Goal: Task Accomplishment & Management: Manage account settings

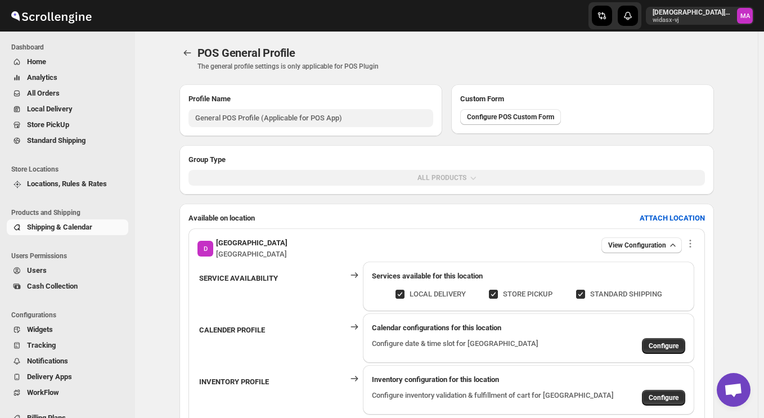
scroll to position [99, 0]
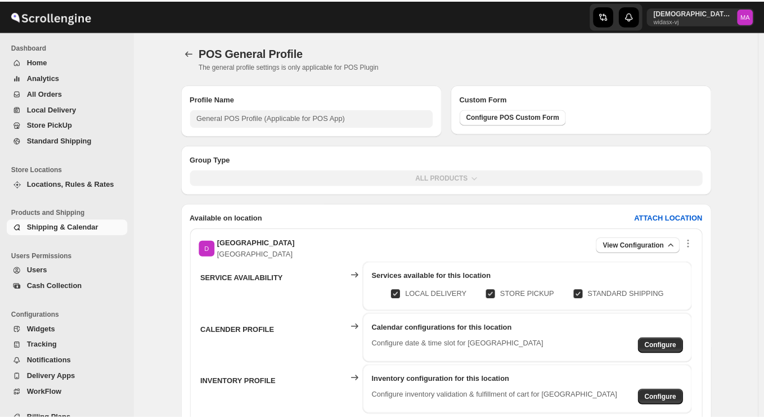
scroll to position [99, 0]
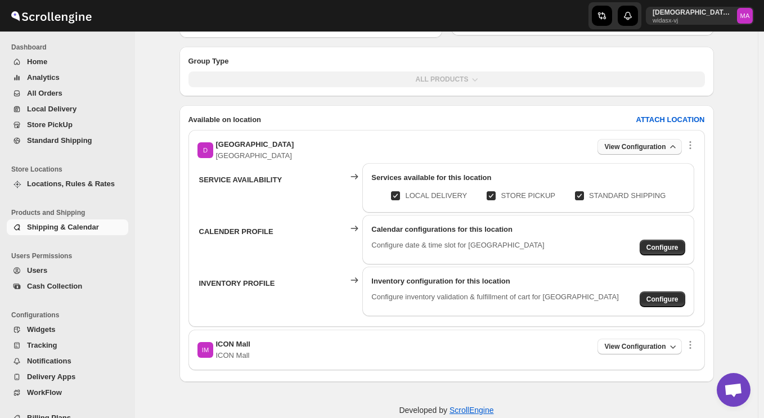
click at [662, 149] on span "View Configuration" at bounding box center [635, 146] width 61 height 9
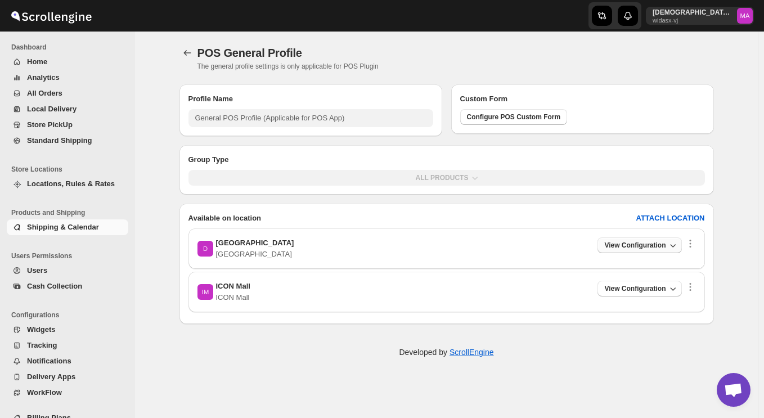
scroll to position [0, 0]
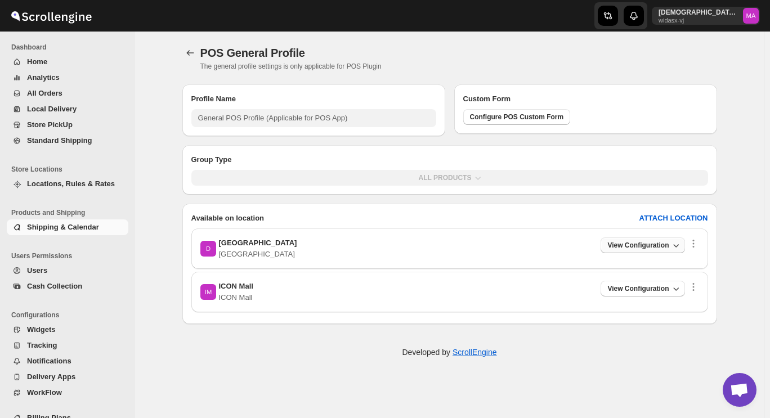
click at [651, 238] on button "View Configuration" at bounding box center [643, 246] width 84 height 16
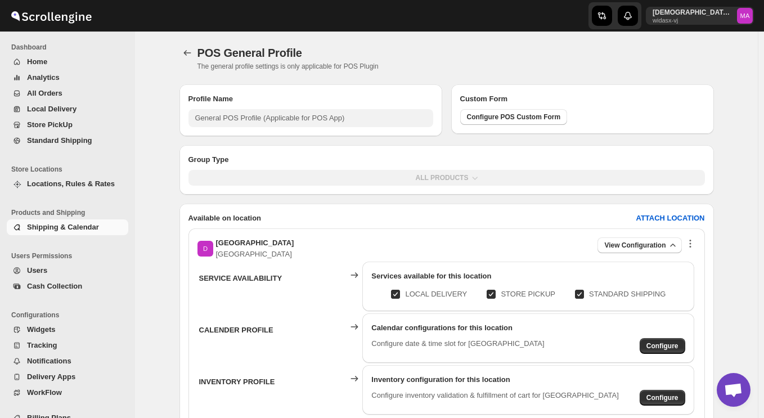
click at [692, 243] on icon "button" at bounding box center [690, 243] width 11 height 11
click at [690, 259] on button "Remove Location" at bounding box center [694, 265] width 78 height 18
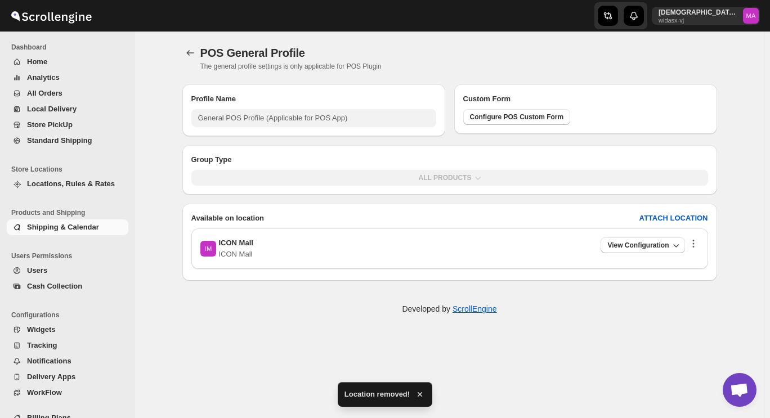
click at [690, 244] on icon "button" at bounding box center [693, 243] width 11 height 11
click at [645, 249] on span "View Configuration" at bounding box center [637, 245] width 61 height 9
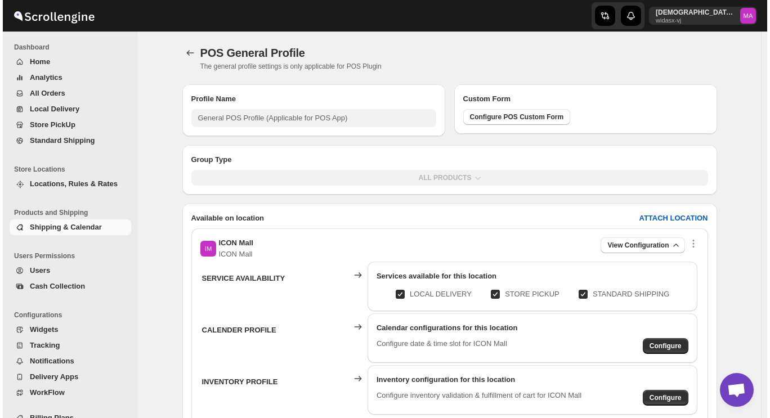
scroll to position [75, 0]
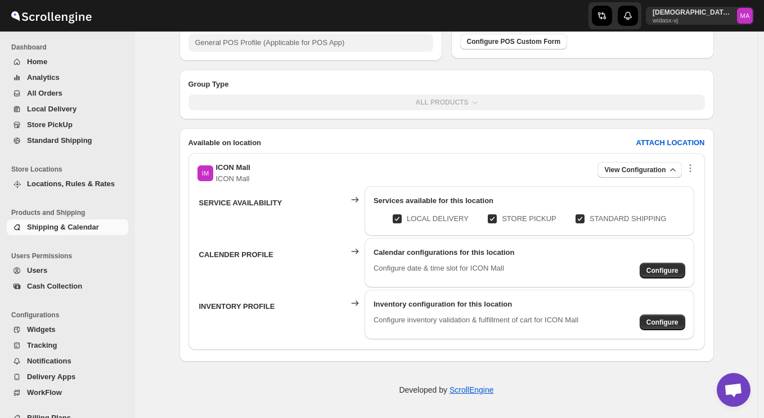
click at [585, 218] on input "STANDARD SHIPPING" at bounding box center [584, 218] width 9 height 9
checkbox input "false"
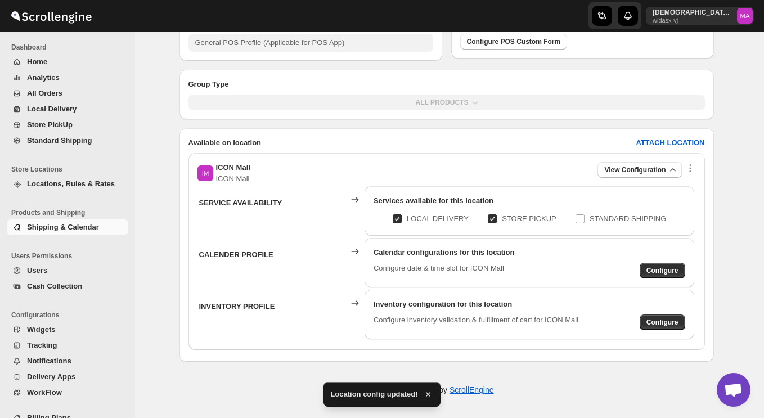
click at [482, 271] on p "Configure date & time slot for ICON Mall" at bounding box center [439, 271] width 131 height 16
click at [642, 265] on div "Configure date & time slot for ICON Mall Configure" at bounding box center [530, 271] width 312 height 16
click at [661, 270] on span "Configure" at bounding box center [663, 270] width 32 height 9
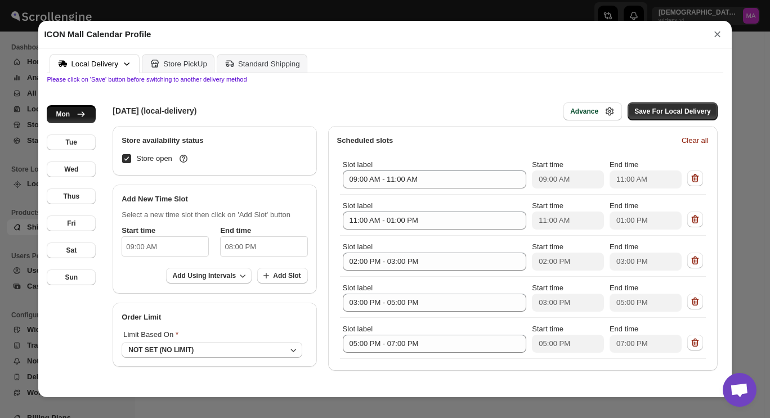
click at [135, 249] on input "09:00 AM" at bounding box center [165, 246] width 87 height 20
click at [137, 318] on li "10" at bounding box center [138, 318] width 31 height 14
type input "10:00 AM"
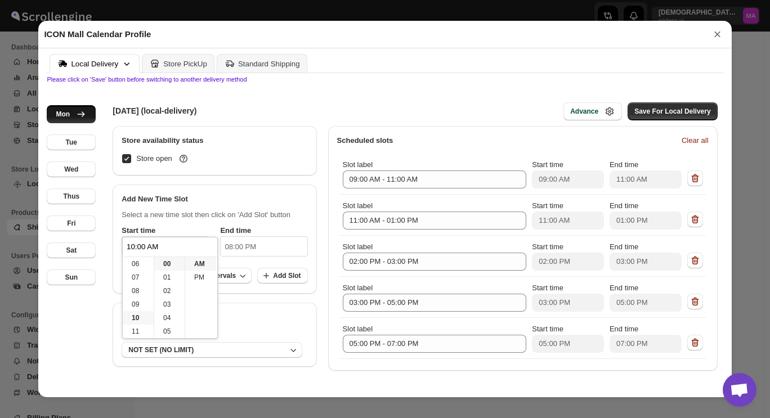
click at [216, 216] on p "Select a new time slot then click on 'Add Slot' button" at bounding box center [215, 214] width 186 height 11
click at [688, 146] on span "Clear all" at bounding box center [695, 140] width 27 height 11
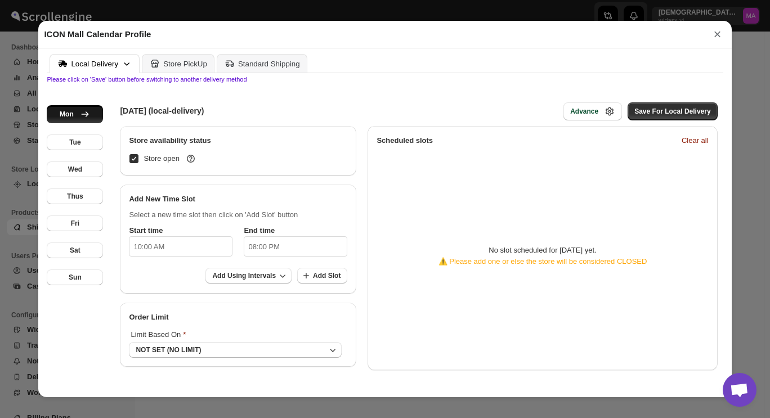
click at [283, 248] on input "08:00 PM" at bounding box center [296, 246] width 104 height 20
click at [251, 318] on li "10" at bounding box center [254, 318] width 31 height 14
type input "10:00 PM"
click at [318, 211] on div "Select a new time slot then click on 'Add Slot' button Start time 10:00 AM End …" at bounding box center [238, 249] width 236 height 89
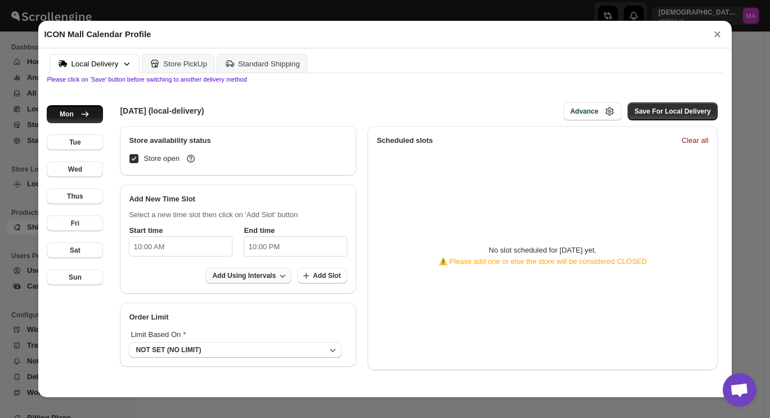
click at [277, 281] on icon "button" at bounding box center [282, 275] width 11 height 11
click at [315, 279] on span "Add Slot" at bounding box center [327, 275] width 28 height 9
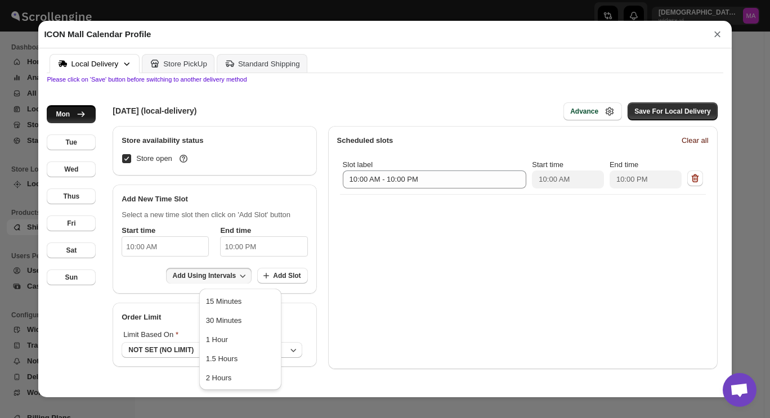
click at [687, 140] on span "Clear all" at bounding box center [695, 140] width 27 height 11
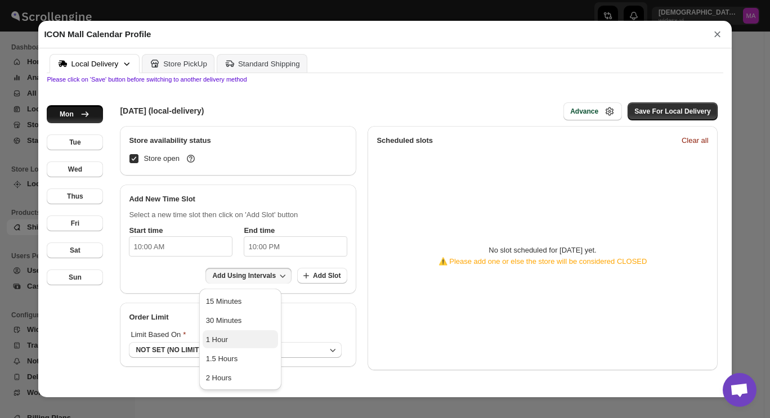
click at [248, 338] on span "1 Hour" at bounding box center [240, 339] width 69 height 11
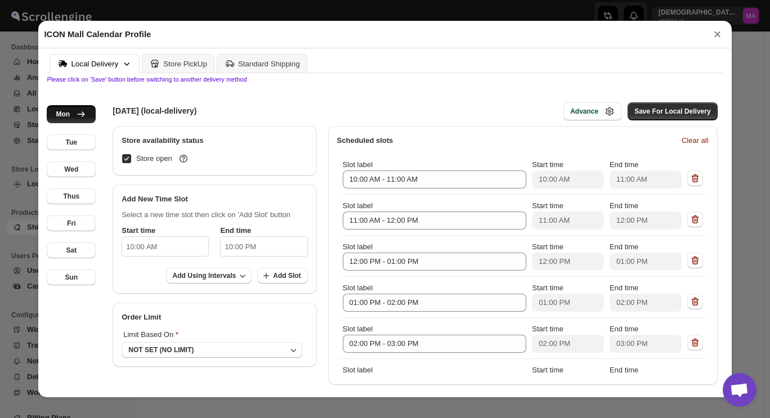
click at [141, 281] on div "Add Using Intervals Add Slot" at bounding box center [215, 276] width 186 height 17
click at [200, 349] on button "NOT SET (NO LIMIT)" at bounding box center [212, 350] width 180 height 16
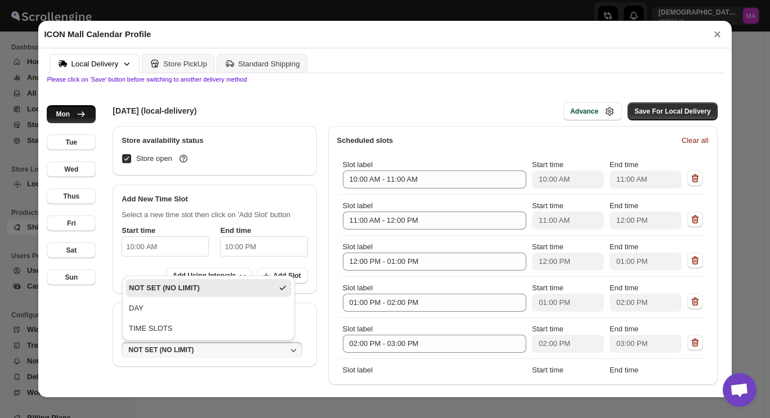
click at [200, 349] on button "NOT SET (NO LIMIT)" at bounding box center [212, 350] width 180 height 16
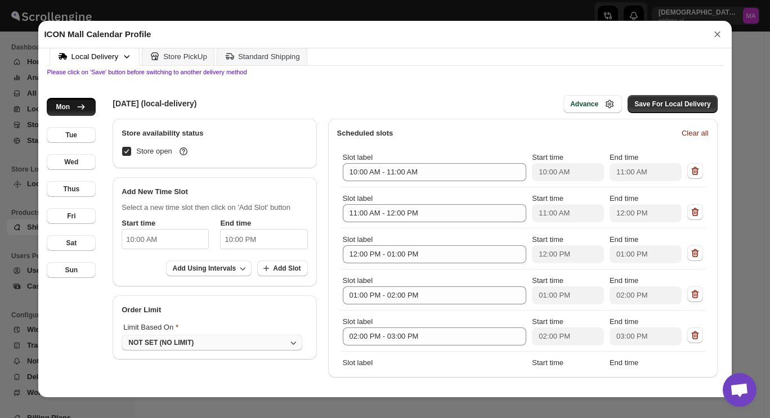
scroll to position [10, 0]
click at [193, 343] on button "NOT SET (NO LIMIT)" at bounding box center [212, 343] width 180 height 16
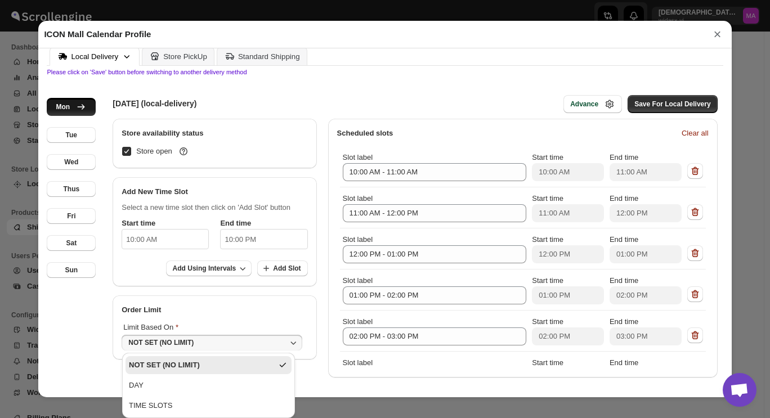
click at [200, 316] on div "Limit Based On NOT SET (NO LIMIT)" at bounding box center [215, 338] width 204 height 44
click at [667, 105] on span "Save For Local Delivery" at bounding box center [672, 104] width 76 height 9
click at [582, 104] on div "Advance" at bounding box center [584, 104] width 28 height 9
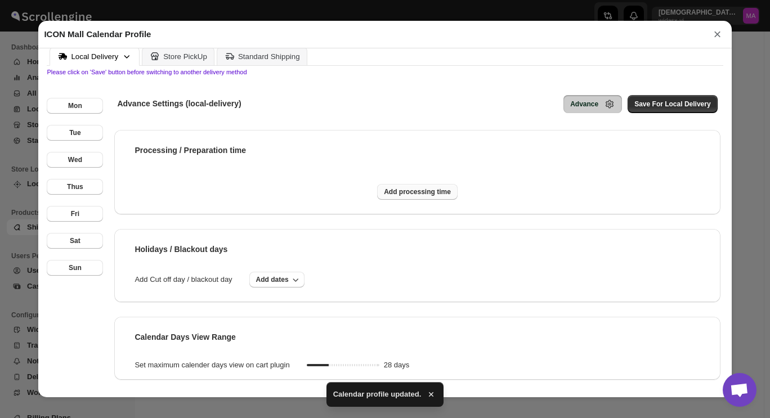
click at [432, 189] on span "Add processing time" at bounding box center [417, 191] width 67 height 9
select select "DAY"
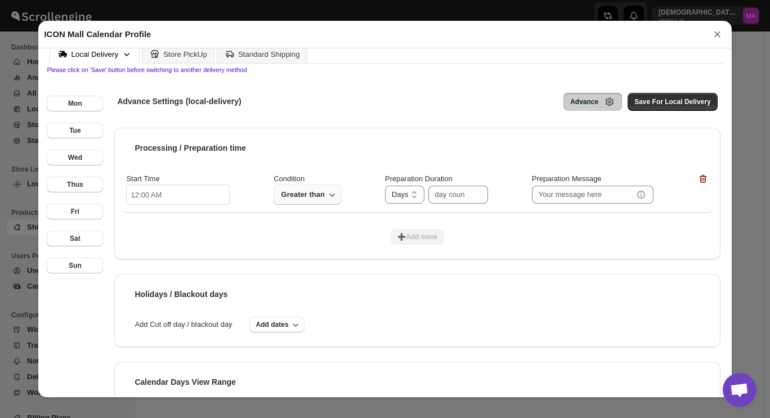
click at [316, 199] on span "Greater than" at bounding box center [302, 195] width 45 height 14
click at [321, 194] on span "Greater than" at bounding box center [302, 195] width 45 height 14
click at [589, 104] on div "Advance" at bounding box center [584, 101] width 28 height 9
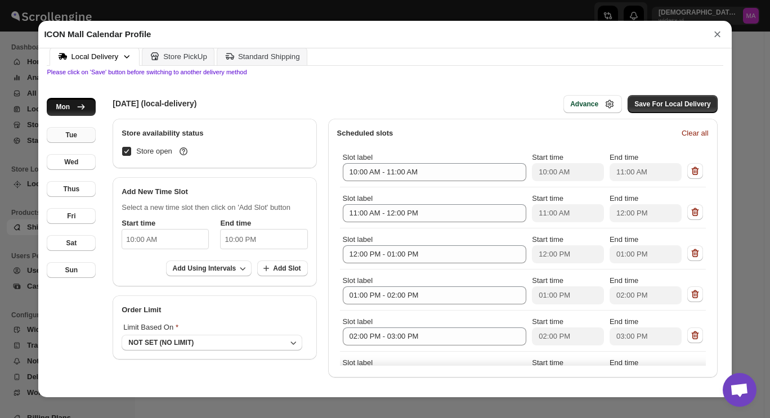
click at [73, 142] on button "Tue" at bounding box center [71, 135] width 49 height 16
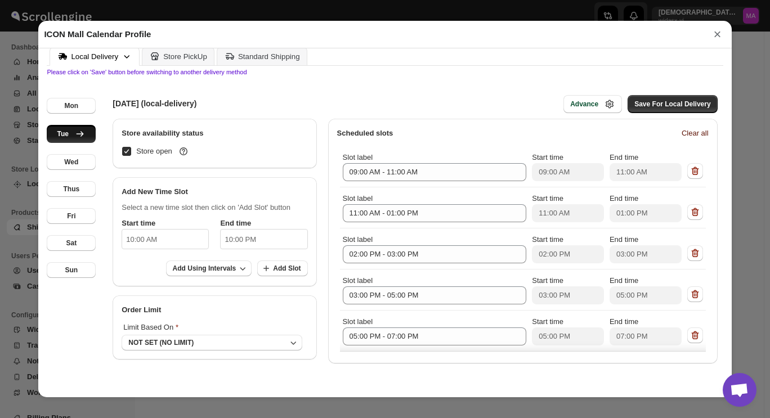
click at [685, 131] on span "Clear all" at bounding box center [695, 133] width 27 height 11
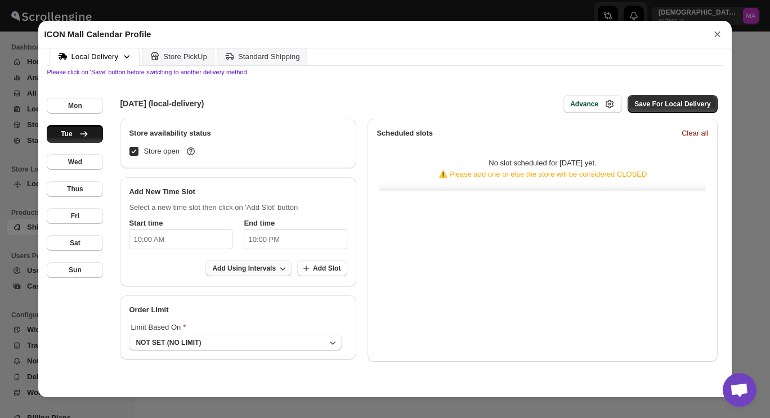
click at [236, 264] on button "Add Using Intervals" at bounding box center [248, 269] width 86 height 16
click at [240, 330] on span "1 Hour" at bounding box center [240, 329] width 69 height 11
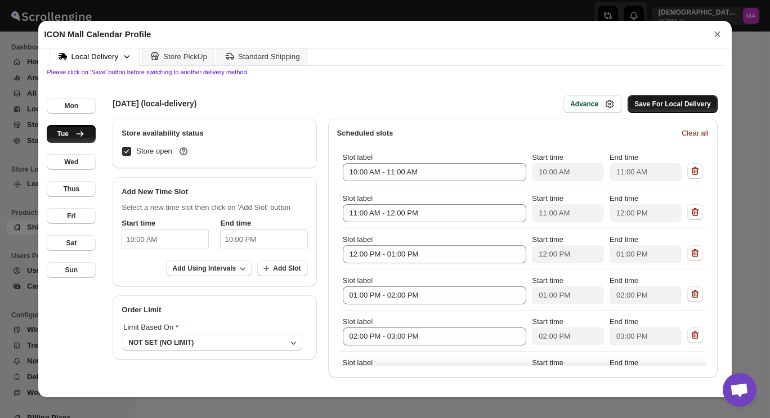
click at [672, 108] on span "Save For Local Delivery" at bounding box center [672, 104] width 76 height 9
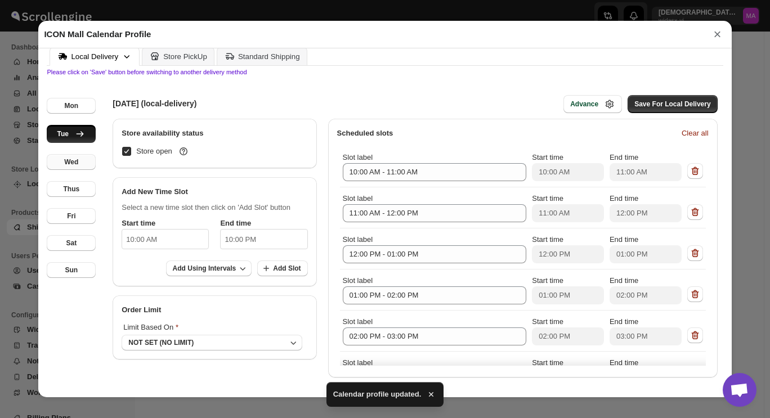
click at [75, 164] on div "Wed" at bounding box center [71, 162] width 14 height 9
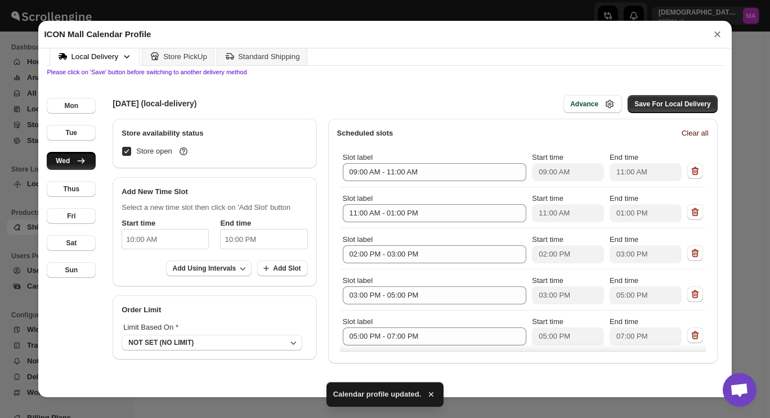
click at [692, 136] on span "Clear all" at bounding box center [695, 133] width 27 height 11
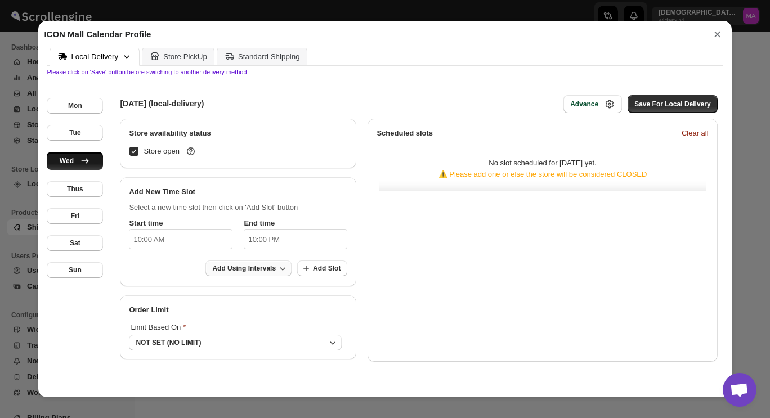
click at [228, 272] on span "Add Using Intervals" at bounding box center [244, 268] width 64 height 9
click at [234, 329] on span "1 Hour" at bounding box center [240, 329] width 69 height 11
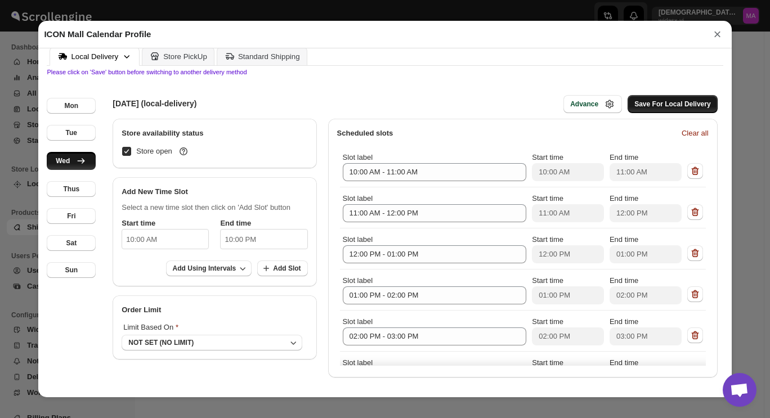
click at [666, 99] on button "Save For Local Delivery" at bounding box center [673, 104] width 90 height 18
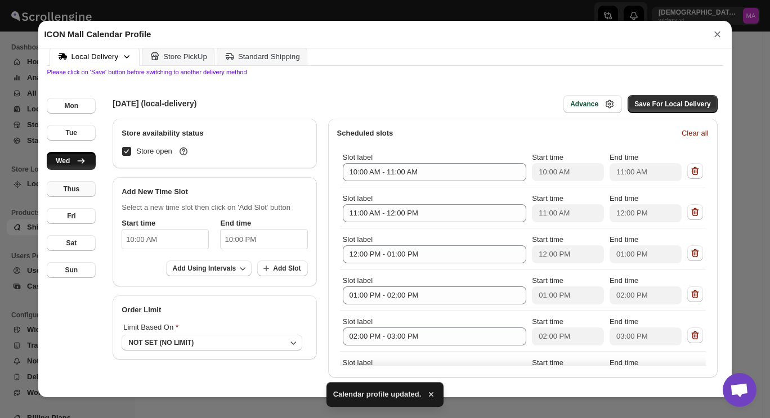
click at [87, 186] on button "Thus" at bounding box center [71, 189] width 49 height 16
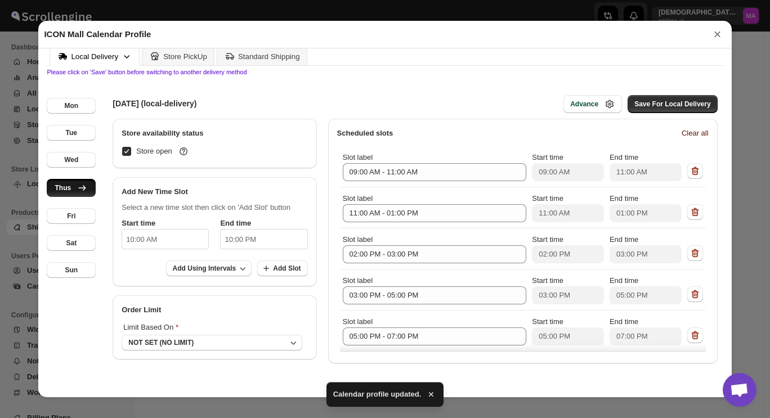
click at [683, 135] on span "Clear all" at bounding box center [695, 133] width 27 height 11
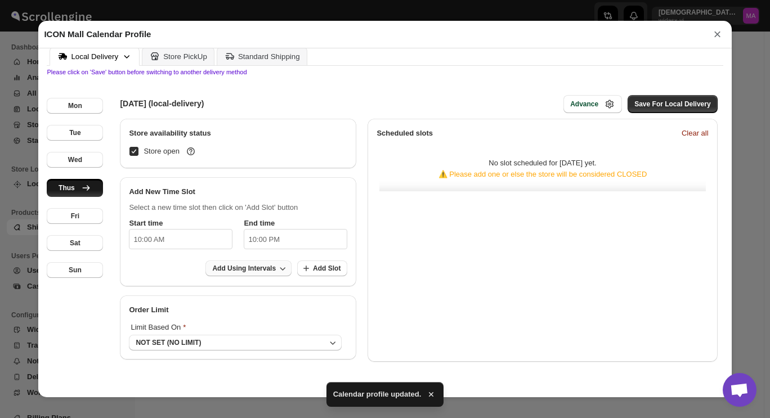
click at [231, 268] on span "Add Using Intervals" at bounding box center [244, 268] width 64 height 9
click at [247, 328] on span "1 Hour" at bounding box center [240, 329] width 69 height 11
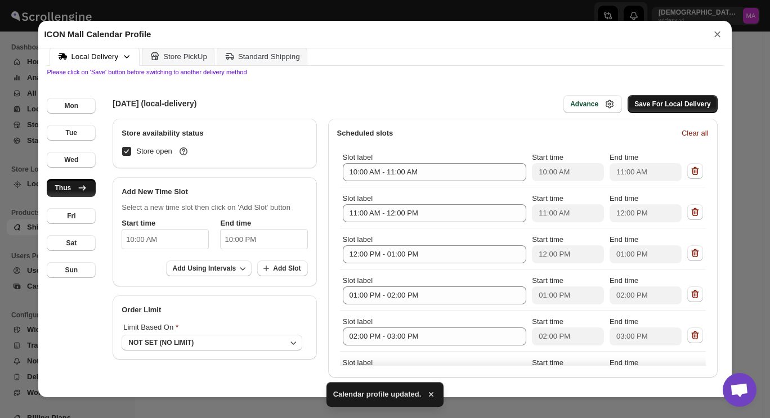
click at [665, 107] on span "Save For Local Delivery" at bounding box center [672, 104] width 76 height 9
click at [79, 212] on button "Fri" at bounding box center [71, 216] width 49 height 16
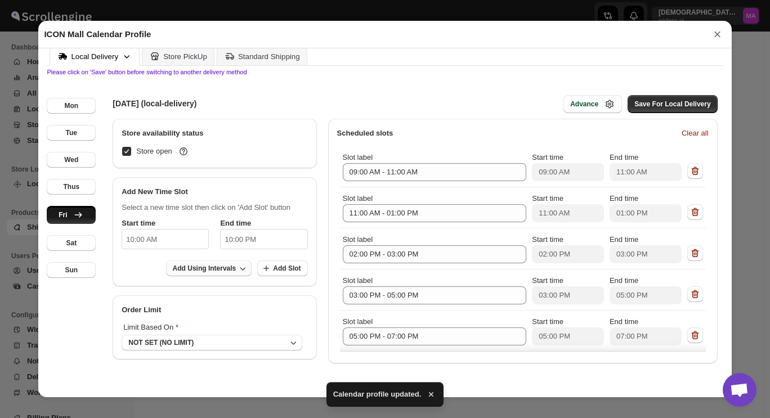
click at [194, 267] on span "Add Using Intervals" at bounding box center [205, 268] width 64 height 9
click at [688, 132] on span "Clear all" at bounding box center [695, 133] width 27 height 11
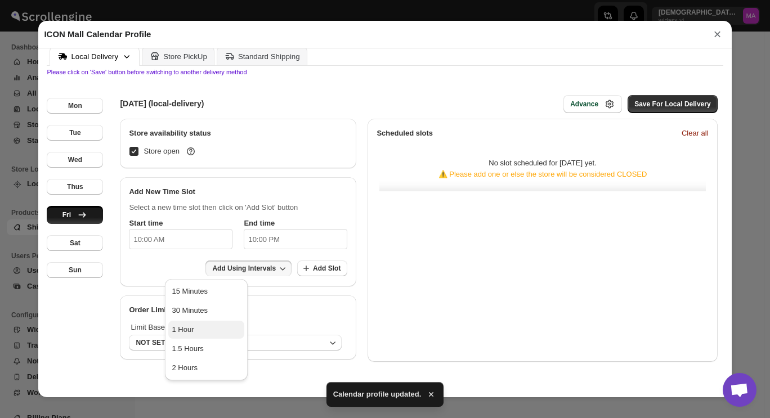
click at [216, 328] on span "1 Hour" at bounding box center [206, 329] width 69 height 11
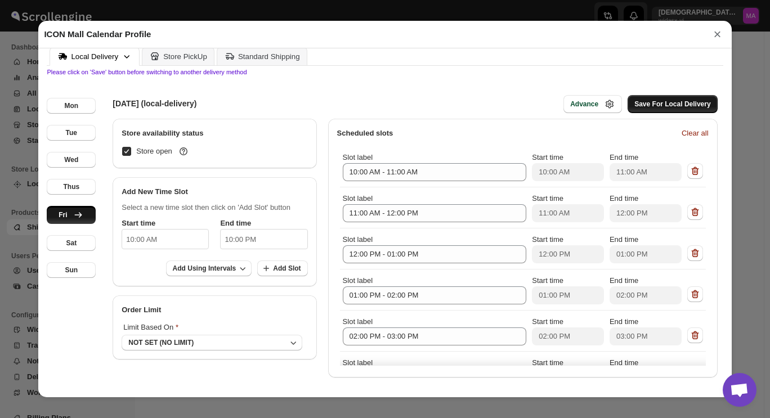
click at [663, 108] on span "Save For Local Delivery" at bounding box center [672, 104] width 76 height 9
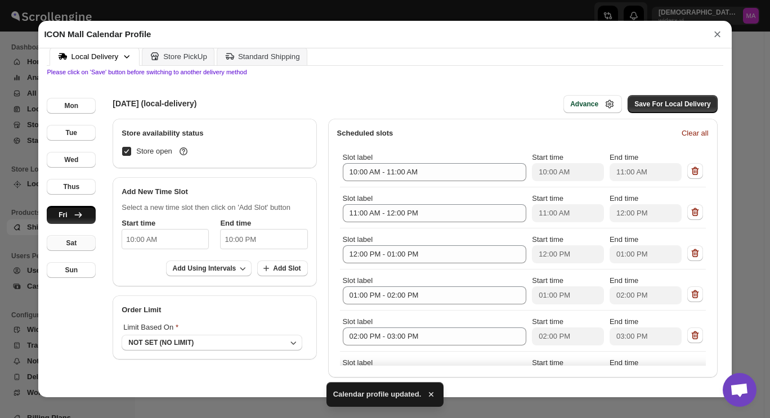
click at [74, 247] on div "Sat" at bounding box center [71, 243] width 11 height 9
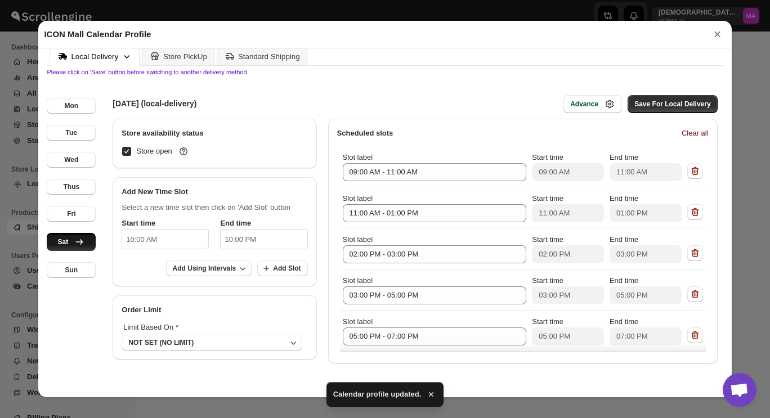
click at [693, 133] on span "Clear all" at bounding box center [695, 133] width 27 height 11
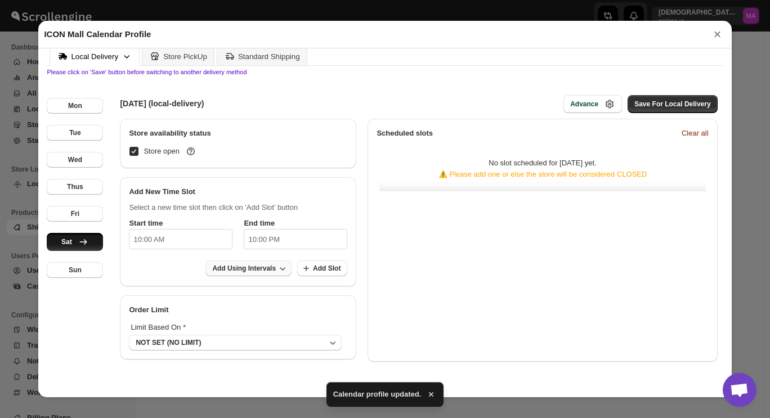
click at [277, 270] on icon "button" at bounding box center [282, 268] width 11 height 11
click at [256, 329] on span "1 Hour" at bounding box center [240, 329] width 69 height 11
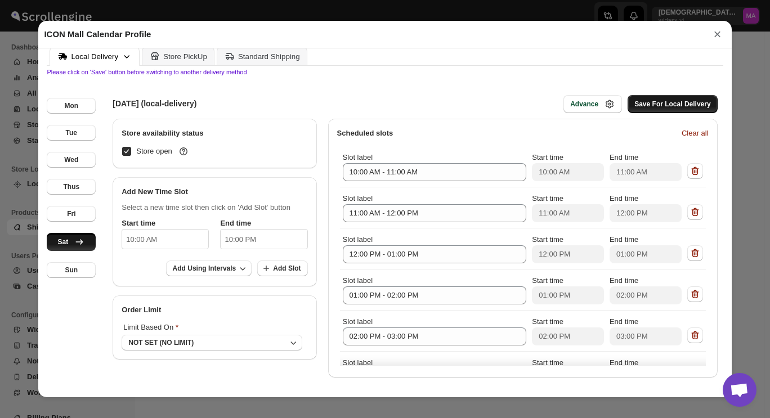
click at [656, 102] on span "Save For Local Delivery" at bounding box center [672, 104] width 76 height 9
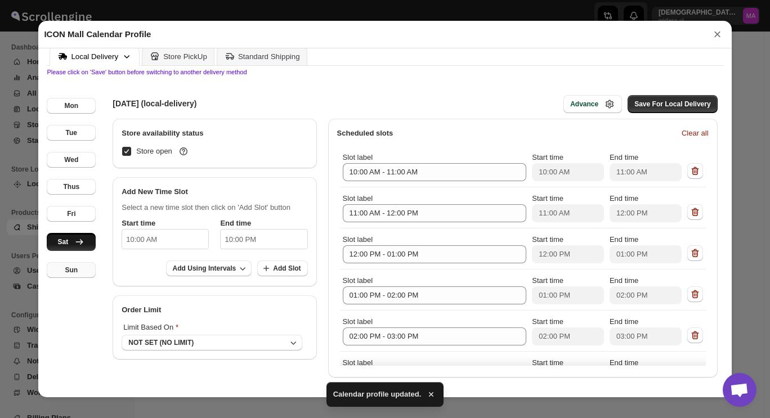
click at [74, 271] on div "Sun" at bounding box center [71, 270] width 13 height 9
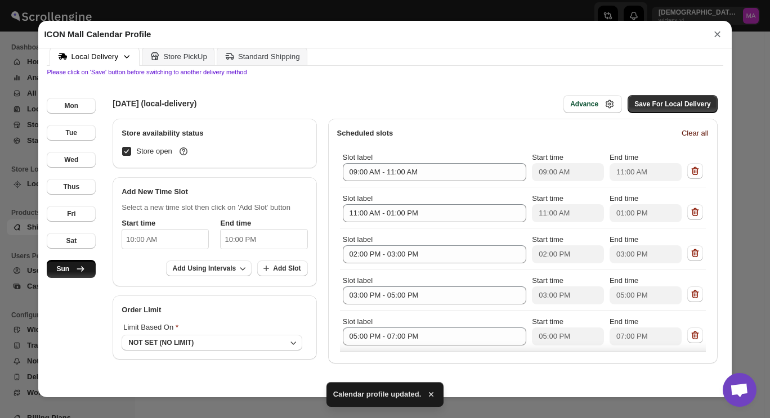
click at [685, 133] on span "Clear all" at bounding box center [695, 133] width 27 height 11
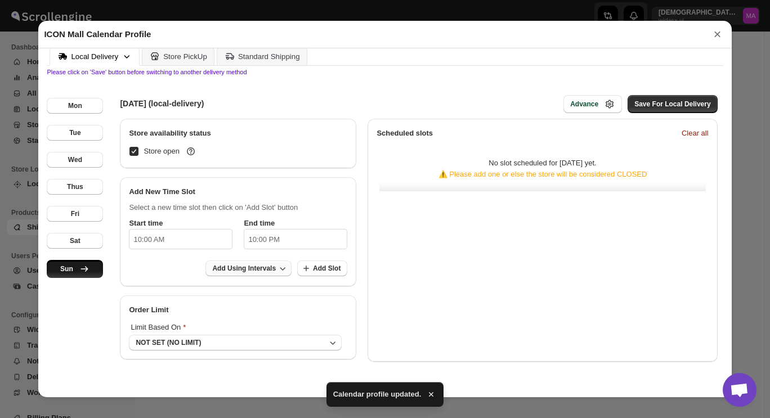
click at [220, 272] on span "Add Using Intervals" at bounding box center [244, 268] width 64 height 9
click at [245, 330] on span "1 Hour" at bounding box center [240, 329] width 69 height 11
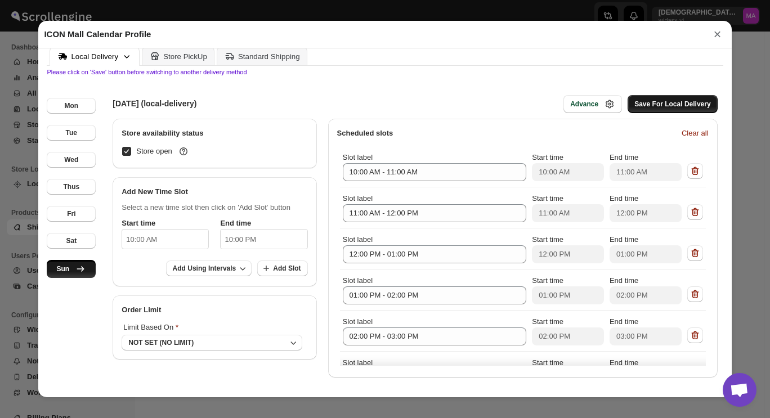
click at [653, 103] on span "Save For Local Delivery" at bounding box center [672, 104] width 76 height 9
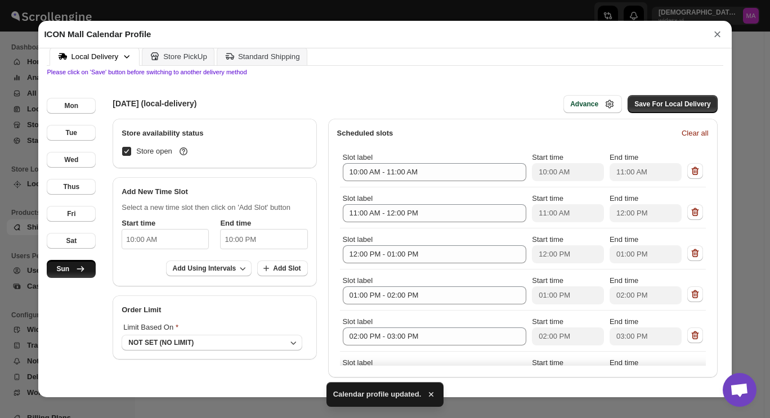
click at [442, 95] on div "SUNDAY (local-delivery) Advance Save For Local Delivery" at bounding box center [412, 104] width 622 height 29
click at [576, 102] on div "Advance" at bounding box center [584, 104] width 28 height 9
select select "DAY"
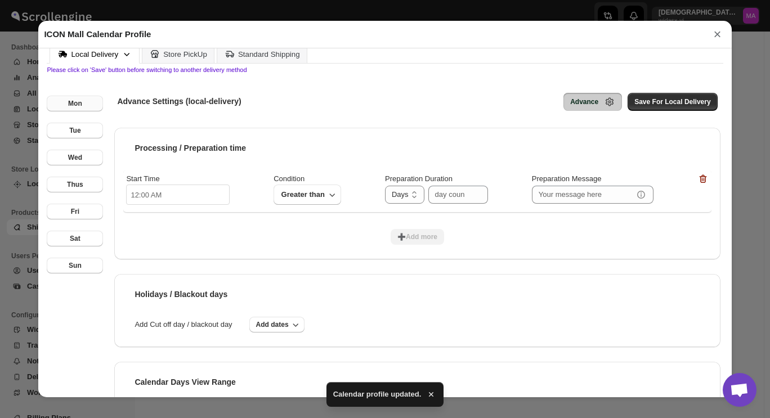
click at [80, 108] on div "Mon" at bounding box center [75, 103] width 14 height 9
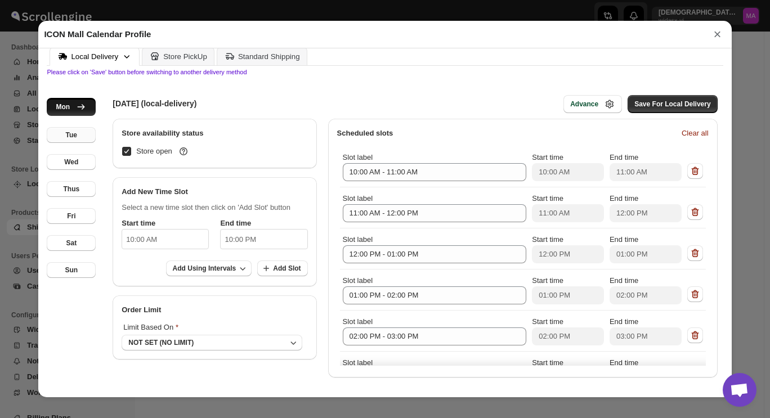
click at [77, 133] on button "Tue" at bounding box center [71, 135] width 49 height 16
click at [78, 263] on button "Sun" at bounding box center [71, 270] width 49 height 16
click at [71, 240] on div "Sat" at bounding box center [71, 240] width 11 height 9
click at [77, 220] on button "Fri" at bounding box center [71, 214] width 49 height 16
click at [157, 235] on input "10:00 AM" at bounding box center [165, 239] width 87 height 20
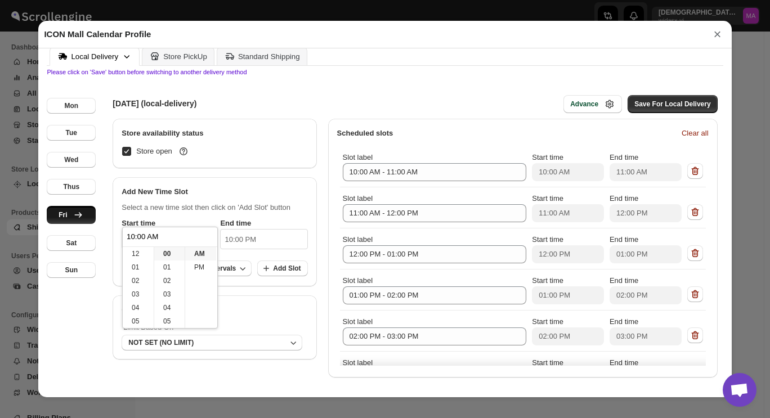
scroll to position [81, 0]
click at [204, 267] on li "PM" at bounding box center [200, 268] width 31 height 14
type input "10:00 PM"
click at [140, 269] on li "02" at bounding box center [138, 267] width 31 height 14
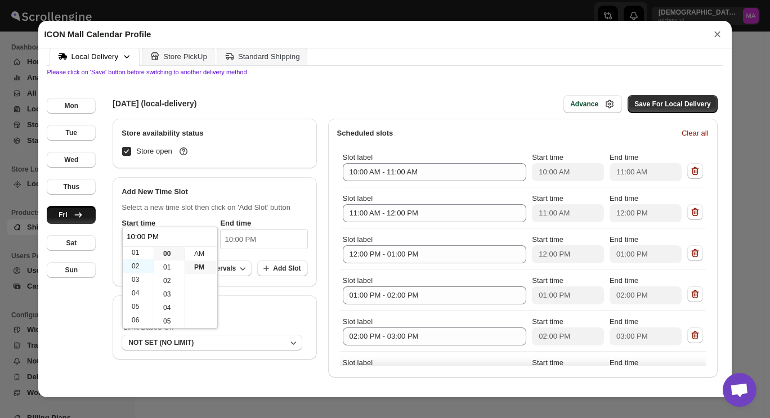
type input "02:00 PM"
click at [219, 194] on h2 "Add New Time Slot" at bounding box center [215, 191] width 186 height 11
click at [677, 105] on span "Save For Local Delivery" at bounding box center [672, 104] width 76 height 9
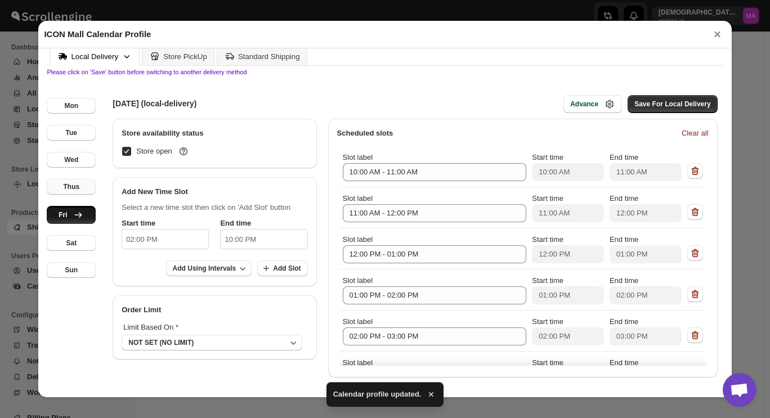
click at [63, 184] on button "Thus" at bounding box center [71, 187] width 49 height 16
click at [68, 220] on div "Fri" at bounding box center [71, 216] width 8 height 9
click at [164, 234] on input "02:00 PM" at bounding box center [165, 239] width 87 height 20
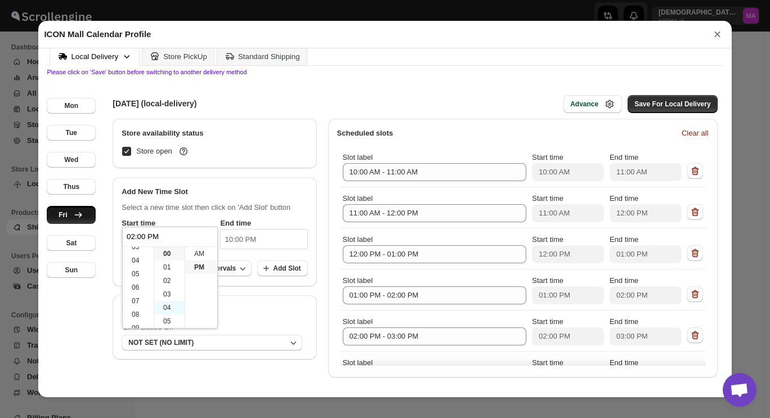
drag, startPoint x: 153, startPoint y: 279, endPoint x: 156, endPoint y: 307, distance: 28.3
click at [156, 247] on div "12 01 02 03 04 05 06 07 08 09 10 11 00 01 02 03 04 05 06 07 08 09 10 11 12 13 1…" at bounding box center [170, 247] width 95 height 0
click at [140, 310] on li "10" at bounding box center [138, 308] width 31 height 14
type input "10:00 PM"
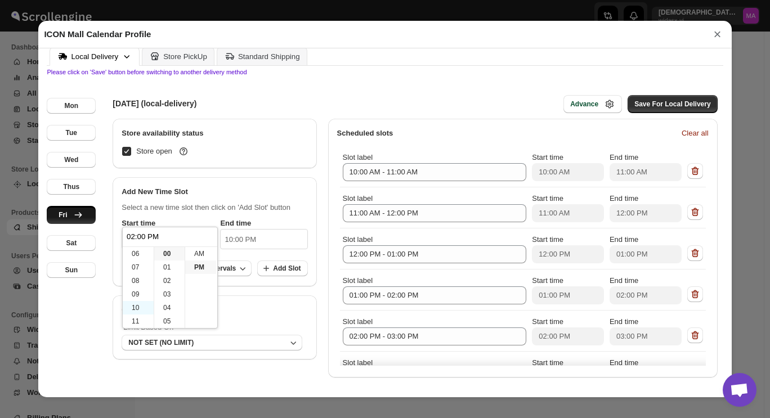
type input "10:00 PM"
click at [205, 253] on li "AM" at bounding box center [200, 254] width 31 height 14
type input "10:00 AM"
click at [234, 198] on div "Select a new time slot then click on 'Add Slot' button Start time 10:00 AM End …" at bounding box center [215, 242] width 204 height 89
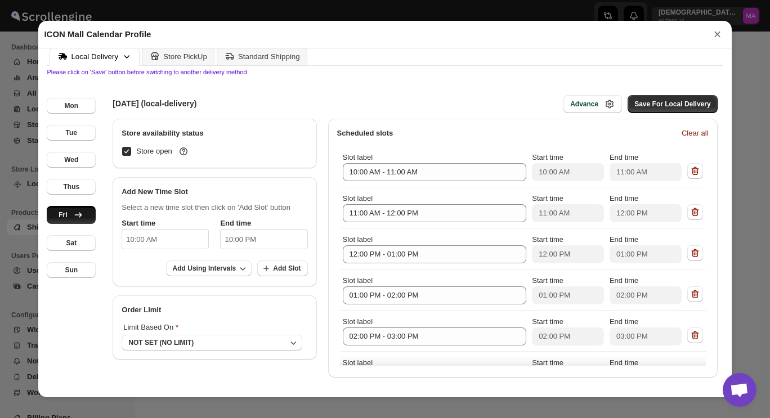
click at [159, 314] on h2 "Order Limit" at bounding box center [215, 310] width 186 height 11
click at [140, 345] on div "NOT SET (NO LIMIT)" at bounding box center [160, 342] width 65 height 9
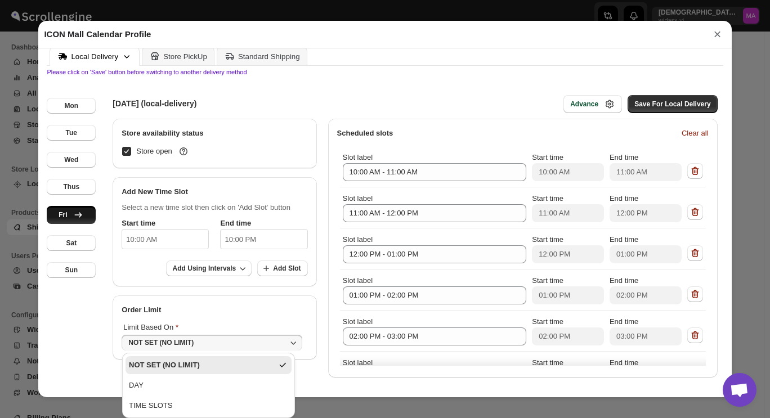
click at [157, 340] on div "NOT SET (NO LIMIT)" at bounding box center [160, 342] width 65 height 9
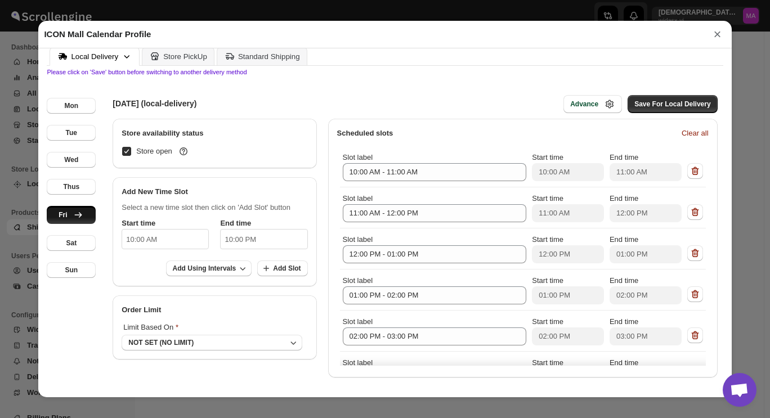
click at [459, 79] on div "FRIDAY (local-delivery) Advance Save For Local Delivery Store availability stat…" at bounding box center [412, 229] width 622 height 308
click at [661, 104] on span "Save For Local Delivery" at bounding box center [672, 104] width 76 height 9
click at [596, 106] on div "Advance" at bounding box center [592, 104] width 45 height 11
select select "DAY"
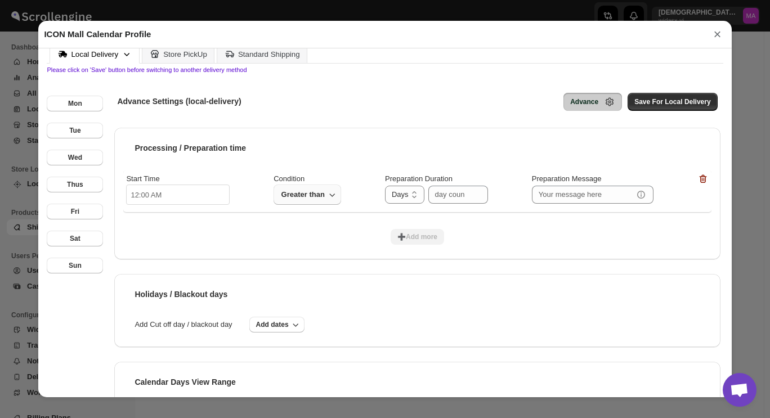
click at [314, 201] on span "Greater than" at bounding box center [302, 195] width 45 height 14
click at [317, 198] on span "Greater than" at bounding box center [302, 195] width 45 height 14
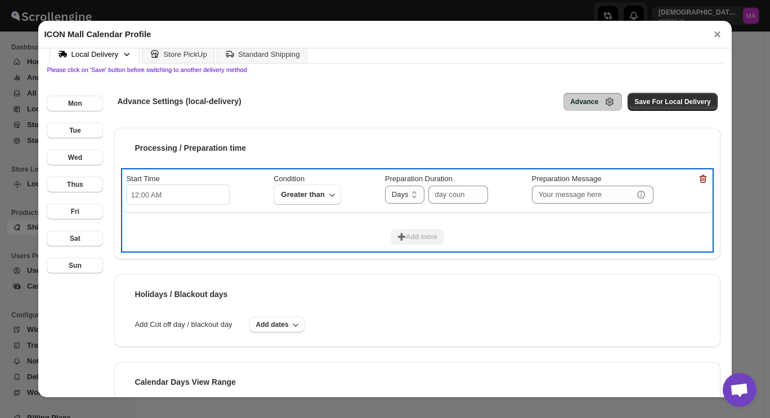
click at [591, 221] on div "➕Add more" at bounding box center [417, 234] width 588 height 33
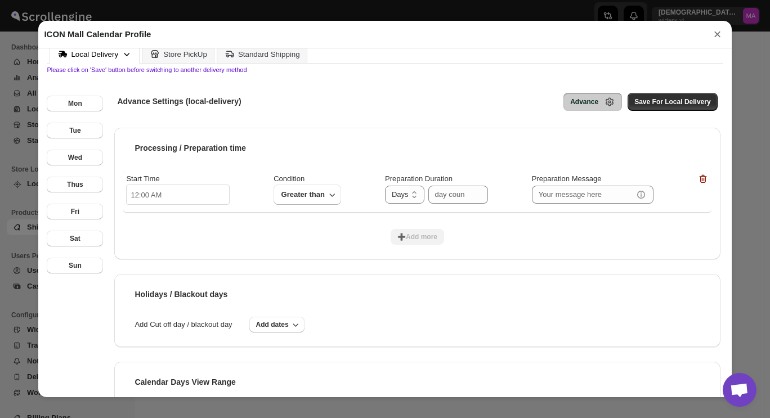
click at [427, 278] on div "Holidays / Blackout days Add Cut off day / blackout day Add dates" at bounding box center [417, 310] width 606 height 73
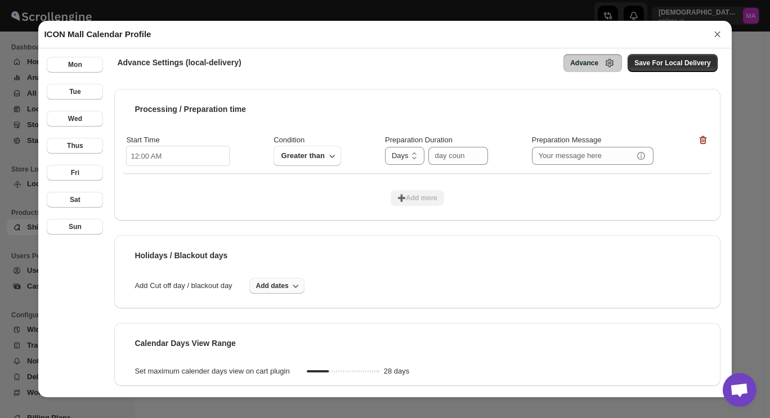
click at [288, 288] on span "Add dates" at bounding box center [272, 285] width 33 height 9
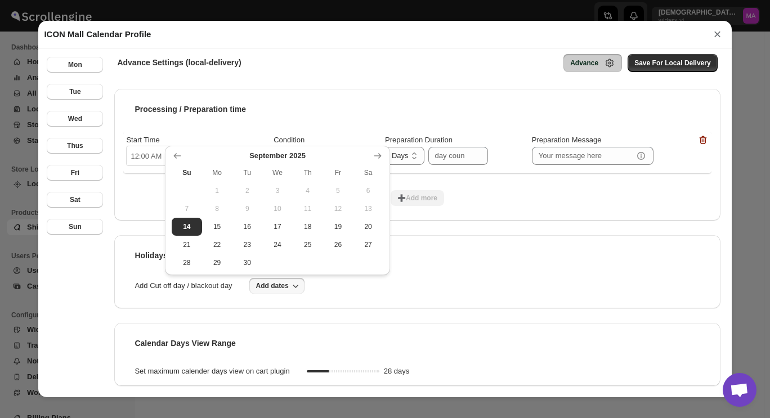
click at [359, 299] on div at bounding box center [417, 297] width 588 height 6
drag, startPoint x: 371, startPoint y: 316, endPoint x: 365, endPoint y: 309, distance: 9.6
click at [372, 318] on div "Processing / Preparation time Start Time 12:00 AM Condition Greater than Prepar…" at bounding box center [417, 237] width 606 height 297
click at [263, 288] on span "Add dates" at bounding box center [272, 285] width 33 height 9
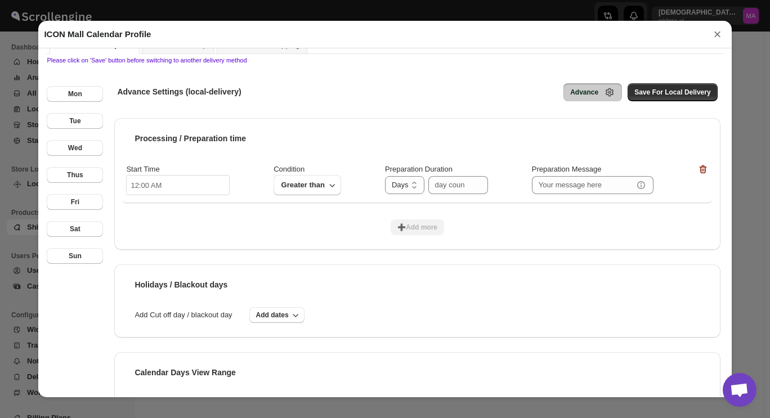
scroll to position [0, 0]
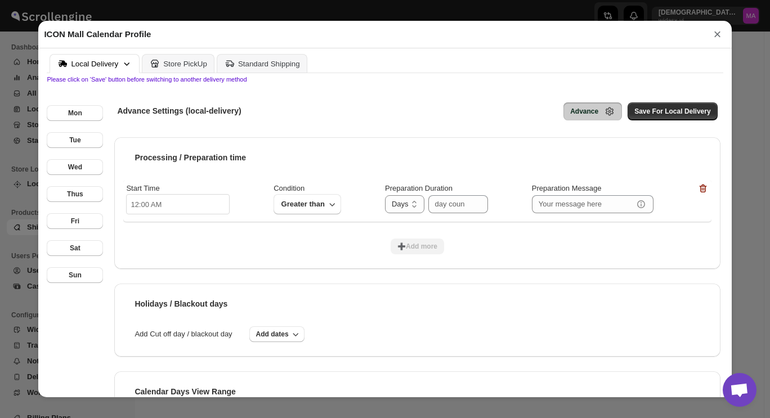
click at [591, 114] on div "Advance" at bounding box center [584, 111] width 28 height 9
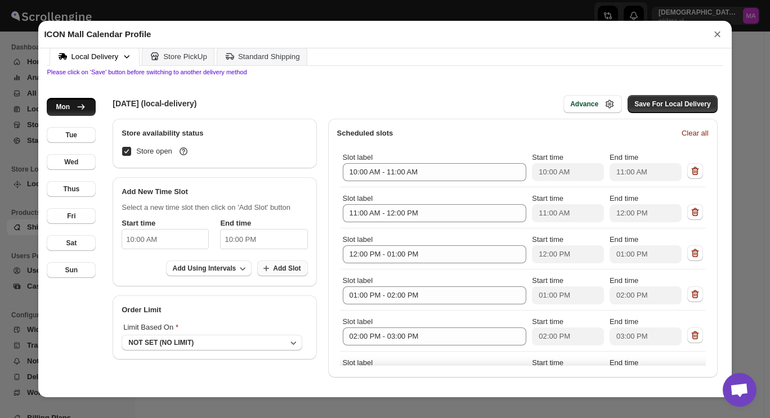
scroll to position [10, 0]
click at [226, 266] on span "Add Using Intervals" at bounding box center [205, 268] width 64 height 9
click at [83, 220] on button "Fri" at bounding box center [71, 216] width 49 height 16
click at [686, 131] on span "Clear all" at bounding box center [695, 133] width 27 height 11
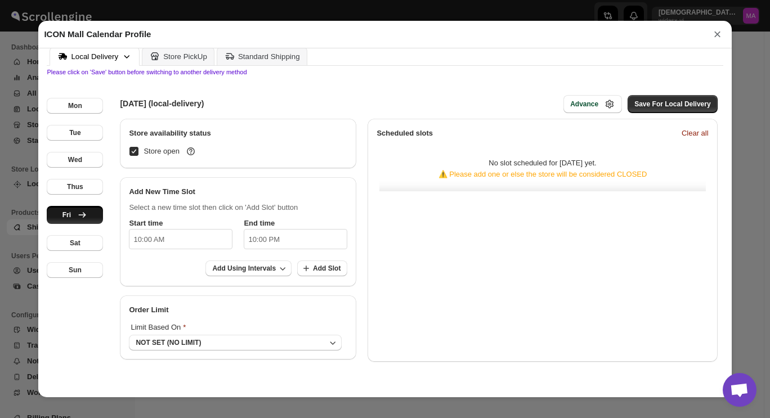
click at [179, 242] on input "10:00 AM" at bounding box center [181, 239] width 104 height 20
click at [209, 266] on li "PM" at bounding box center [207, 268] width 31 height 14
type input "10:00 PM"
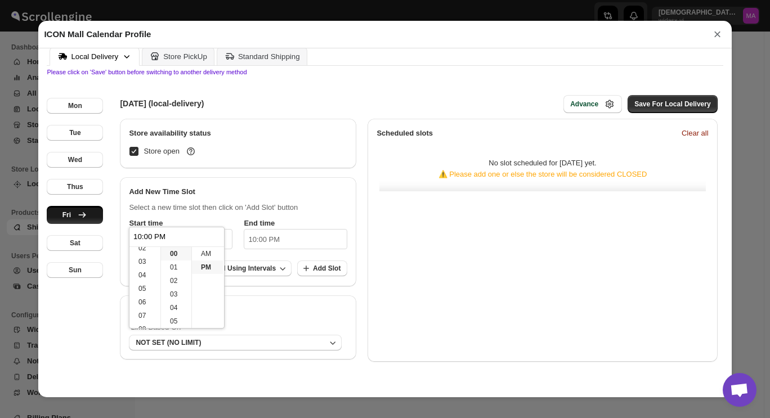
scroll to position [0, 0]
click at [141, 272] on li "01" at bounding box center [144, 268] width 31 height 14
type input "01:00 PM"
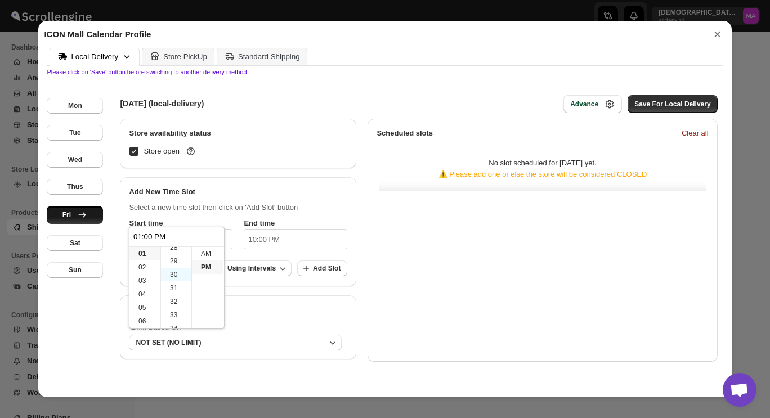
click at [175, 275] on li "30" at bounding box center [176, 275] width 30 height 14
type input "01:30 PM"
click at [281, 204] on p "Select a new time slot then click on 'Add Slot' button" at bounding box center [238, 207] width 218 height 11
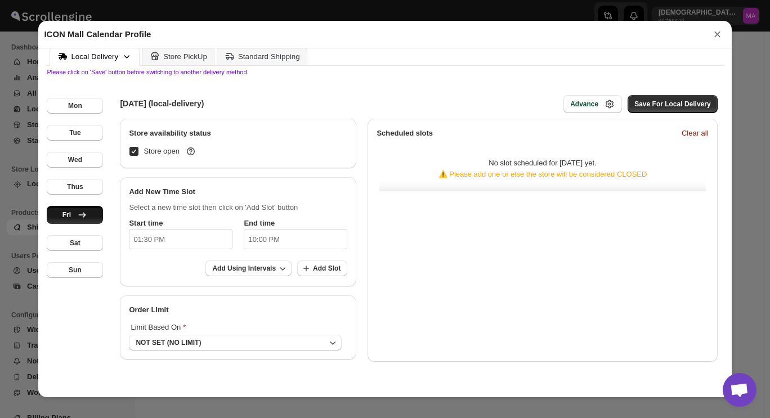
click at [167, 267] on div "Add Using Intervals Add Slot" at bounding box center [238, 269] width 218 height 17
click at [231, 265] on span "Add Using Intervals" at bounding box center [244, 268] width 64 height 9
click at [251, 332] on span "1 Hour" at bounding box center [240, 329] width 69 height 11
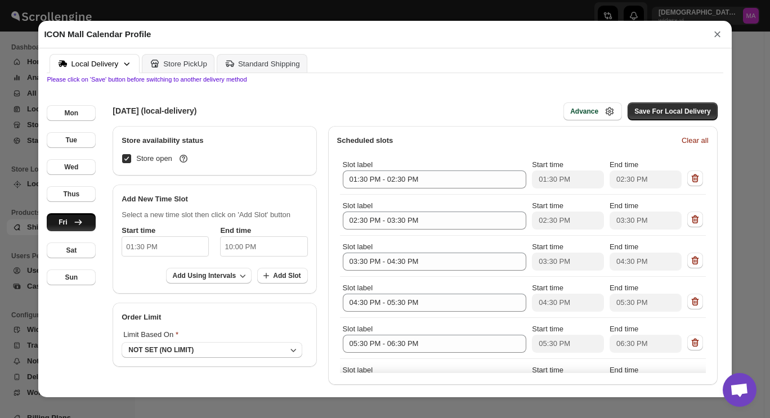
scroll to position [150, 0]
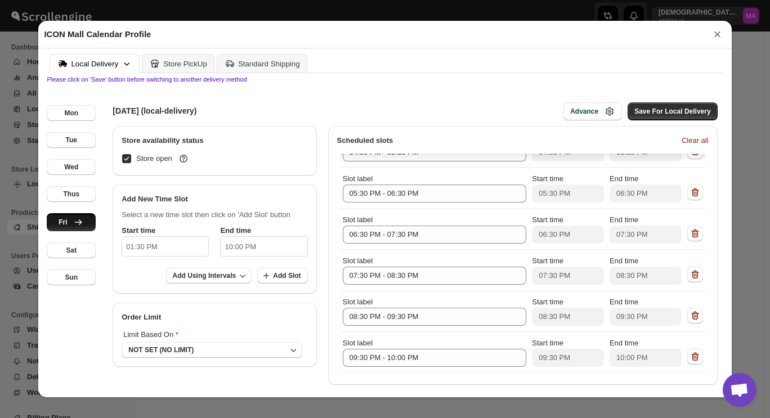
click at [487, 79] on p "Please click on 'Save' button before switching to another delivery method" at bounding box center [385, 79] width 676 height 7
click at [91, 184] on div "Mon Tue Wed Thus Fri Sat Sun" at bounding box center [71, 240] width 49 height 314
click at [84, 198] on button "Thus" at bounding box center [71, 194] width 49 height 16
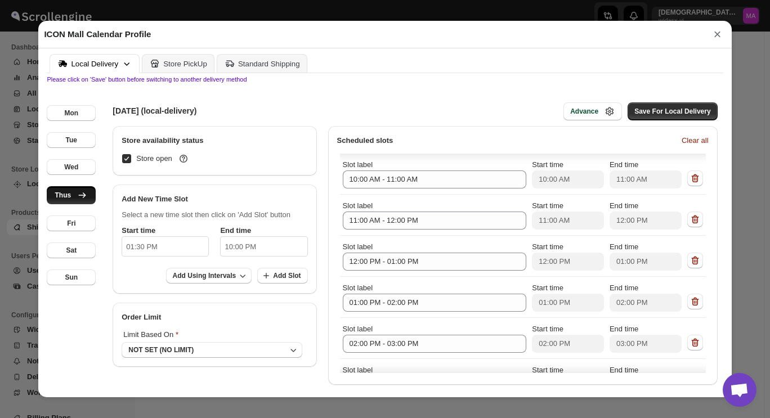
scroll to position [0, 0]
click at [74, 224] on div "Fri" at bounding box center [71, 223] width 8 height 9
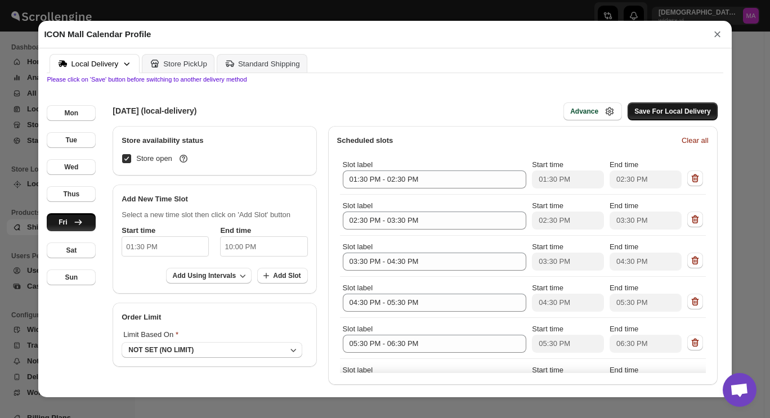
click at [666, 115] on span "Save For Local Delivery" at bounding box center [672, 111] width 76 height 9
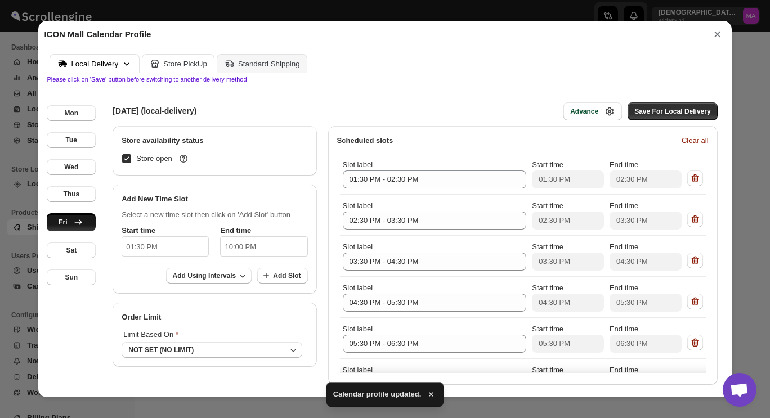
click at [196, 66] on div "Store PickUp" at bounding box center [185, 64] width 44 height 8
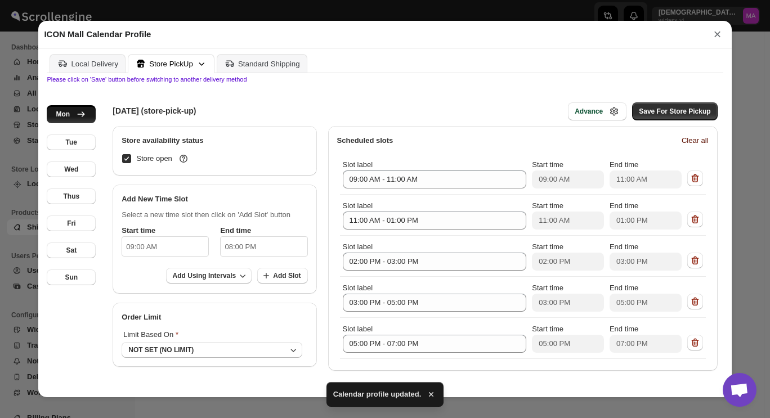
click at [691, 141] on span "Clear all" at bounding box center [695, 140] width 27 height 11
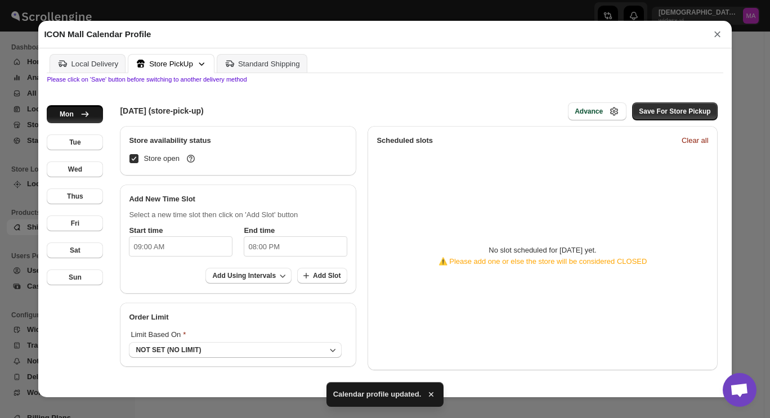
click at [178, 247] on input "09:00 AM" at bounding box center [181, 246] width 104 height 20
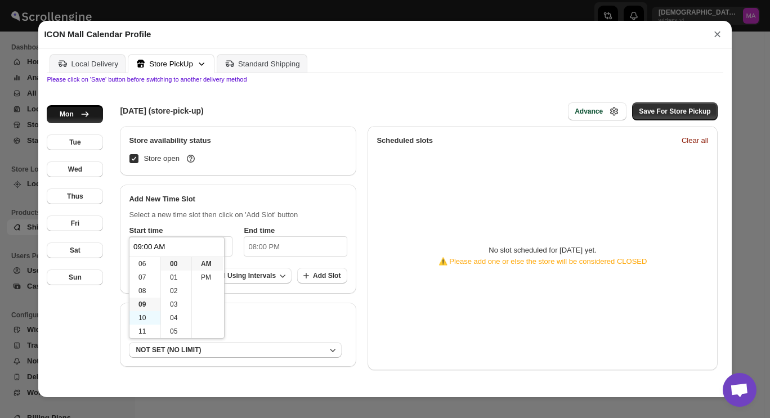
click at [141, 318] on li "10" at bounding box center [144, 318] width 31 height 14
type input "10:00 AM"
click at [251, 209] on div "Select a new time slot then click on 'Add Slot' button Start time 10:00 AM End …" at bounding box center [238, 249] width 236 height 89
click at [256, 252] on input "08:00 PM" at bounding box center [296, 246] width 104 height 20
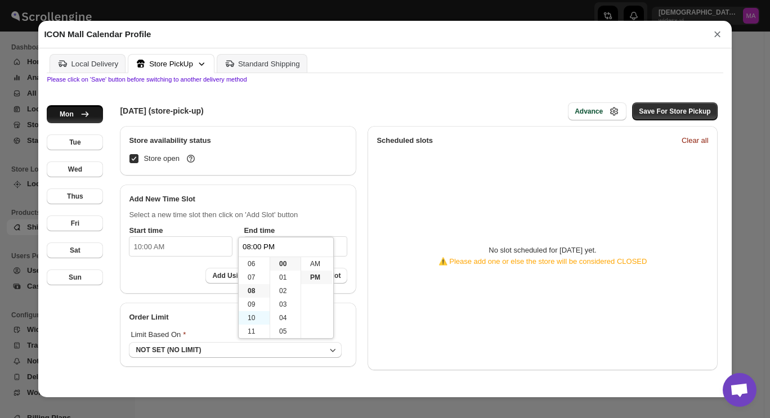
click at [253, 318] on li "10" at bounding box center [254, 318] width 31 height 14
type input "10:00 PM"
click at [309, 203] on h2 "Add New Time Slot" at bounding box center [238, 199] width 218 height 11
click at [246, 279] on span "Add Using Intervals" at bounding box center [244, 275] width 64 height 9
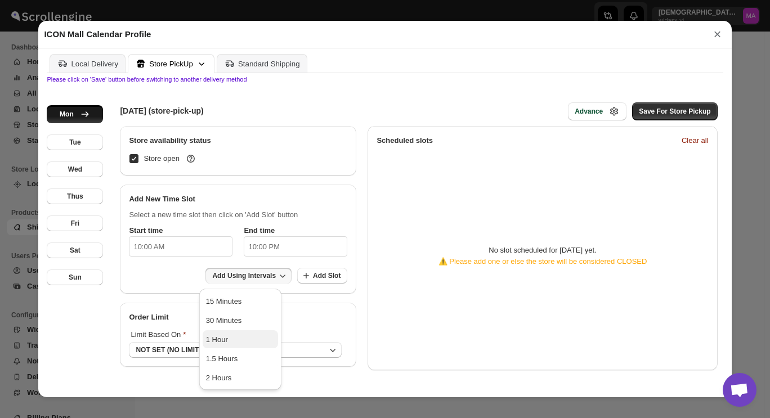
click at [251, 339] on span "1 Hour" at bounding box center [240, 339] width 69 height 11
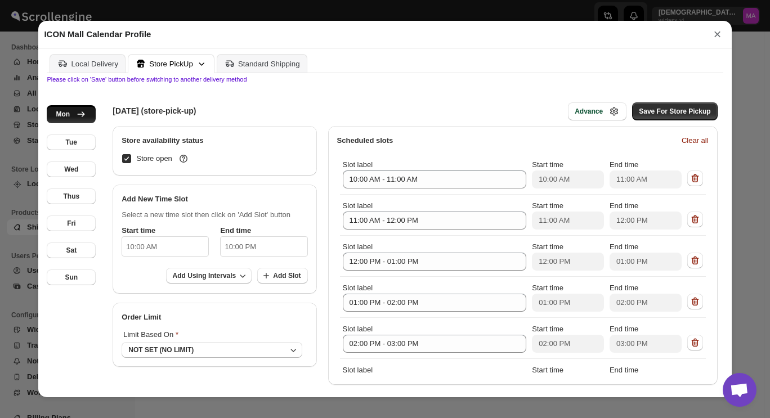
click at [660, 119] on button "Save For Store Pickup" at bounding box center [674, 111] width 85 height 18
click at [66, 144] on div "Tue" at bounding box center [71, 142] width 11 height 9
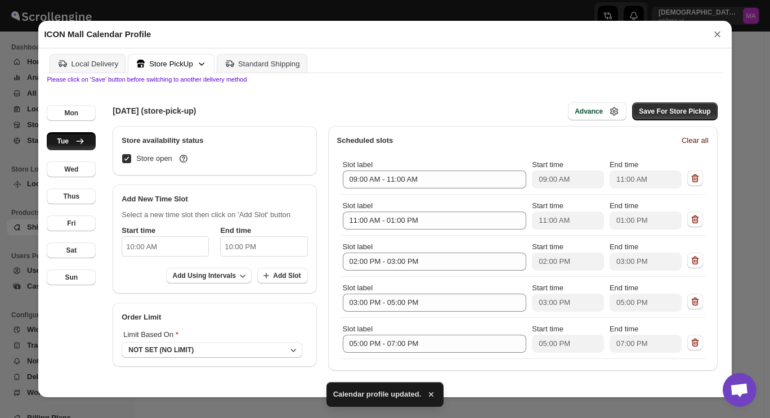
click at [682, 140] on span "Clear all" at bounding box center [695, 140] width 27 height 11
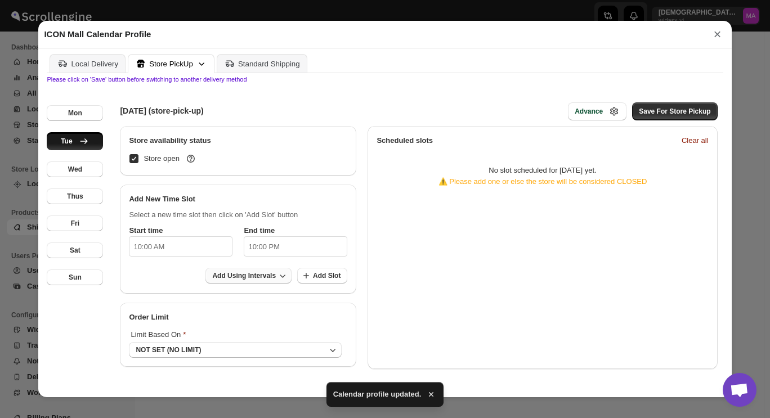
click at [232, 271] on button "Add Using Intervals" at bounding box center [248, 276] width 86 height 16
click at [245, 343] on span "1 Hour" at bounding box center [240, 339] width 69 height 11
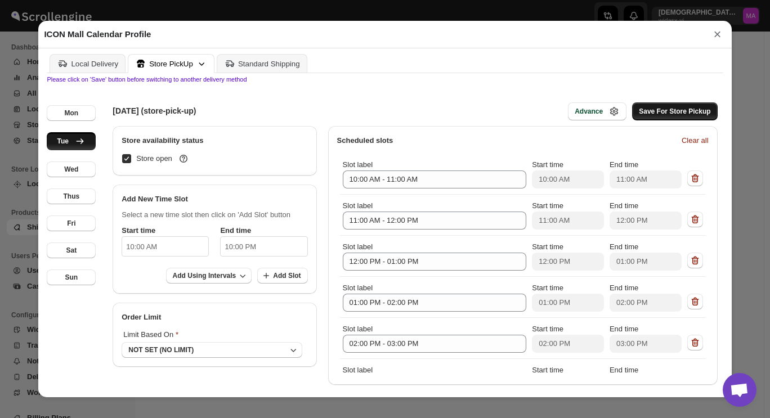
click at [674, 116] on span "Save For Store Pickup" at bounding box center [674, 111] width 71 height 9
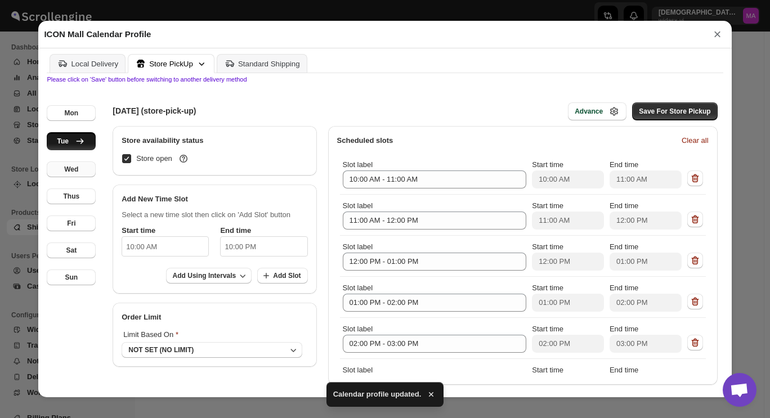
click at [80, 175] on button "Wed" at bounding box center [71, 170] width 49 height 16
click at [170, 251] on input "10:00 AM" at bounding box center [165, 246] width 87 height 20
click at [209, 205] on h2 "Add New Time Slot" at bounding box center [215, 199] width 186 height 11
click at [216, 270] on button "Add Using Intervals" at bounding box center [209, 276] width 86 height 16
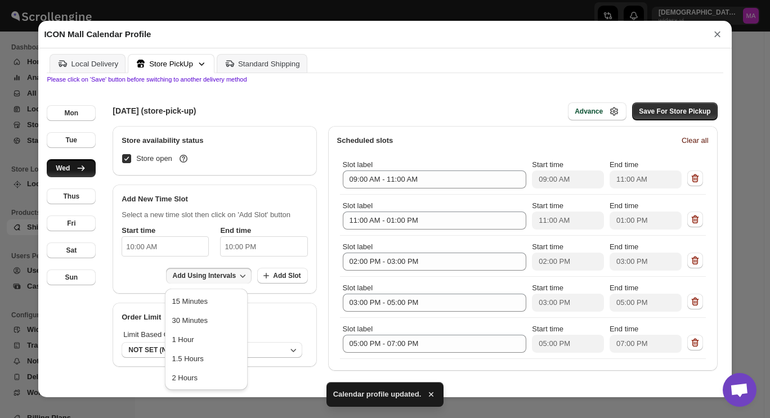
click at [685, 140] on span "Clear all" at bounding box center [695, 140] width 27 height 11
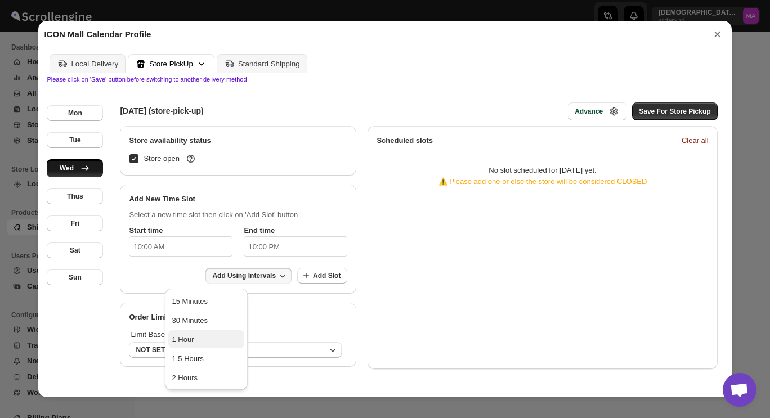
click at [187, 341] on span "1 Hour" at bounding box center [183, 340] width 22 height 8
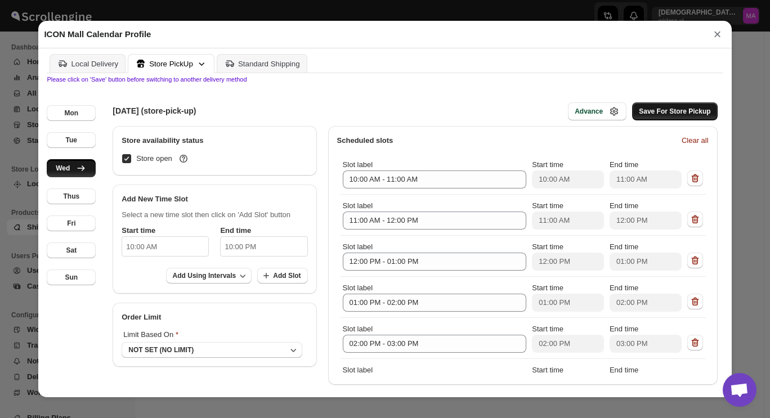
click at [652, 113] on span "Save For Store Pickup" at bounding box center [674, 111] width 71 height 9
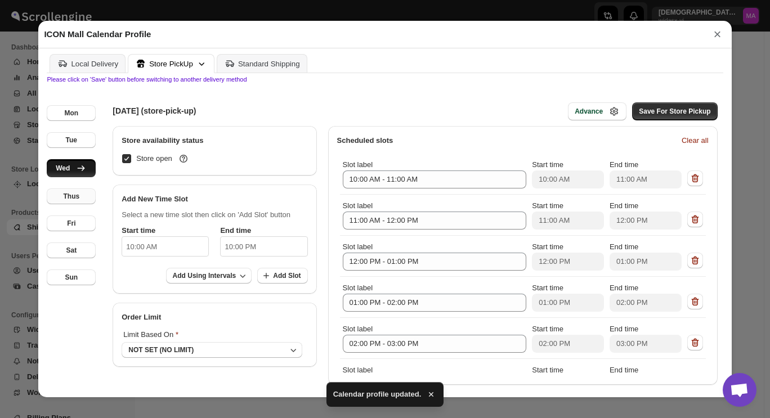
click at [83, 198] on button "Thus" at bounding box center [71, 197] width 49 height 16
click at [682, 145] on span "Clear all" at bounding box center [695, 140] width 27 height 11
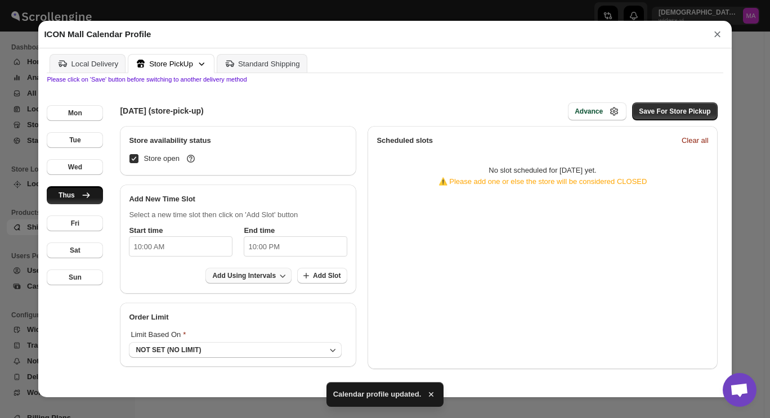
click at [249, 274] on button "Add Using Intervals" at bounding box center [248, 276] width 86 height 16
click at [247, 339] on span "1 Hour" at bounding box center [240, 339] width 69 height 11
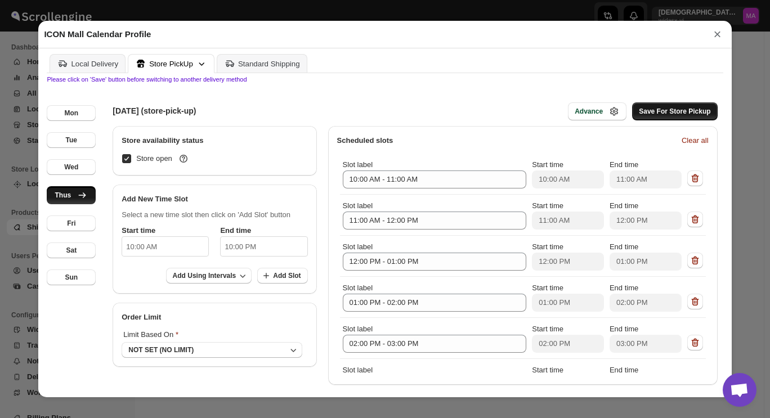
click at [677, 116] on span "Save For Store Pickup" at bounding box center [674, 111] width 71 height 9
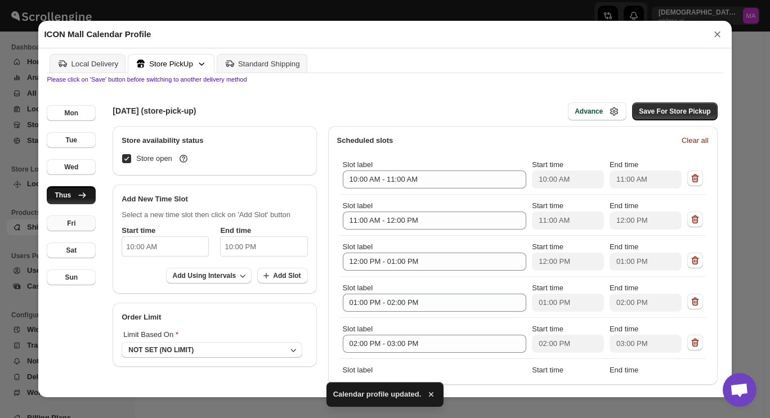
click at [71, 227] on div "Fri" at bounding box center [71, 223] width 8 height 9
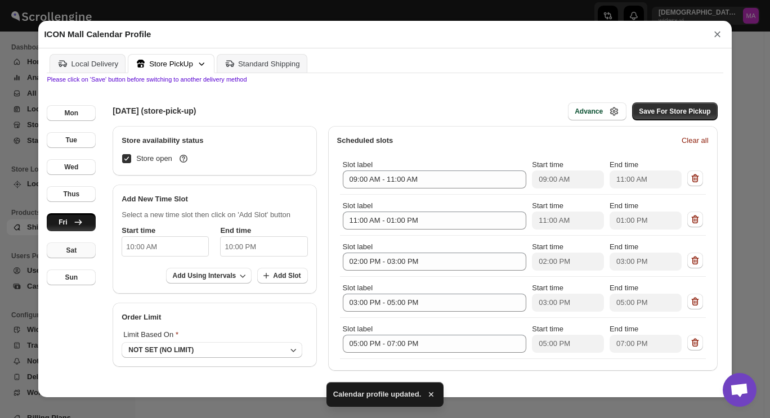
click at [77, 250] on div "Sat" at bounding box center [71, 250] width 11 height 9
click at [687, 139] on span "Clear all" at bounding box center [695, 140] width 27 height 11
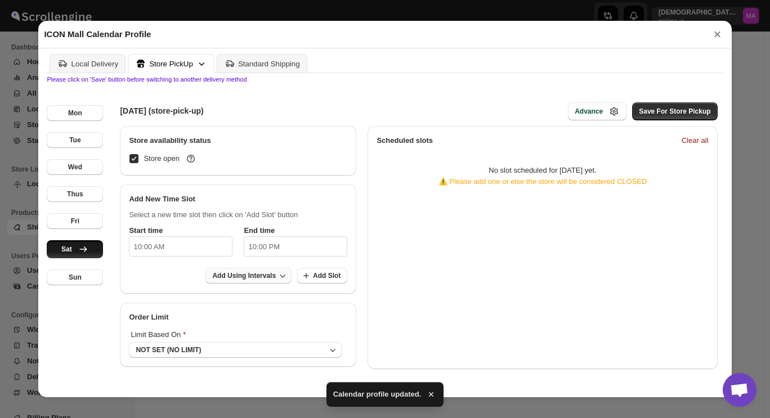
click at [259, 276] on span "Add Using Intervals" at bounding box center [244, 275] width 64 height 9
click at [250, 337] on span "1 Hour" at bounding box center [240, 339] width 69 height 11
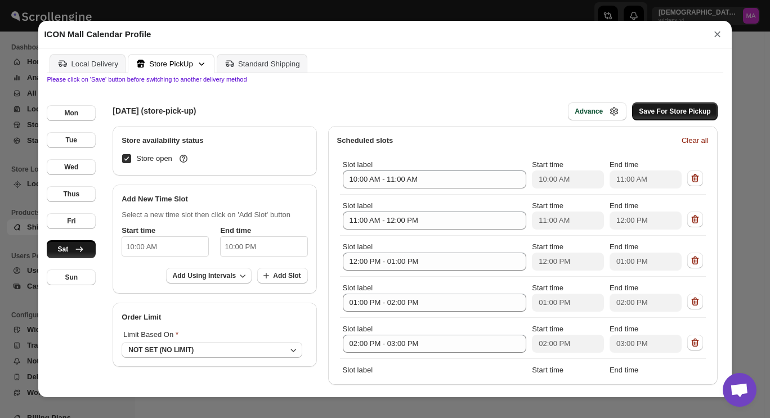
click at [686, 116] on span "Save For Store Pickup" at bounding box center [674, 111] width 71 height 9
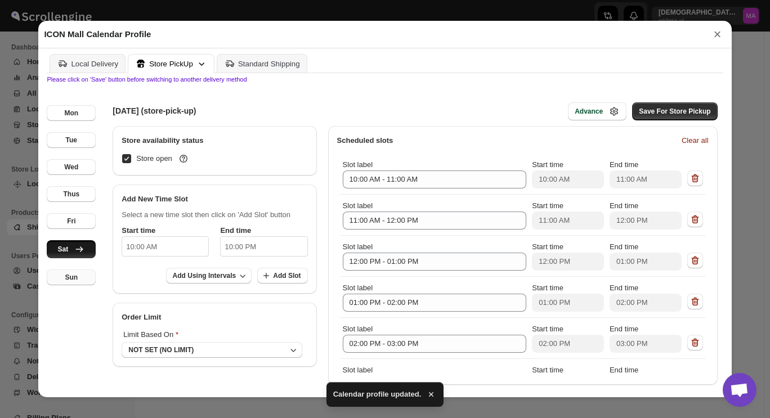
click at [66, 273] on button "Sun" at bounding box center [71, 278] width 49 height 16
click at [689, 142] on span "Clear all" at bounding box center [695, 140] width 27 height 11
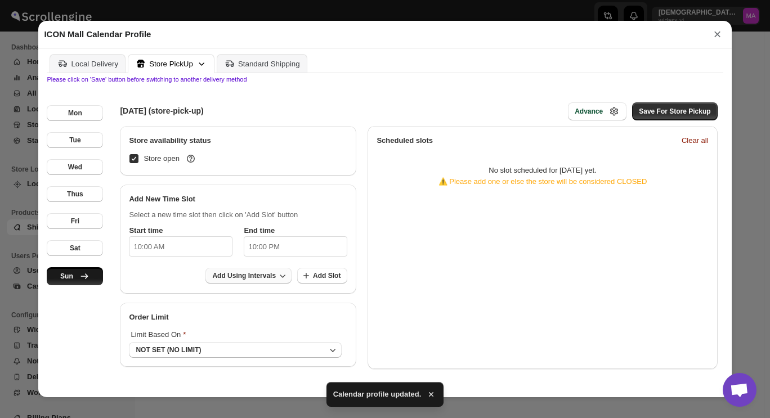
click at [251, 280] on span "Add Using Intervals" at bounding box center [244, 275] width 64 height 9
click at [239, 340] on span "1 Hour" at bounding box center [240, 339] width 69 height 11
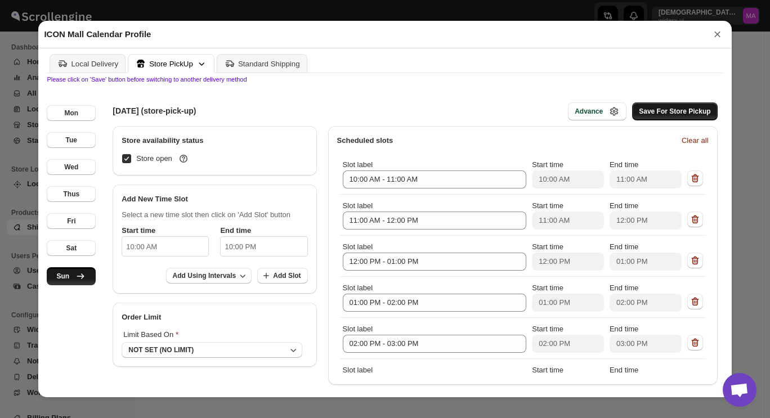
click at [682, 116] on span "Save For Store Pickup" at bounding box center [674, 111] width 71 height 9
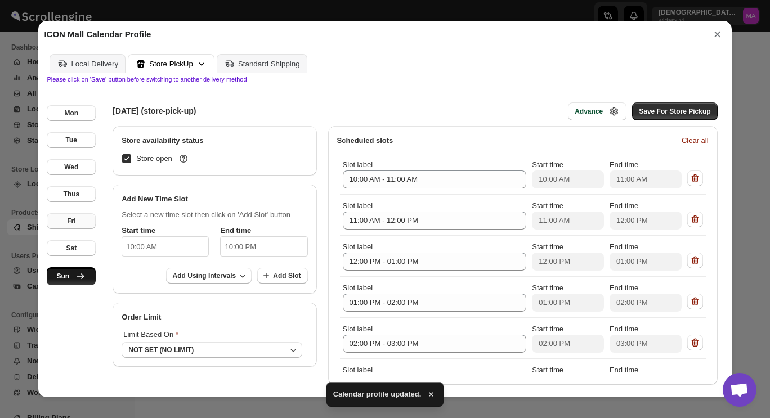
click at [65, 226] on button "Fri" at bounding box center [71, 221] width 49 height 16
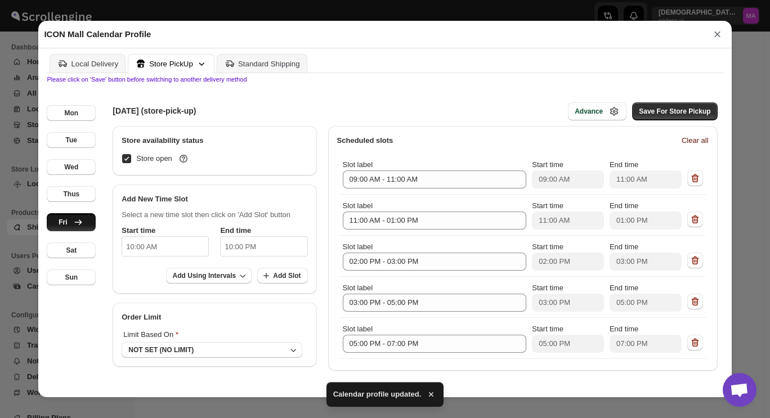
click at [696, 146] on span "Clear all" at bounding box center [695, 140] width 27 height 11
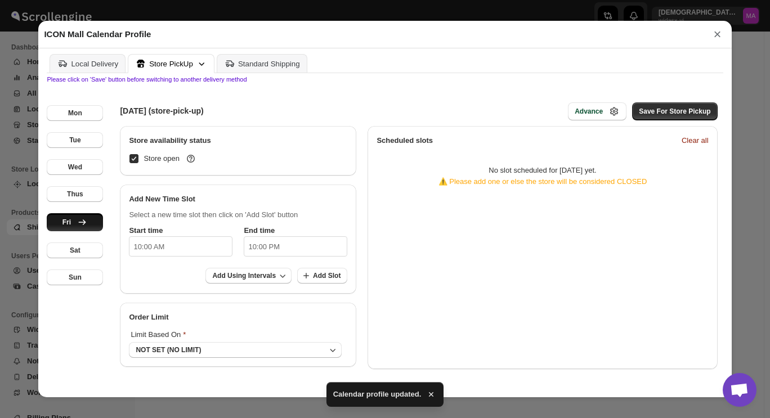
click at [162, 246] on input "10:00 AM" at bounding box center [181, 246] width 104 height 20
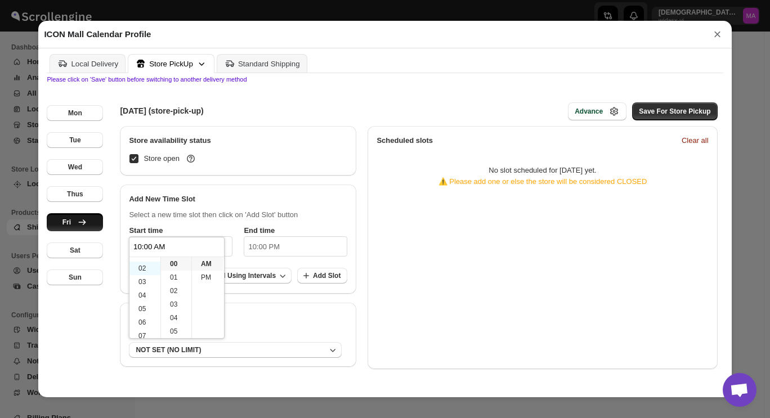
click at [146, 269] on li "02" at bounding box center [144, 269] width 31 height 14
type input "02:00 AM"
click at [140, 274] on li "01" at bounding box center [144, 272] width 31 height 14
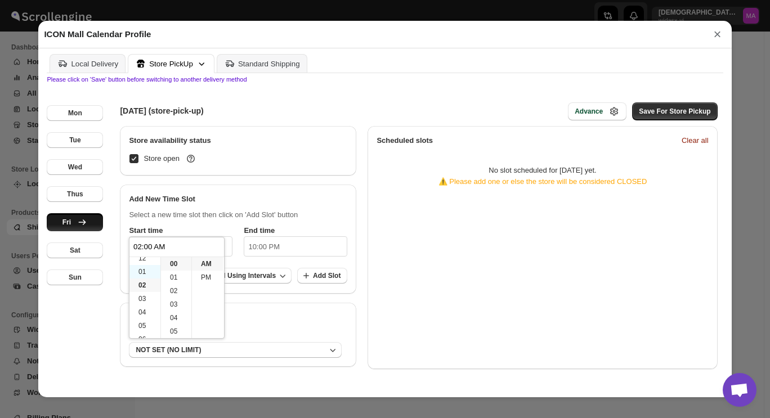
type input "01:00 AM"
click at [173, 285] on li "30" at bounding box center [176, 285] width 30 height 14
type input "01:30 AM"
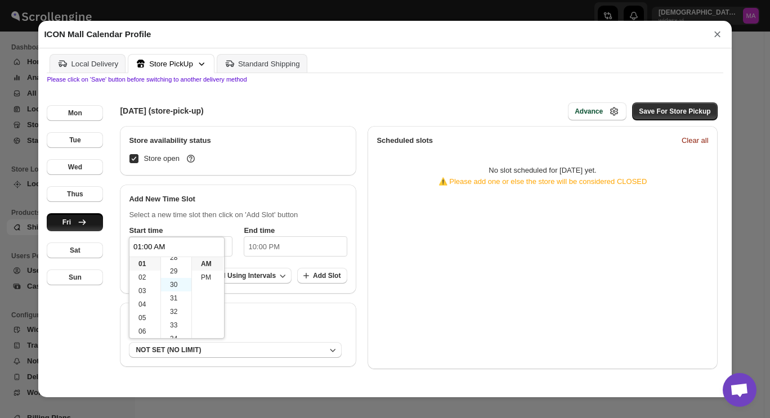
type input "01:30 AM"
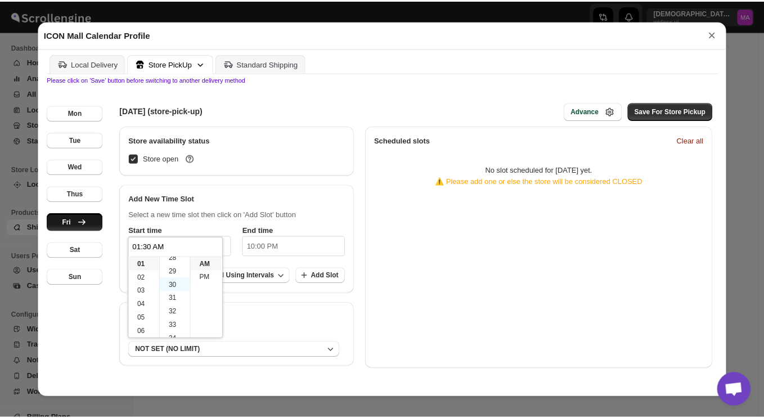
scroll to position [405, 0]
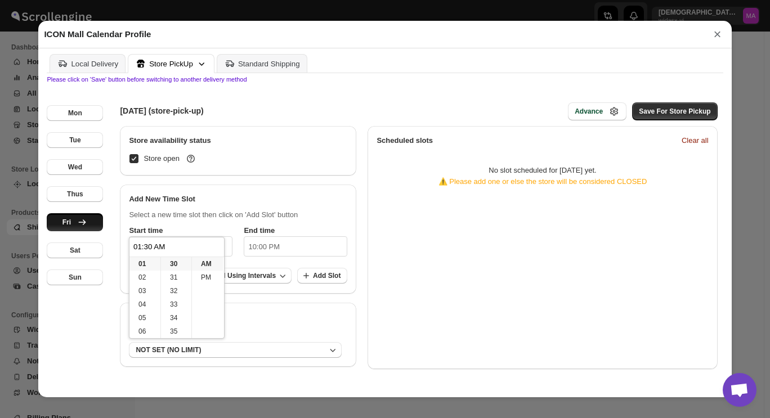
click at [274, 209] on div "Select a new time slot then click on 'Add Slot' button Start time 01:30 AM End …" at bounding box center [238, 249] width 236 height 89
click at [241, 275] on span "Add Using Intervals" at bounding box center [244, 275] width 64 height 9
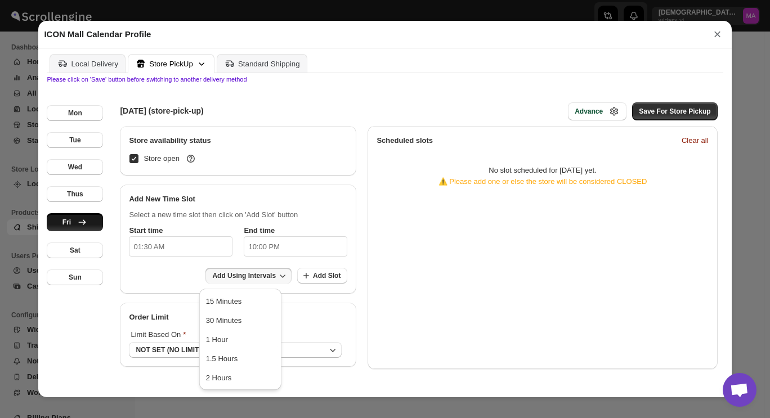
click at [235, 342] on span "1 Hour" at bounding box center [240, 339] width 69 height 11
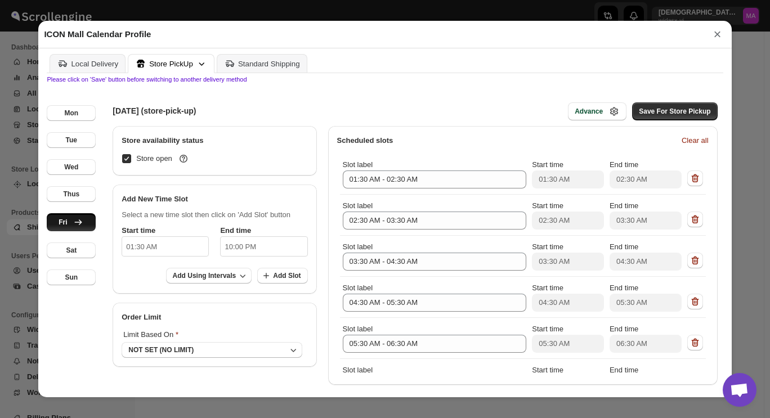
click at [406, 112] on div "FRIDAY (store-pick-up) Advance Save For Store Pickup" at bounding box center [412, 111] width 622 height 29
click at [679, 116] on span "Save For Store Pickup" at bounding box center [674, 111] width 71 height 9
click at [73, 111] on div "Mon" at bounding box center [71, 113] width 14 height 9
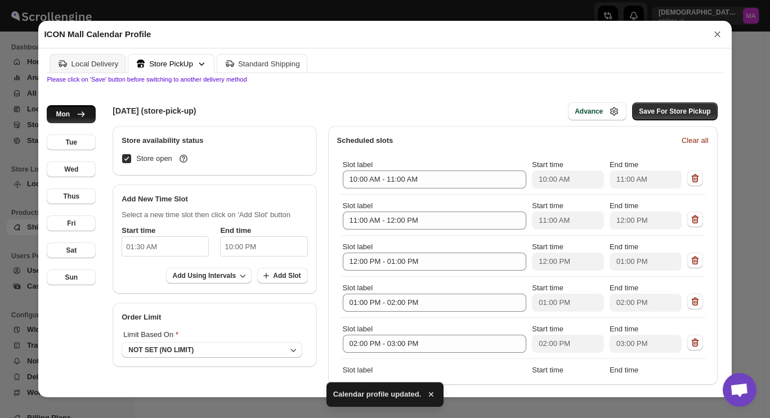
click at [244, 64] on div "Standard Shipping" at bounding box center [269, 64] width 62 height 8
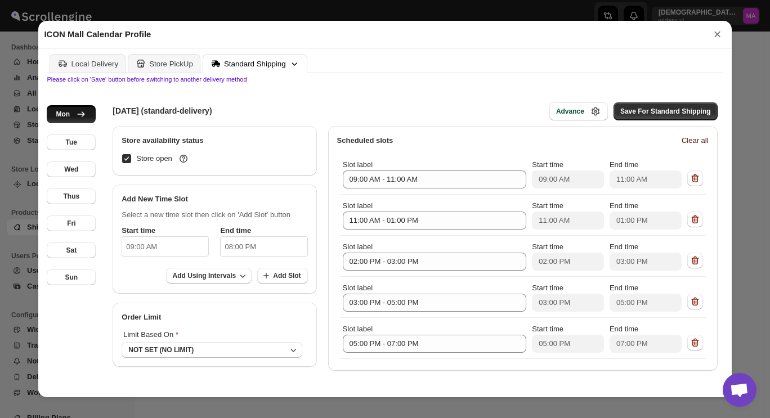
click at [682, 142] on span "Clear all" at bounding box center [695, 140] width 27 height 11
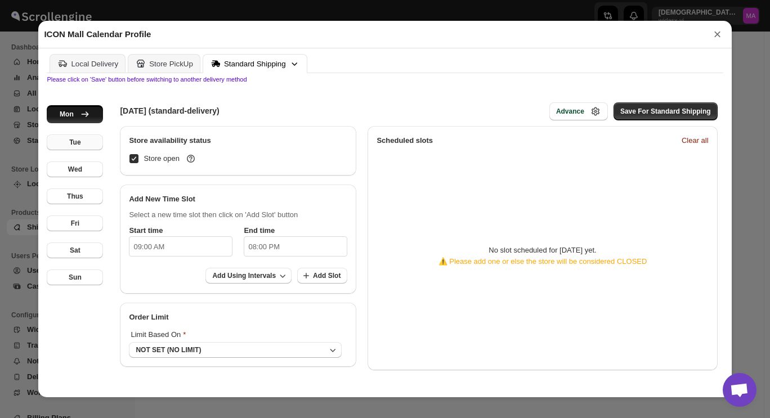
click at [90, 146] on button "Tue" at bounding box center [75, 143] width 56 height 16
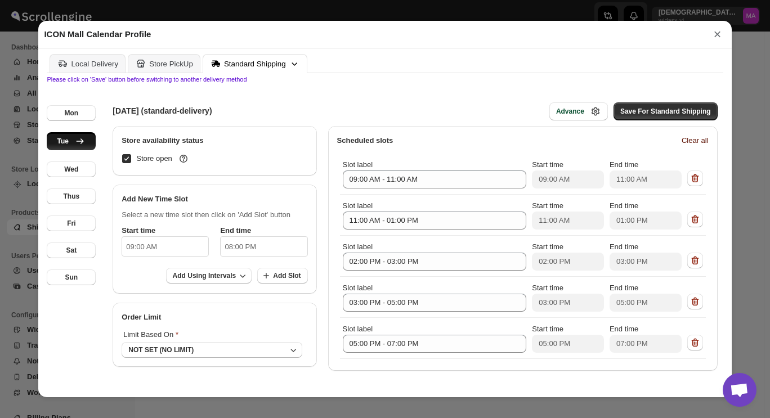
click at [693, 142] on span "Clear all" at bounding box center [695, 140] width 27 height 11
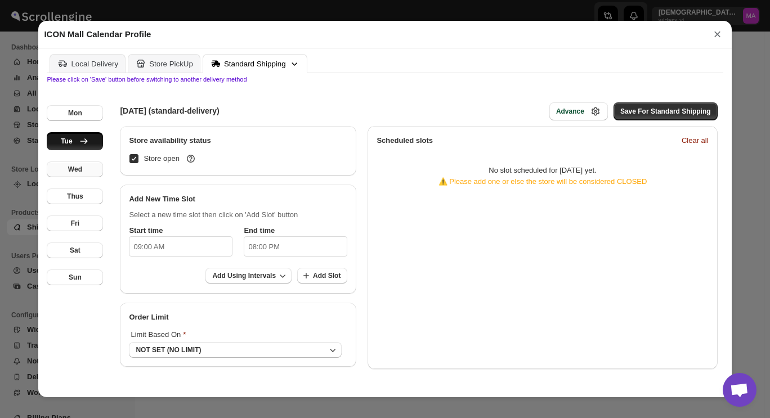
click at [91, 168] on button "Wed" at bounding box center [75, 170] width 56 height 16
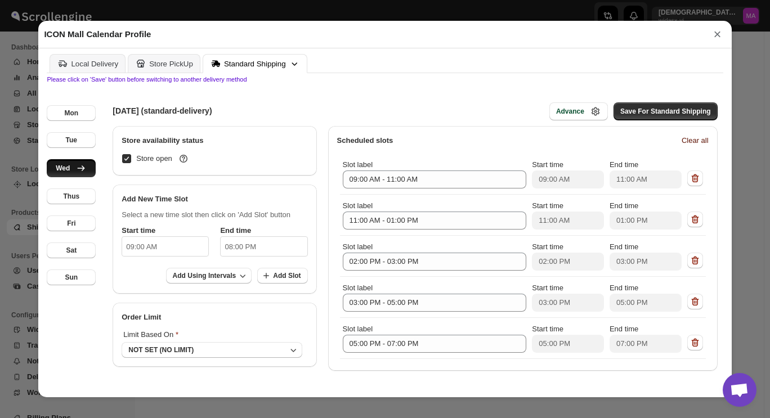
click at [682, 137] on span "Clear all" at bounding box center [695, 140] width 27 height 11
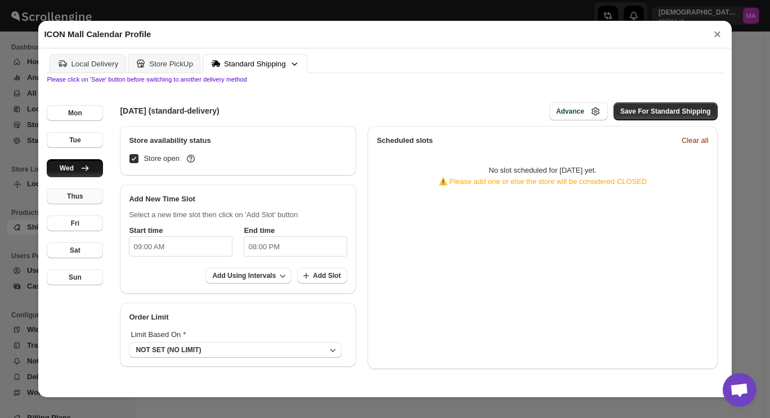
click at [84, 193] on button "Thus" at bounding box center [75, 197] width 56 height 16
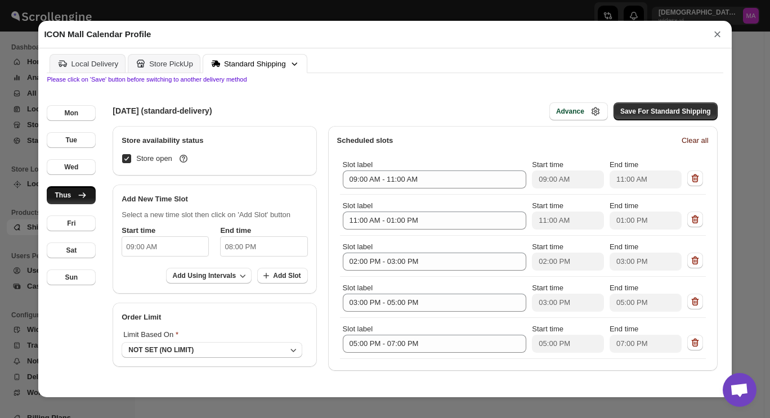
click at [686, 141] on span "Clear all" at bounding box center [695, 140] width 27 height 11
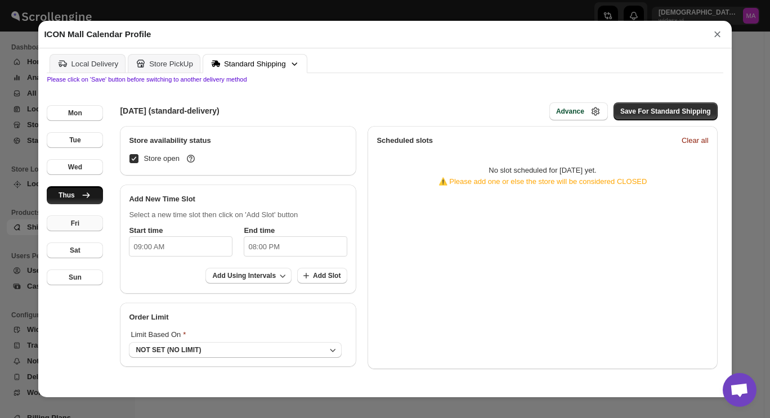
click at [87, 229] on button "Fri" at bounding box center [75, 224] width 56 height 16
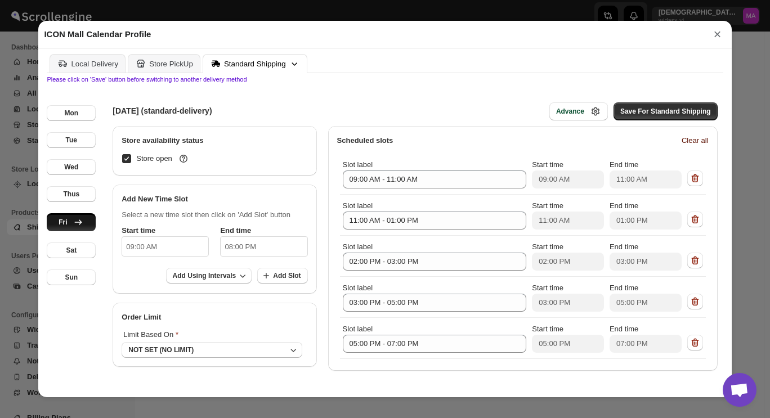
click at [688, 145] on span "Clear all" at bounding box center [695, 140] width 27 height 11
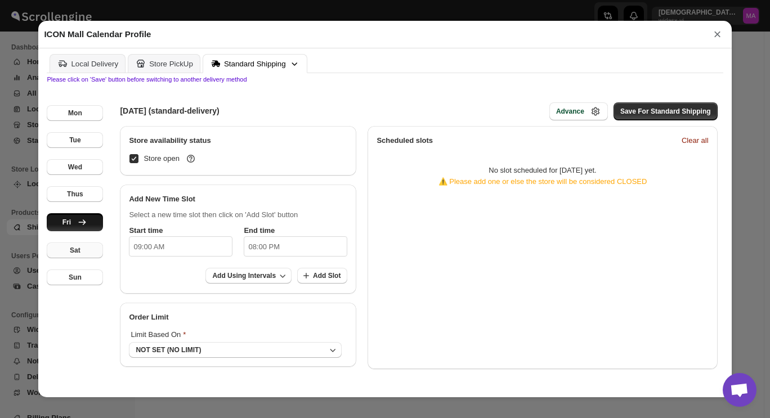
click at [85, 253] on button "Sat" at bounding box center [75, 251] width 56 height 16
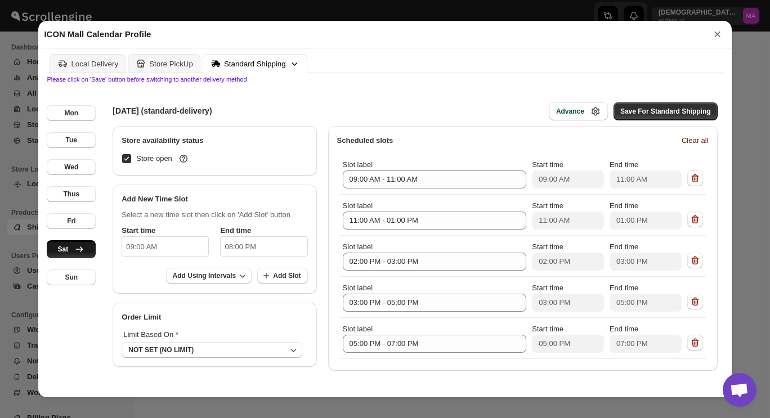
click at [689, 146] on span "Clear all" at bounding box center [695, 140] width 27 height 11
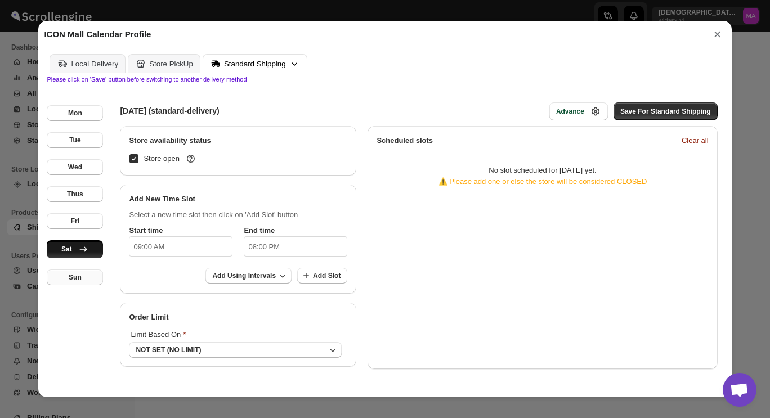
click at [91, 283] on button "Sun" at bounding box center [75, 278] width 56 height 16
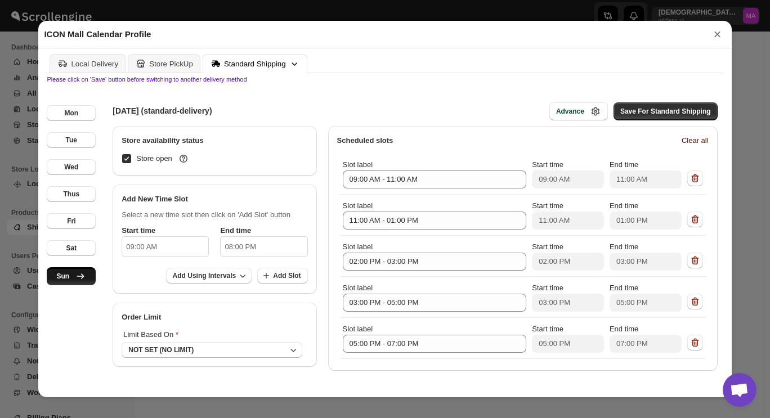
click at [688, 144] on span "Clear all" at bounding box center [695, 140] width 27 height 11
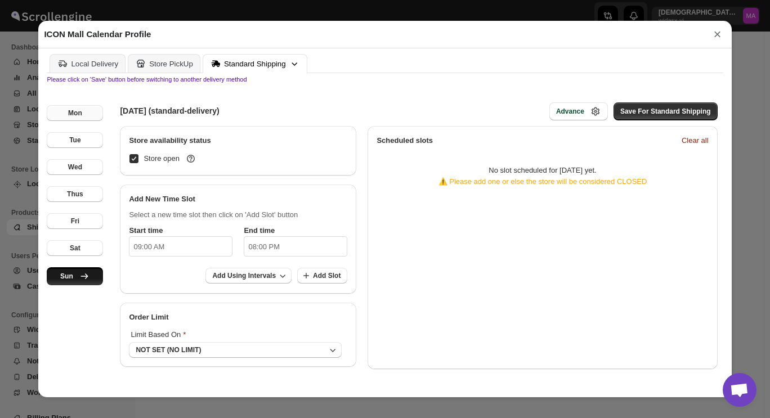
click at [88, 118] on button "Mon" at bounding box center [75, 113] width 56 height 16
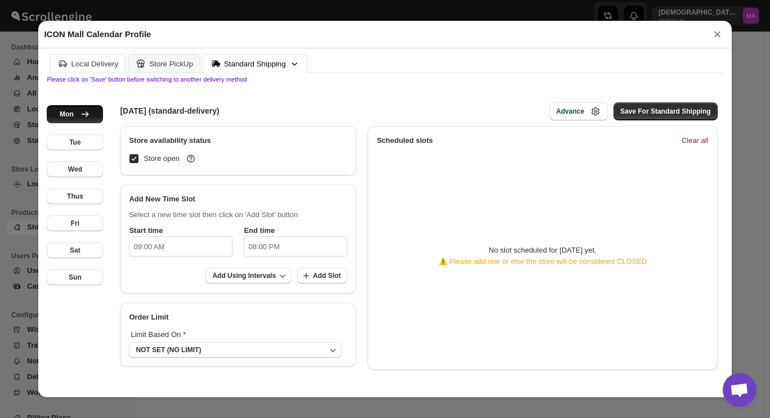
click at [59, 64] on icon at bounding box center [61, 62] width 4 height 1
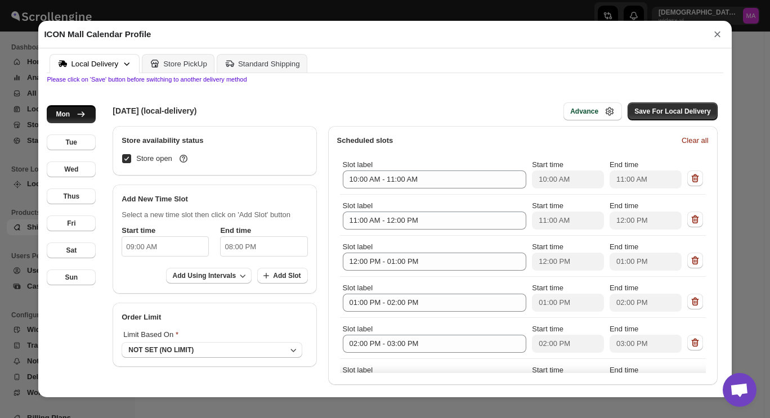
click at [715, 37] on button "×" at bounding box center [717, 34] width 17 height 16
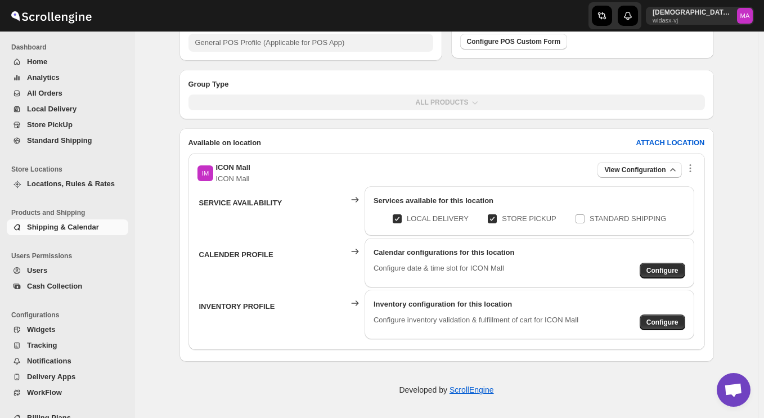
click at [250, 377] on div "Developed by ScrollEngine" at bounding box center [446, 390] width 623 height 56
click at [651, 171] on span "View Configuration" at bounding box center [635, 170] width 61 height 9
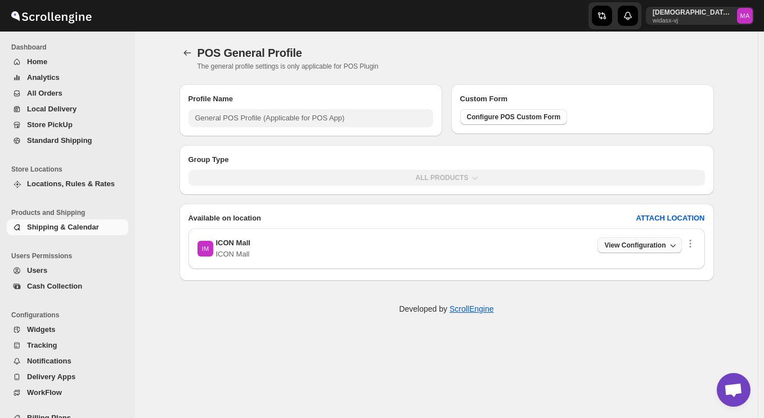
scroll to position [0, 0]
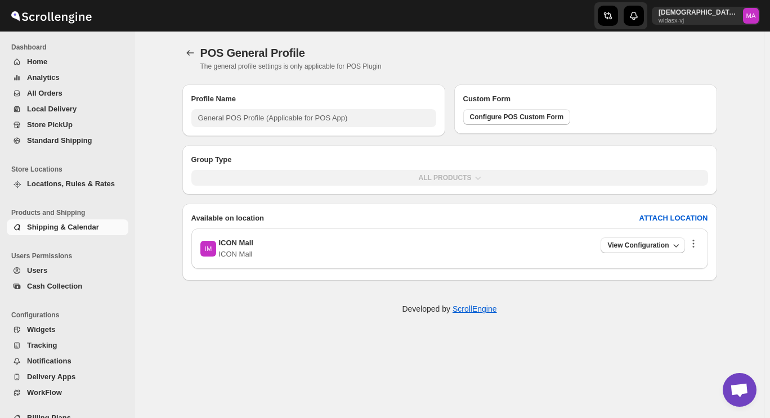
click at [694, 244] on icon "button" at bounding box center [693, 243] width 11 height 11
click at [648, 244] on span "View Configuration" at bounding box center [637, 245] width 61 height 9
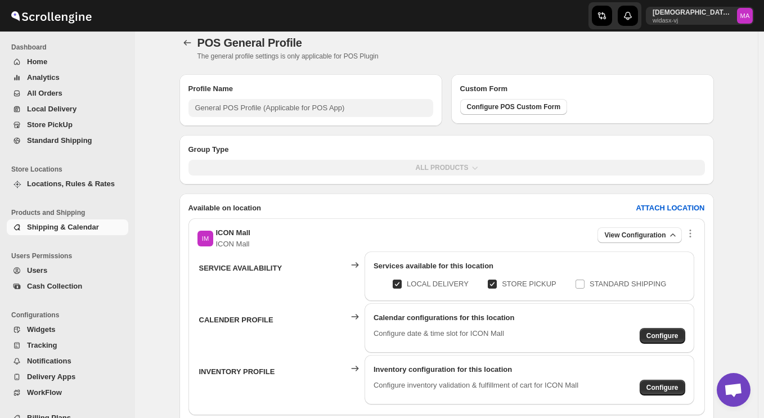
scroll to position [35, 0]
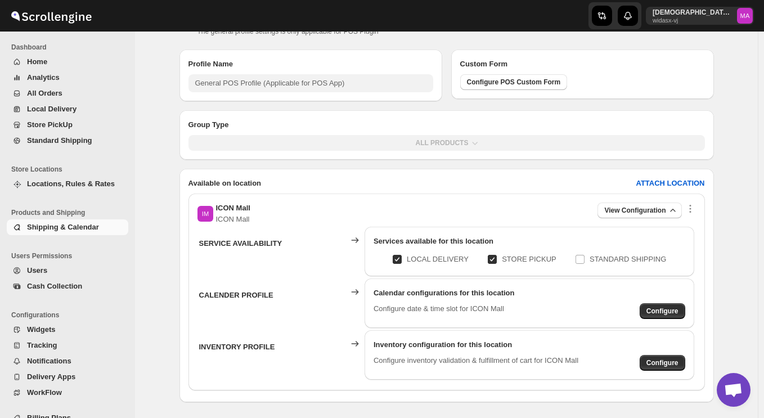
click at [543, 164] on div "Group Type ALL PRODUCTS Available on location ATTACH LOCATION IM ICON Mall ICON…" at bounding box center [447, 256] width 535 height 292
drag, startPoint x: 764, startPoint y: 215, endPoint x: 770, endPoint y: 236, distance: 21.6
click at [764, 236] on html "Skip to content Mohammed A Zaarer widasx-vj MA Dashboard Home Analytics All Ord…" at bounding box center [382, 174] width 764 height 418
click at [719, 239] on div "POS General Profile. This page is ready POS General Profile The general profile…" at bounding box center [447, 200] width 562 height 406
click at [584, 262] on input "STANDARD SHIPPING" at bounding box center [584, 259] width 9 height 9
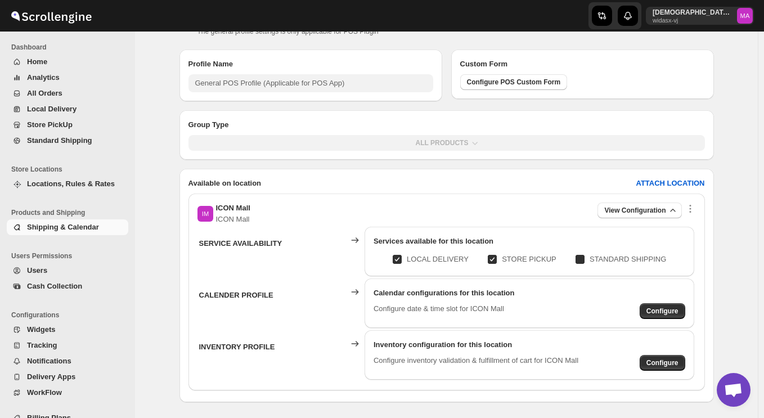
checkbox input "true"
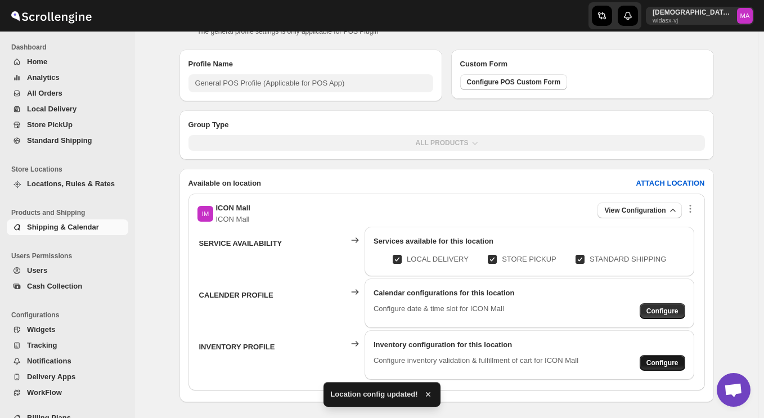
click at [669, 361] on span "Configure" at bounding box center [663, 363] width 32 height 9
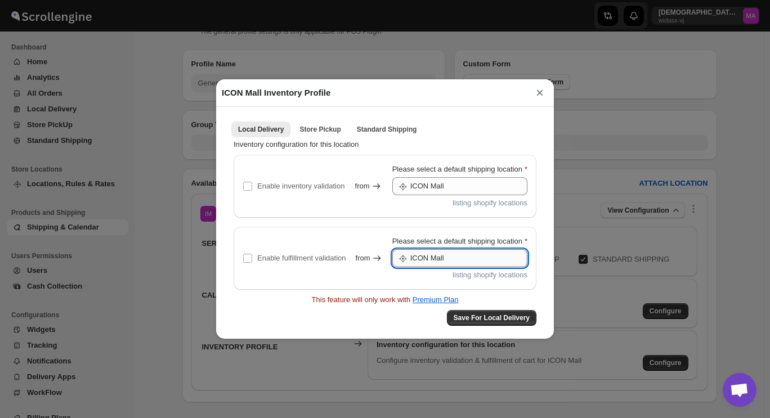
click at [455, 263] on input "ICON Mall" at bounding box center [468, 258] width 117 height 18
click at [244, 261] on input "Enable fulfillment validation" at bounding box center [247, 258] width 9 height 9
checkbox input "true"
click at [243, 186] on span at bounding box center [248, 186] width 10 height 10
click at [243, 186] on input "Enable inventory validation" at bounding box center [247, 186] width 9 height 9
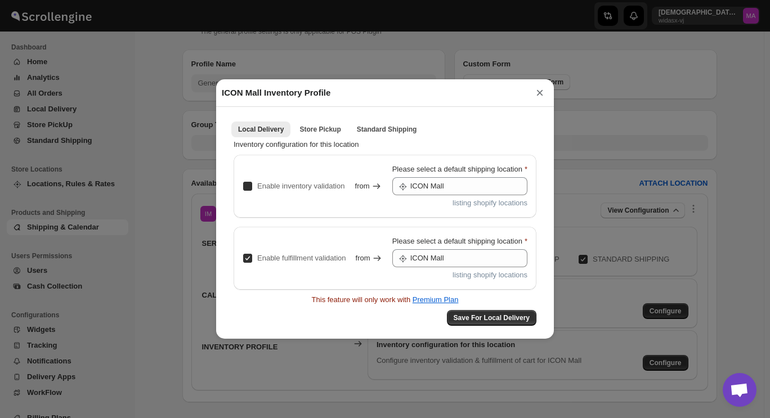
checkbox input "true"
click at [309, 127] on span "Store Pickup" at bounding box center [319, 129] width 41 height 9
click at [245, 188] on input "Enable inventory validation" at bounding box center [247, 186] width 9 height 9
checkbox input "true"
click at [247, 261] on input "Enable fulfillment validation" at bounding box center [247, 258] width 9 height 9
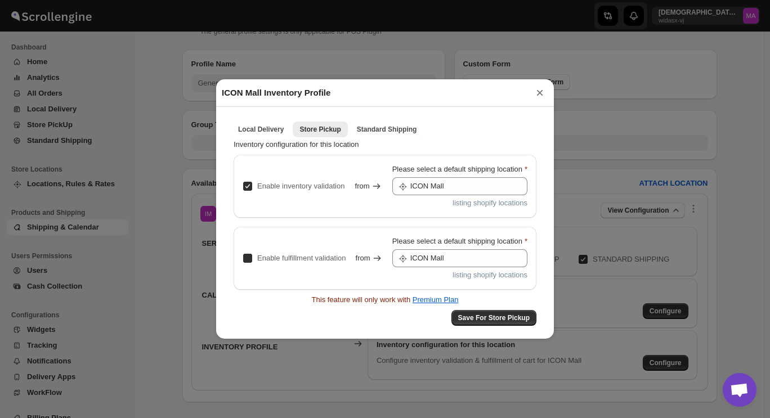
checkbox input "true"
click at [276, 137] on button "Local Delivery" at bounding box center [260, 130] width 59 height 16
click at [311, 134] on span "Store Pickup" at bounding box center [319, 129] width 41 height 9
click at [377, 134] on span "Standard Shipping" at bounding box center [387, 129] width 60 height 9
click at [247, 187] on input "Enable inventory validation" at bounding box center [247, 186] width 9 height 9
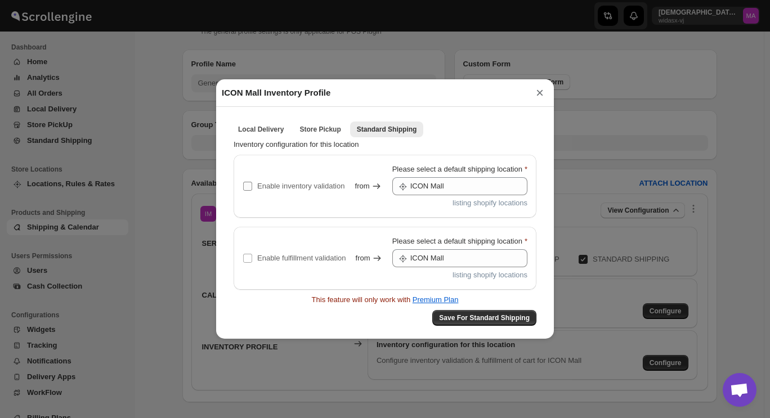
checkbox input "true"
click at [247, 260] on input "Enable fulfillment validation" at bounding box center [247, 258] width 9 height 9
checkbox input "true"
click at [469, 324] on button "Save For Standard Shipping" at bounding box center [484, 318] width 104 height 16
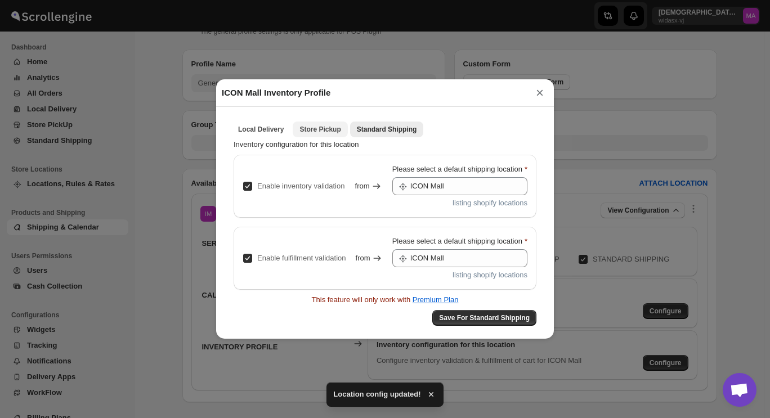
click at [300, 129] on span "Store Pickup" at bounding box center [319, 129] width 41 height 9
click at [536, 95] on button "×" at bounding box center [539, 93] width 17 height 16
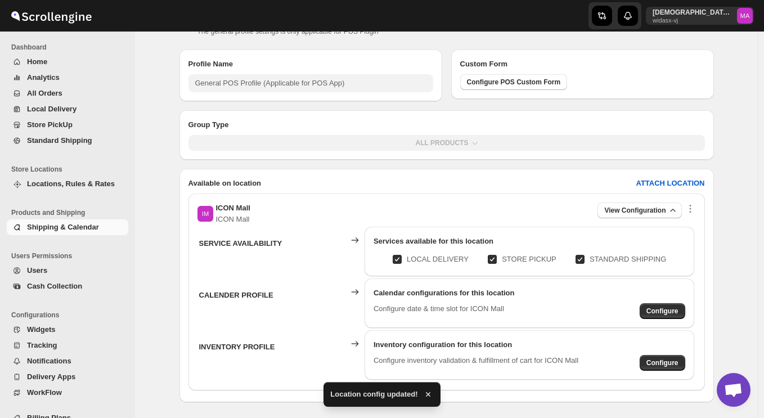
click at [725, 308] on div "POS General Profile. This page is ready POS General Profile The general profile…" at bounding box center [447, 200] width 562 height 406
click at [663, 309] on span "Configure" at bounding box center [663, 311] width 32 height 9
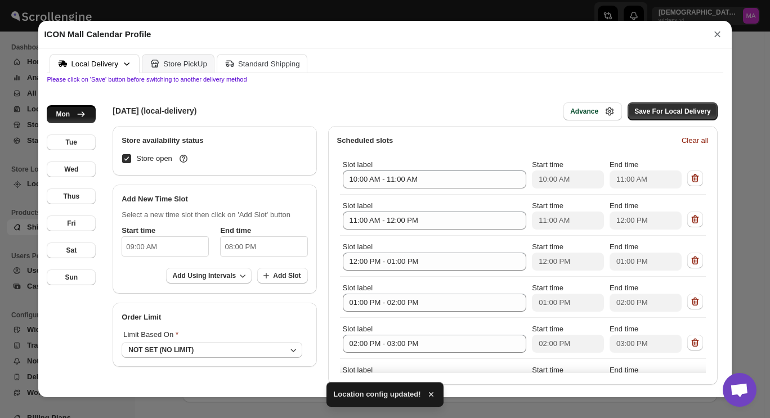
click at [240, 64] on div "Standard Shipping" at bounding box center [269, 64] width 62 height 8
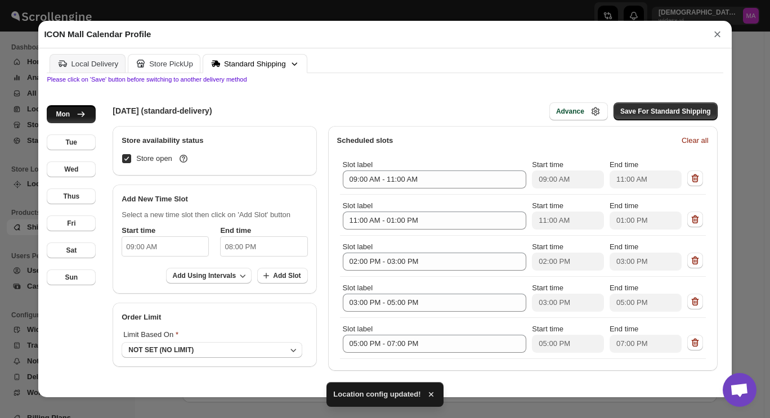
click at [172, 66] on div "Store PickUp" at bounding box center [171, 64] width 44 height 8
click at [104, 68] on div "Local Delivery" at bounding box center [94, 64] width 47 height 8
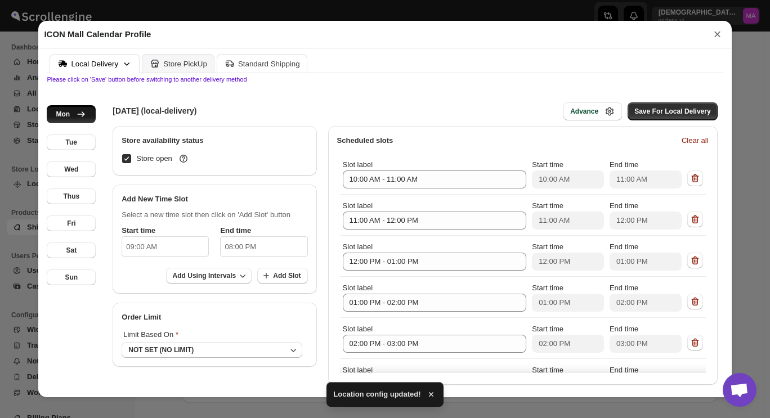
click at [245, 63] on div "Standard Shipping" at bounding box center [269, 64] width 62 height 8
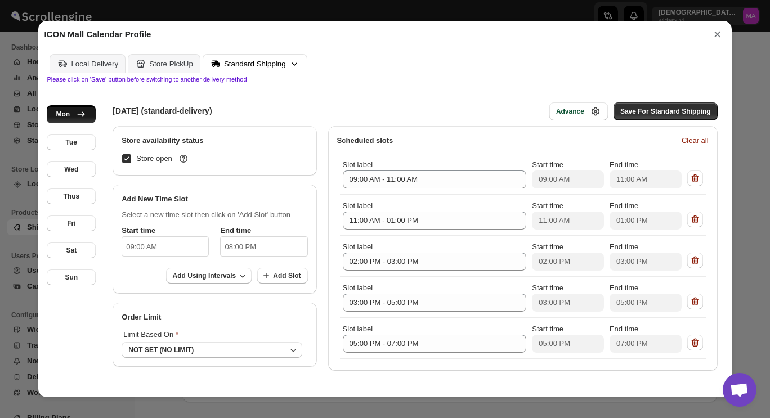
click at [719, 35] on button "×" at bounding box center [717, 34] width 17 height 16
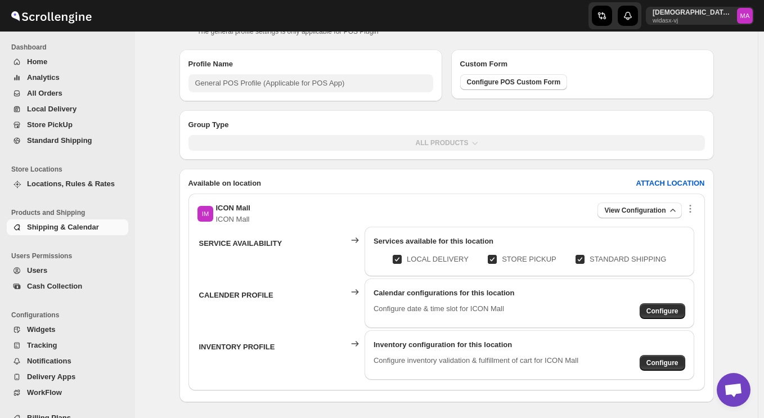
click at [739, 163] on div "POS General Profile. This page is ready POS General Profile The general profile…" at bounding box center [446, 228] width 623 height 462
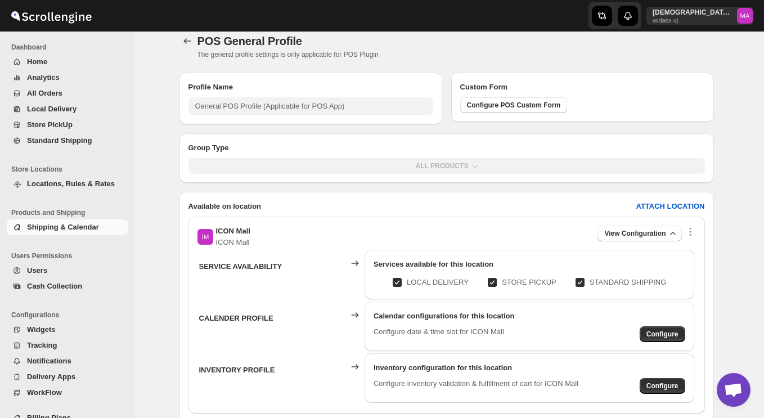
scroll to position [0, 0]
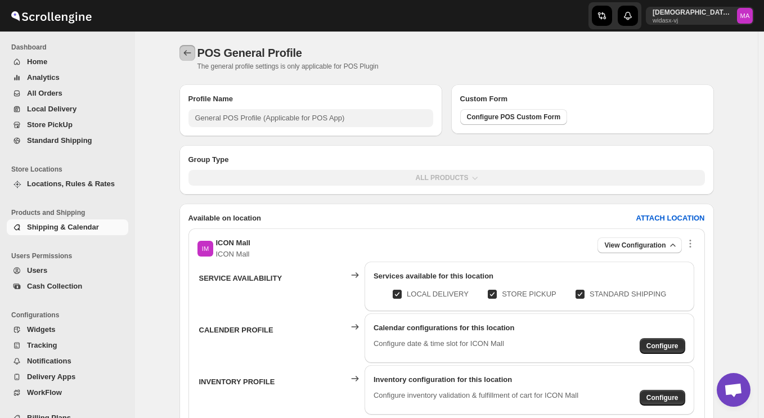
click at [191, 57] on icon "Back" at bounding box center [187, 52] width 11 height 11
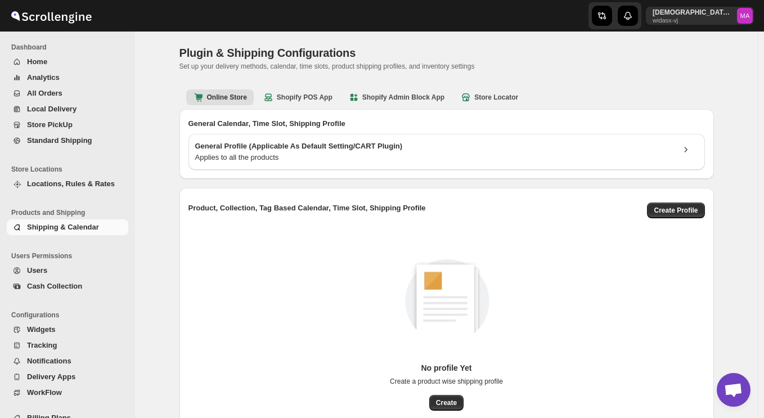
click at [616, 96] on ul "Online Store Shopify POS App Shopify Admin Block App Store Locator More views" at bounding box center [447, 97] width 526 height 16
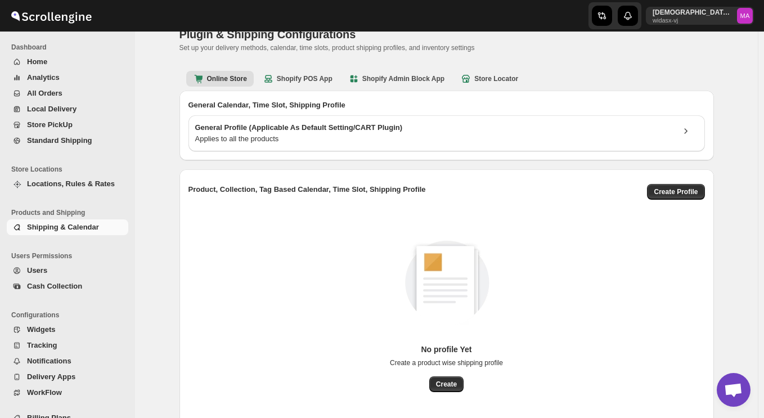
scroll to position [19, 0]
click at [509, 81] on b "Store Locator" at bounding box center [489, 78] width 58 height 11
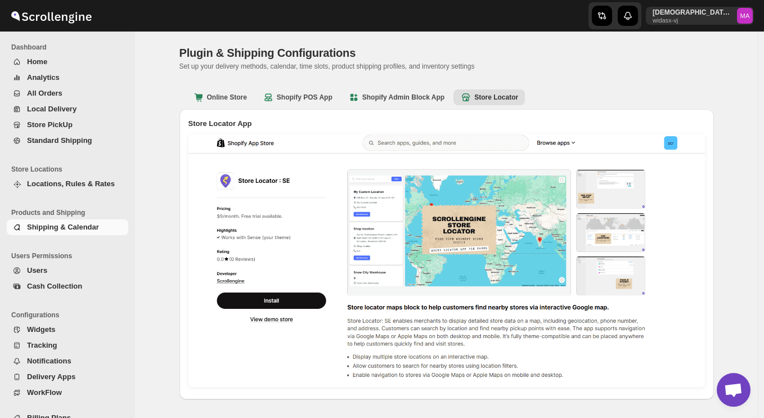
click at [63, 230] on span "Shipping & Calendar" at bounding box center [63, 227] width 72 height 8
click at [382, 105] on div "Online Store Shopify POS App Shopify Admin Block App Store Locator More views O…" at bounding box center [447, 96] width 535 height 25
click at [383, 101] on b "Shopify Admin Block App" at bounding box center [396, 97] width 96 height 11
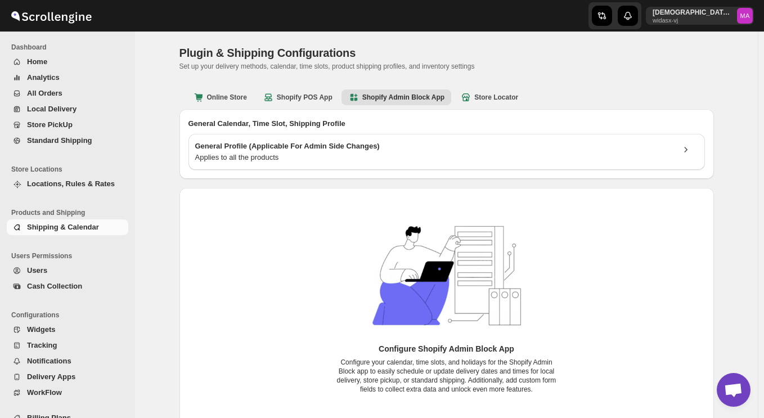
click at [272, 176] on div "General Calendar, Time Slot, Shipping Profile General Profile (Applicable For A…" at bounding box center [447, 144] width 535 height 70
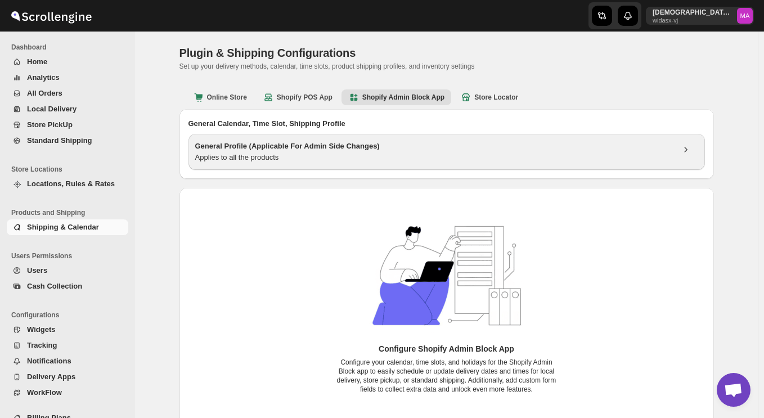
click at [280, 157] on div "Applies to all the products" at bounding box center [434, 157] width 479 height 11
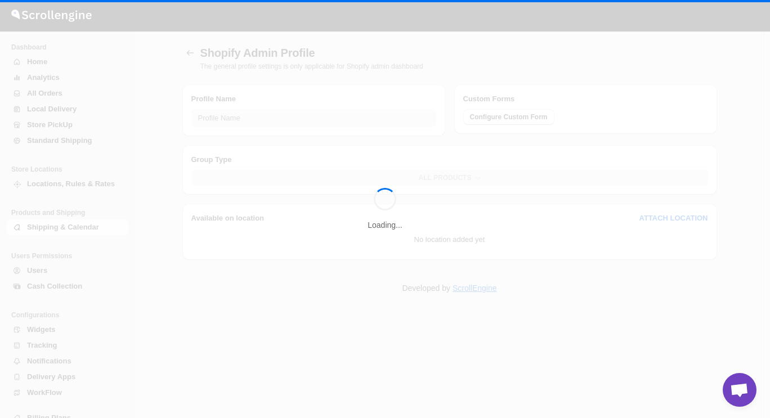
type input "General Shopify Admin Profile (Applicable for Shopify Admin Block App)"
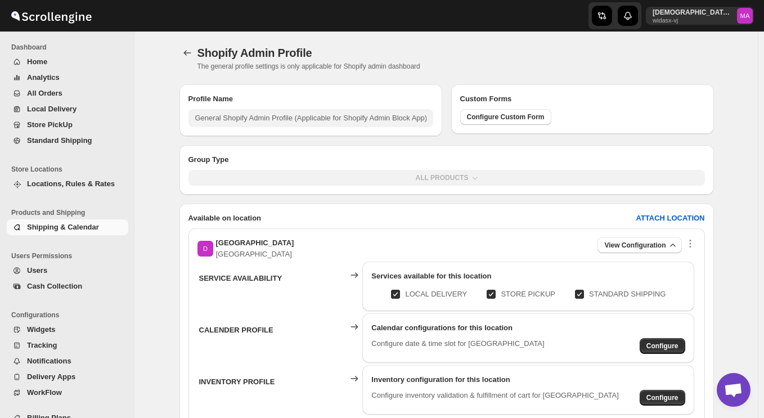
click at [40, 226] on span "Shipping & Calendar" at bounding box center [63, 227] width 72 height 8
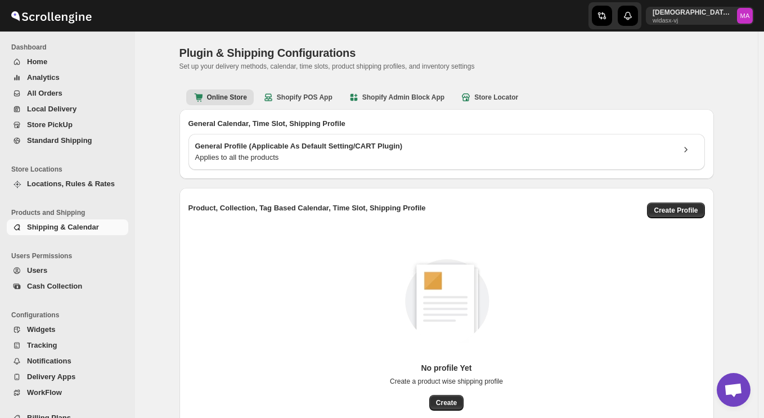
click at [62, 183] on span "Locations, Rules & Rates" at bounding box center [71, 184] width 88 height 8
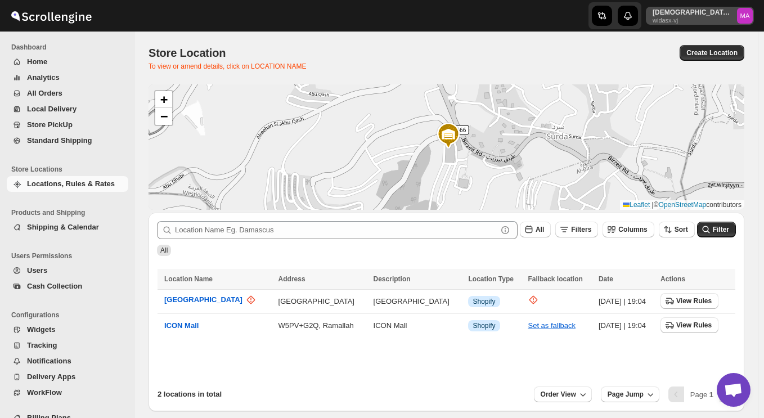
click at [733, 19] on p "widasx-vj" at bounding box center [693, 20] width 80 height 7
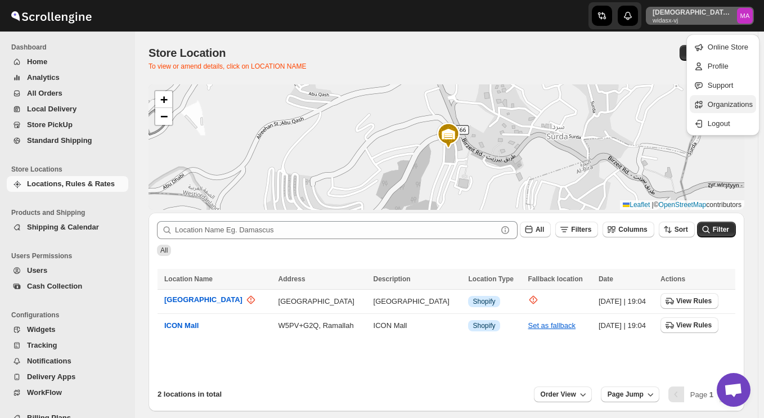
click at [726, 100] on span "Organizations" at bounding box center [730, 104] width 45 height 8
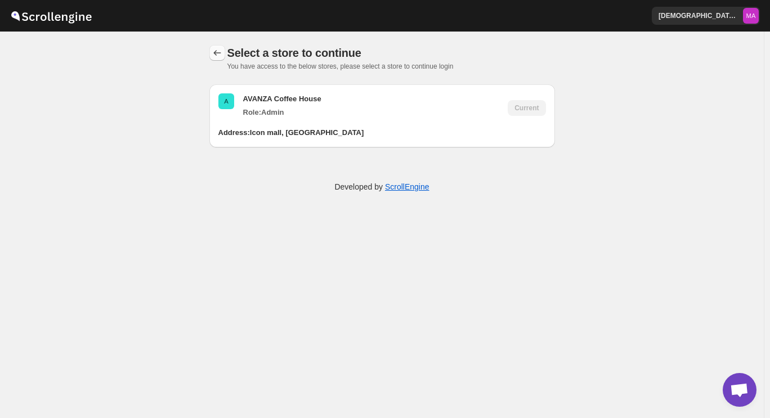
click at [217, 53] on icon "back" at bounding box center [217, 52] width 11 height 11
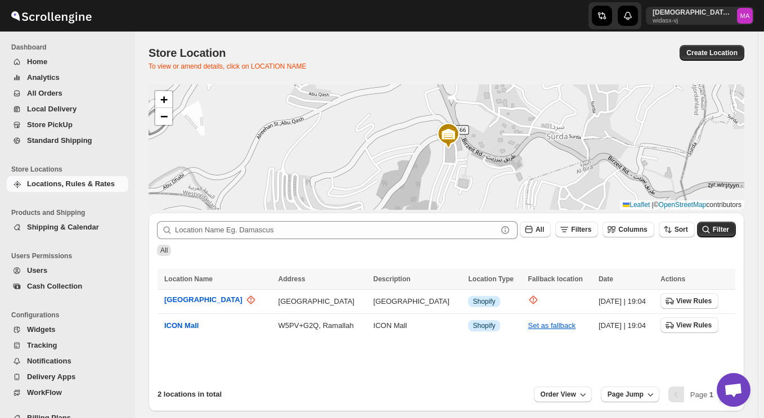
click at [53, 61] on span "Home" at bounding box center [76, 61] width 99 height 11
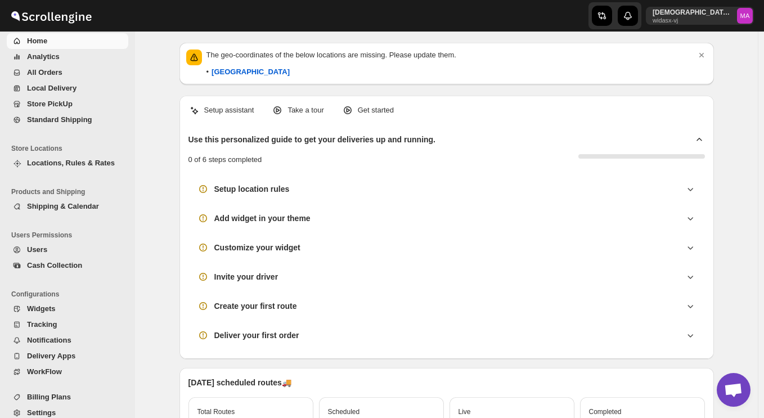
scroll to position [33, 0]
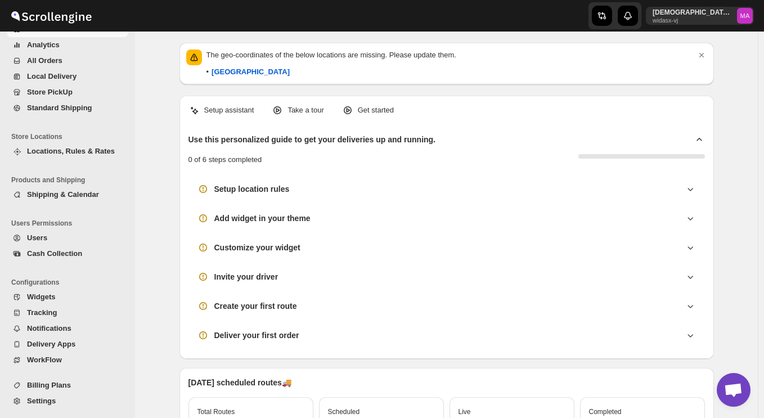
click at [68, 401] on span "Settings" at bounding box center [76, 401] width 99 height 11
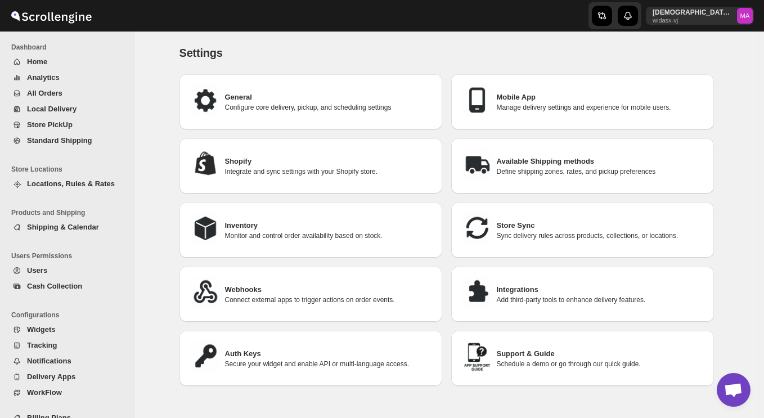
click at [728, 161] on div "Settings. This page is ready Settings General Configure core delivery, pickup, …" at bounding box center [447, 214] width 562 height 364
click at [331, 365] on p "Secure your widget and enable API or multi-language access." at bounding box center [329, 364] width 208 height 9
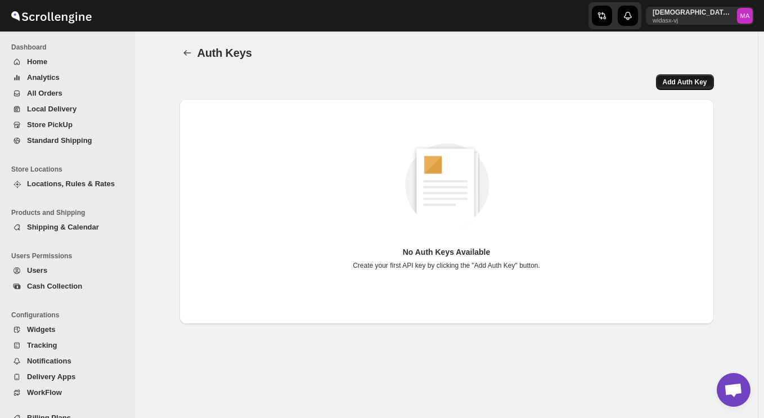
click at [704, 81] on span "Add Auth Key" at bounding box center [685, 82] width 44 height 9
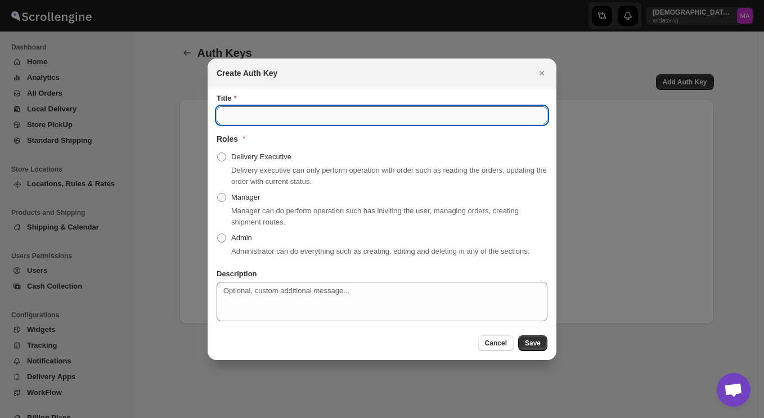
click at [293, 112] on input "Title" at bounding box center [382, 115] width 331 height 18
click at [303, 66] on div "Create Auth Key" at bounding box center [382, 74] width 349 height 30
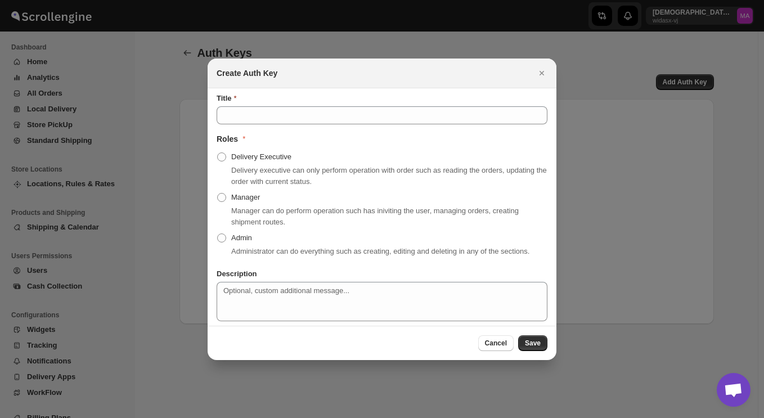
click at [265, 69] on b "Create Auth Key" at bounding box center [247, 73] width 61 height 9
click at [298, 75] on div "Create Auth Key" at bounding box center [372, 73] width 311 height 11
click at [223, 237] on span ":r350:" at bounding box center [221, 238] width 9 height 9
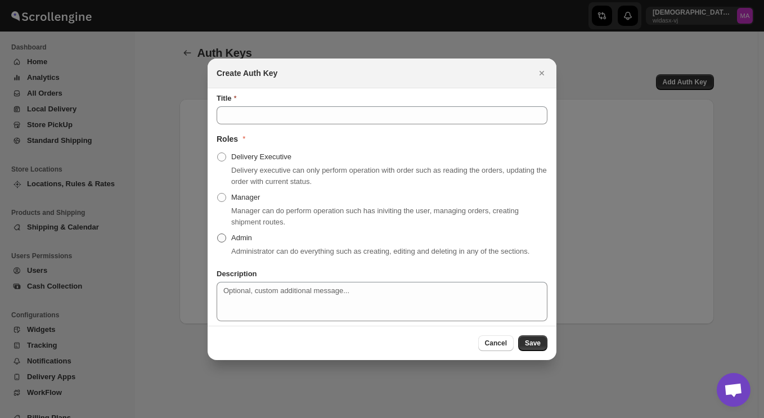
click at [218, 234] on input "Admin" at bounding box center [217, 234] width 1 height 1
radio input "true"
click at [365, 88] on div "Title" at bounding box center [378, 104] width 340 height 41
click at [502, 346] on span "Cancel" at bounding box center [496, 343] width 22 height 9
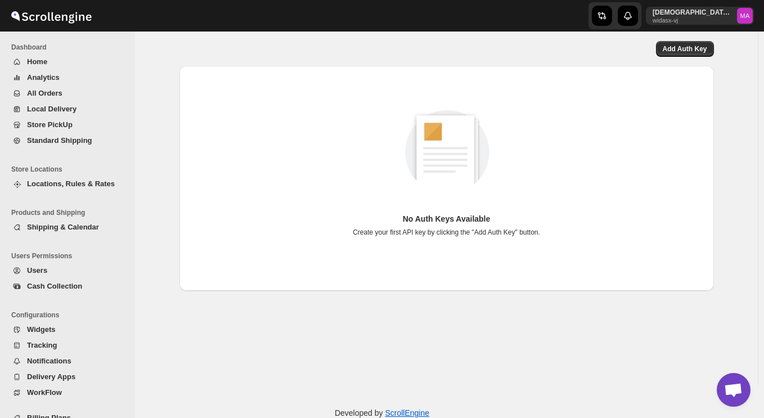
scroll to position [34, 0]
click at [72, 180] on span "Locations, Rules & Rates" at bounding box center [71, 184] width 88 height 8
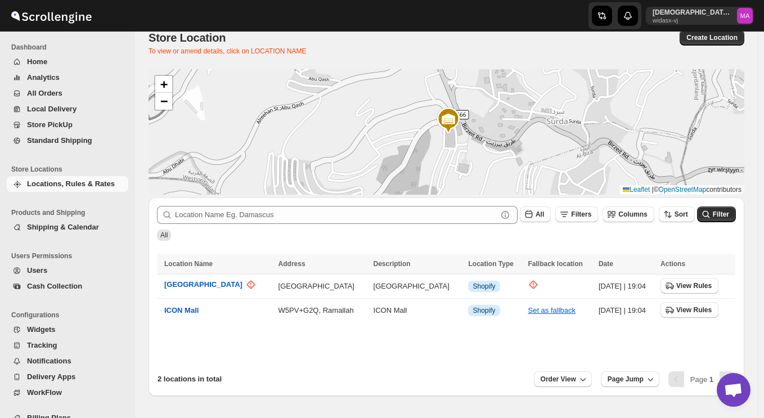
scroll to position [50, 0]
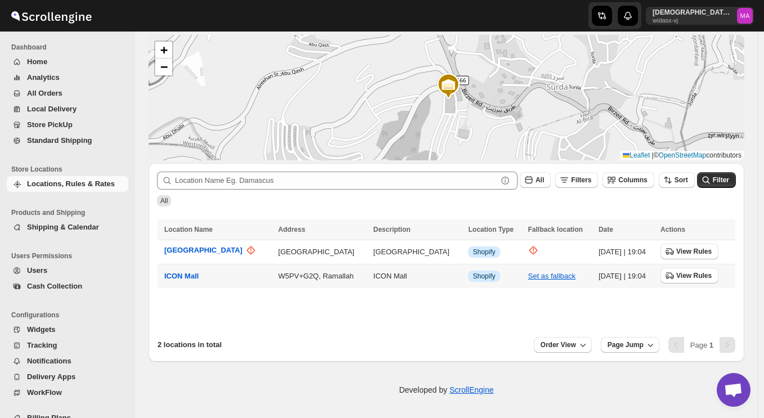
click at [473, 279] on span "Shopify" at bounding box center [484, 276] width 23 height 9
click at [177, 274] on span "ICON Mall" at bounding box center [181, 276] width 34 height 8
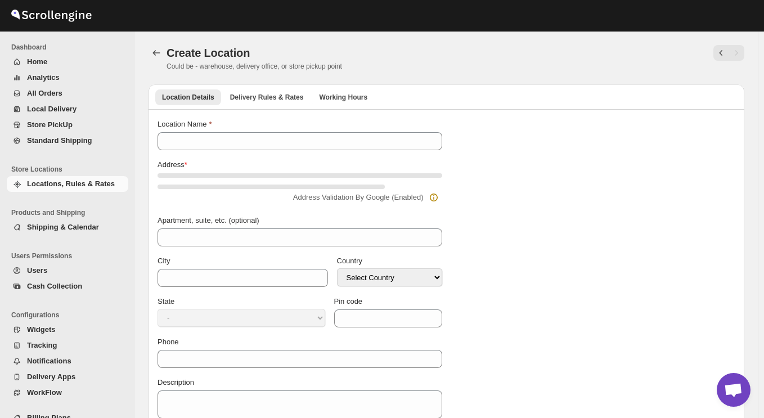
type input "ICON Mall"
type input "W5PV+G2Q"
type input "Ramallah"
select select "PS"
type input "+97022405060"
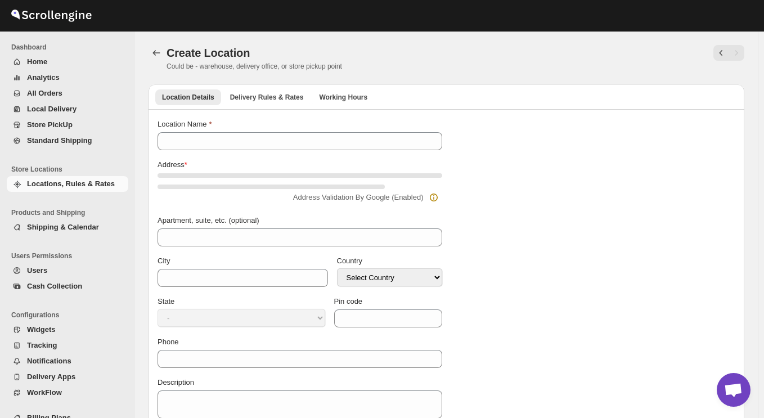
type textarea "ICON Mall"
select select "Rām Allāh wal Bīrah"
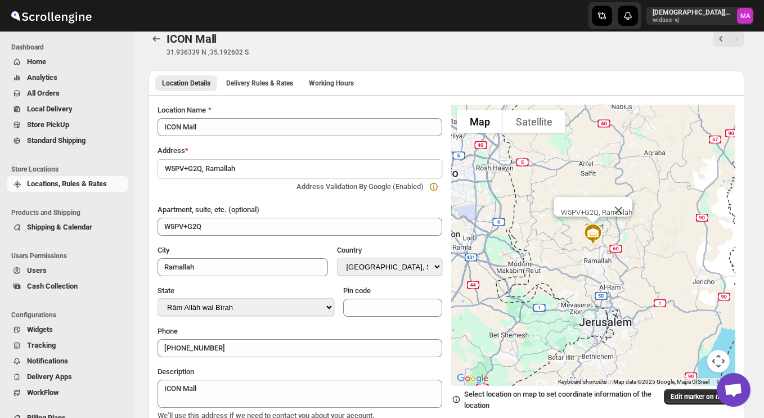
scroll to position [101, 0]
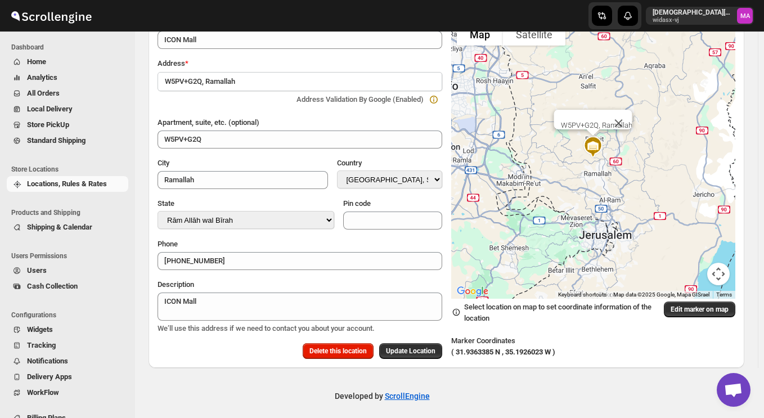
click at [233, 381] on div "Developed by ScrollEngine" at bounding box center [382, 396] width 764 height 56
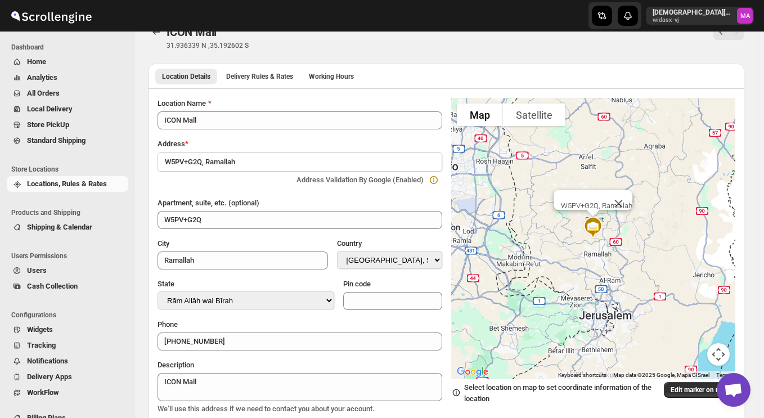
scroll to position [0, 0]
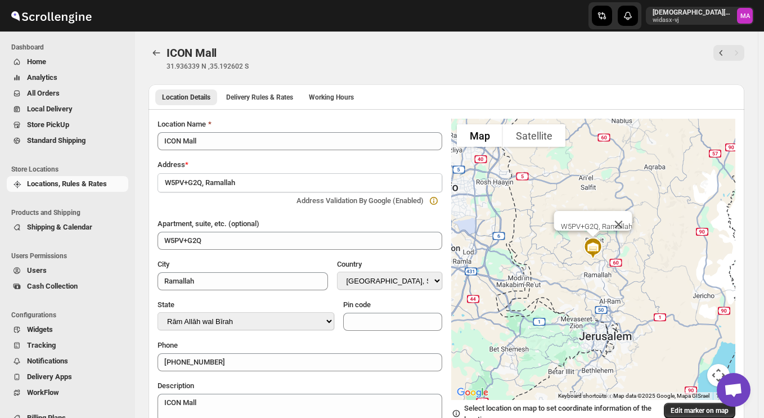
click at [339, 56] on div "ICON Mall" at bounding box center [321, 53] width 308 height 16
click at [258, 91] on button "Delivery Rules & Rates" at bounding box center [260, 98] width 81 height 16
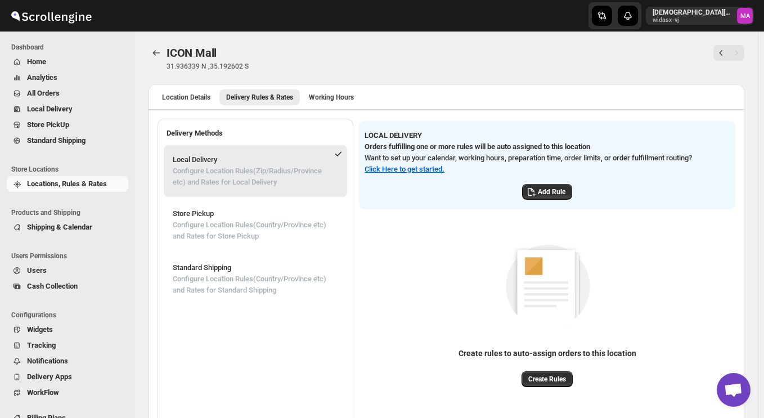
click at [279, 68] on p "31.936339 N ,35.192602 S" at bounding box center [321, 66] width 308 height 9
click at [338, 62] on p "31.936339 N ,35.192602 S" at bounding box center [321, 66] width 308 height 9
click at [332, 101] on span "Working Hours" at bounding box center [331, 97] width 45 height 9
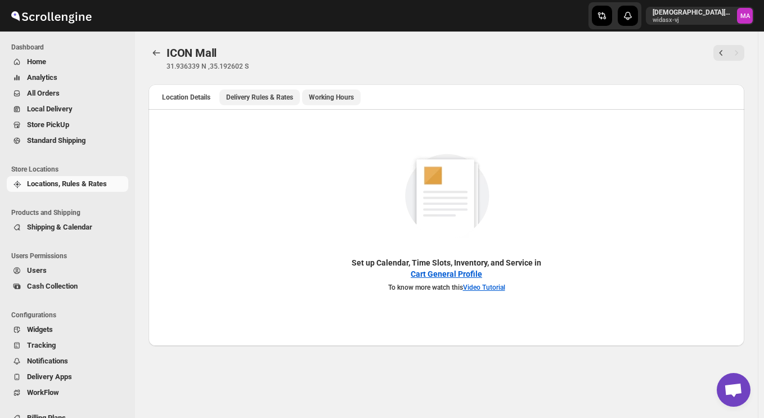
click at [247, 94] on span "Delivery Rules & Rates" at bounding box center [259, 97] width 67 height 9
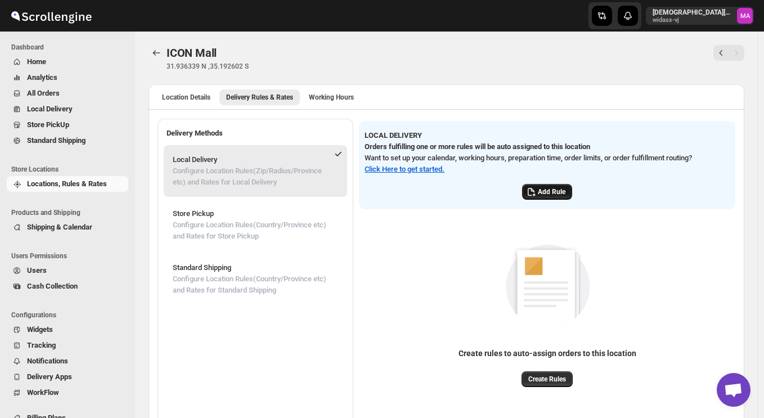
click at [540, 188] on button "Add Rule" at bounding box center [547, 192] width 50 height 16
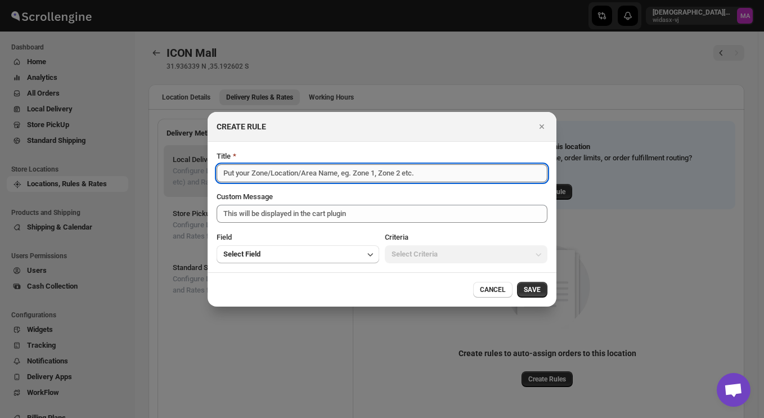
click at [342, 174] on input "Title" at bounding box center [382, 173] width 331 height 18
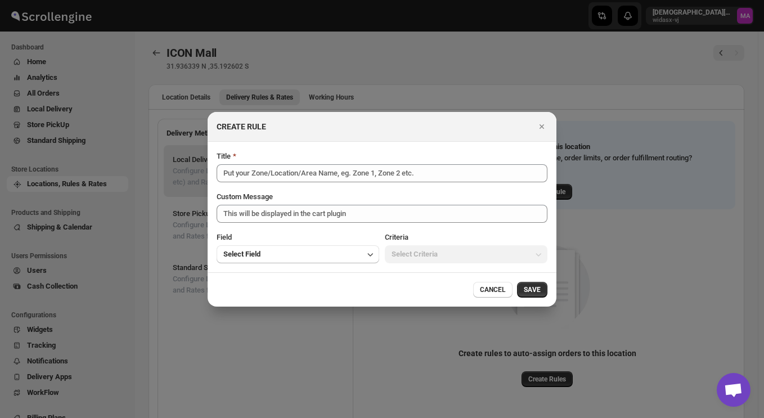
click at [288, 153] on div "Title" at bounding box center [382, 156] width 331 height 11
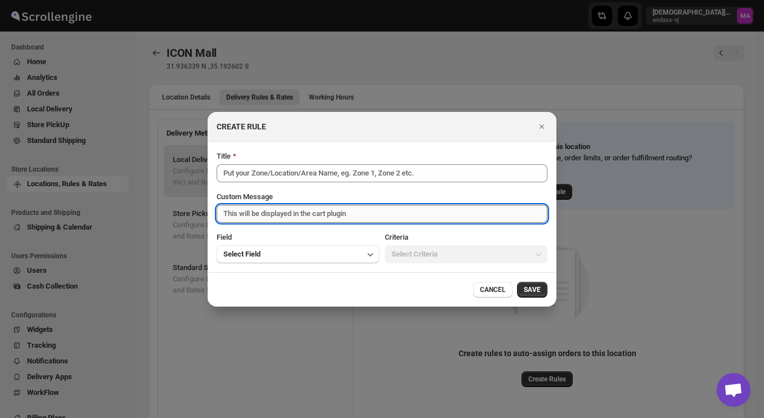
click at [283, 214] on textarea "Custom Message" at bounding box center [382, 214] width 331 height 18
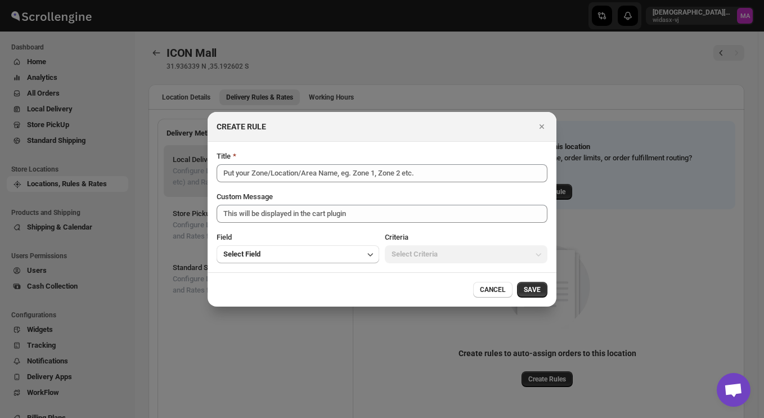
click at [297, 196] on div "Custom Message" at bounding box center [382, 196] width 331 height 11
click at [287, 254] on button "Select Field" at bounding box center [298, 254] width 163 height 18
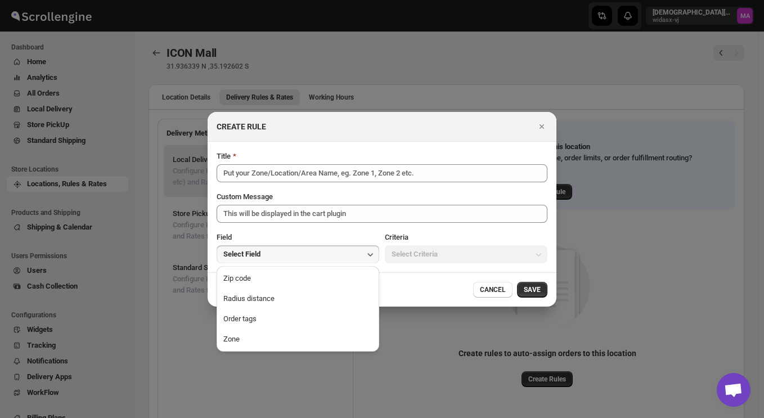
click at [333, 239] on div "Field" at bounding box center [298, 237] width 163 height 11
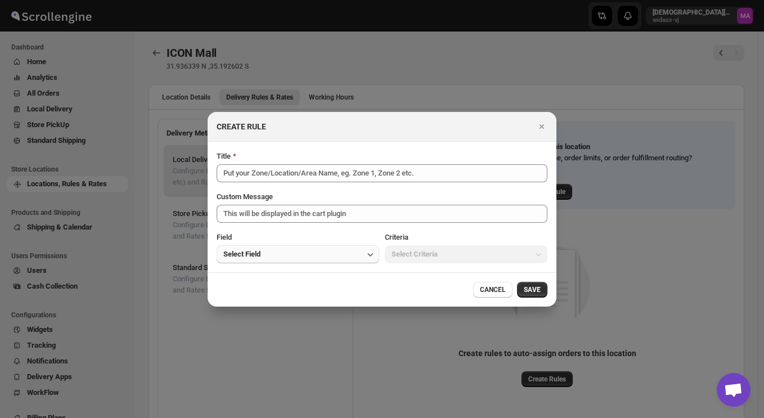
click at [321, 256] on button "Select Field" at bounding box center [298, 254] width 163 height 18
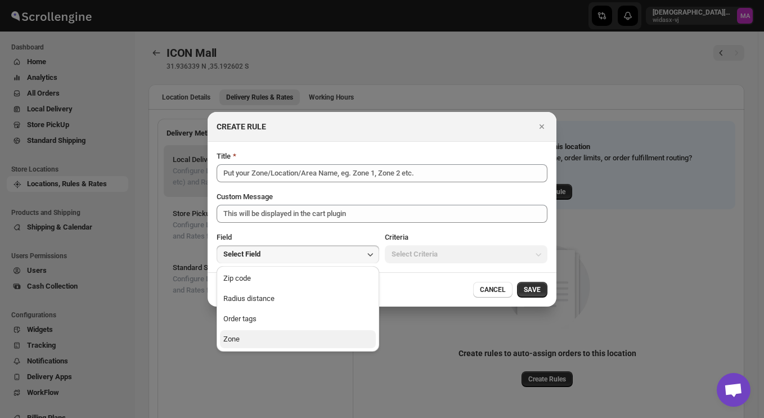
click at [283, 336] on button "Zone" at bounding box center [298, 339] width 156 height 18
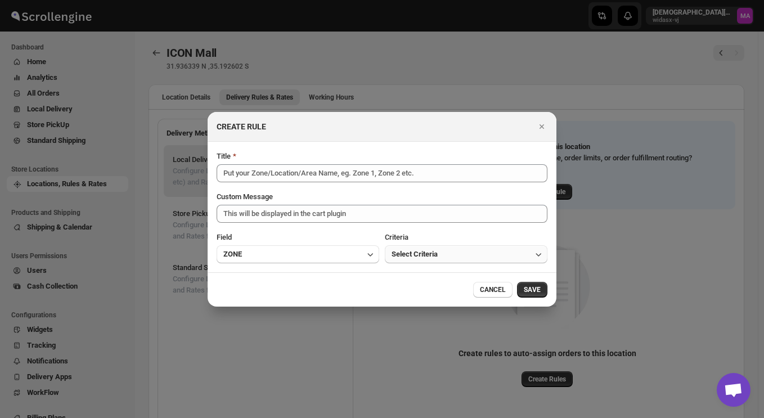
click at [442, 252] on button "Select Criteria" at bounding box center [466, 254] width 163 height 18
click at [418, 278] on button "Within" at bounding box center [466, 279] width 156 height 18
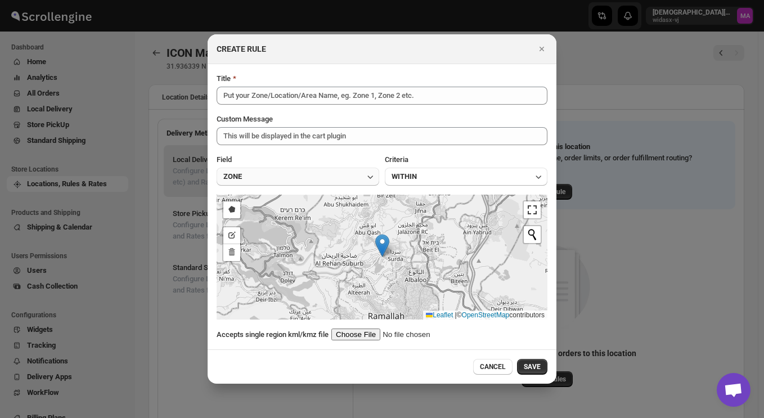
click at [287, 176] on button "ZONE" at bounding box center [298, 177] width 163 height 18
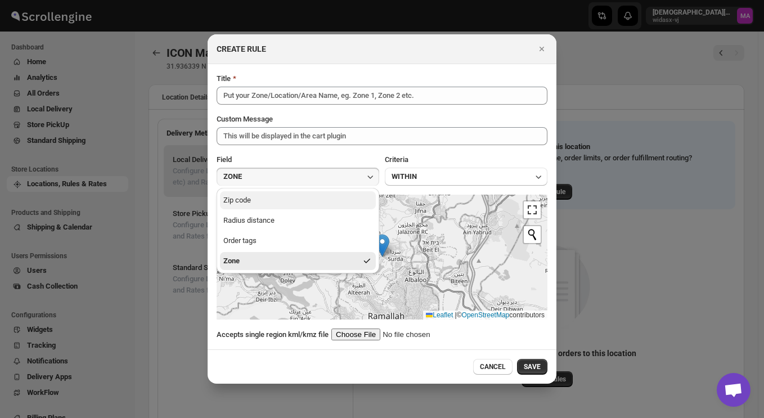
click at [293, 203] on button "Zip code" at bounding box center [298, 200] width 156 height 18
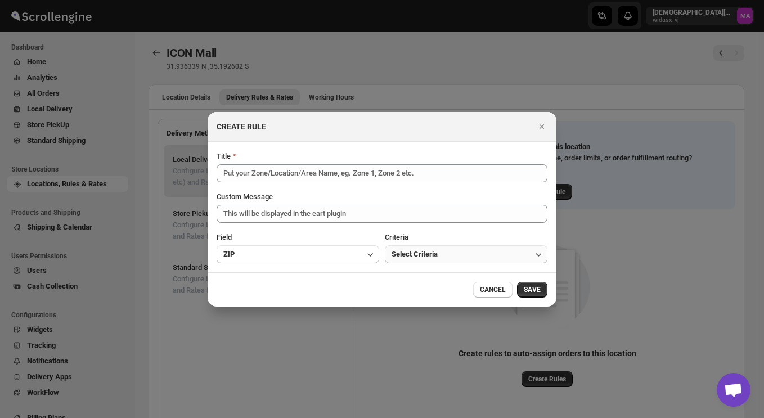
click at [415, 263] on button "Select Criteria" at bounding box center [466, 254] width 163 height 18
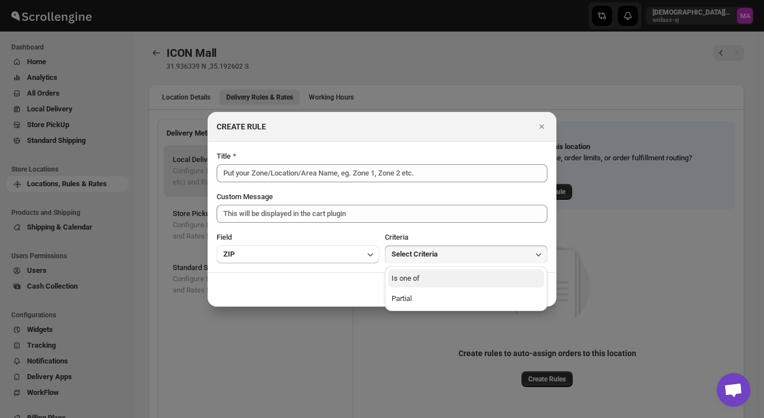
click at [435, 278] on button "Is one of" at bounding box center [466, 279] width 156 height 18
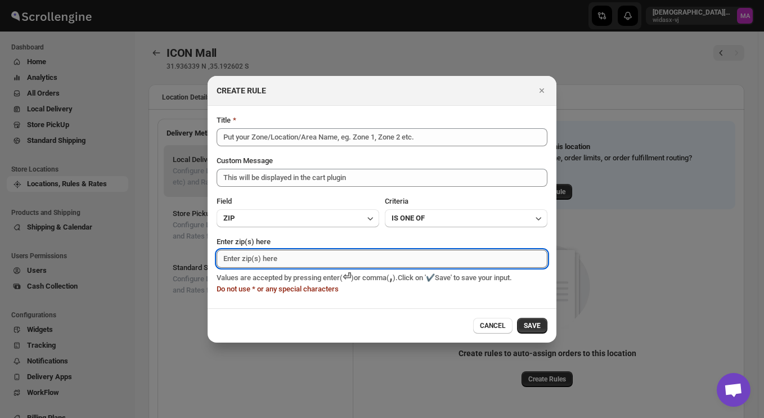
click at [301, 258] on input "Enter zip(s) here" at bounding box center [382, 259] width 331 height 18
click at [436, 221] on button "IS ONE OF" at bounding box center [466, 218] width 163 height 18
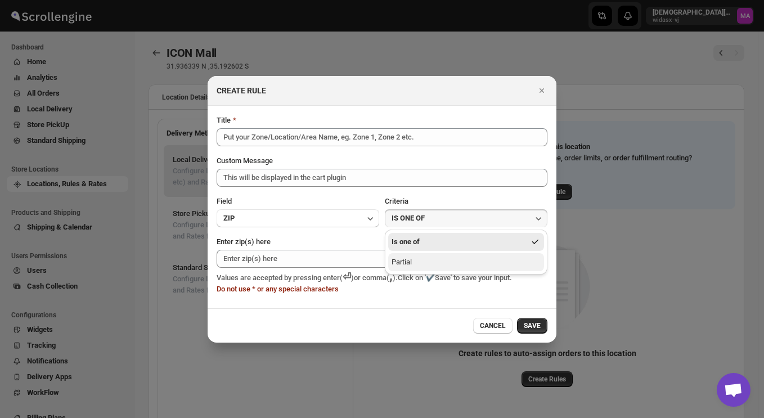
click at [437, 256] on button "Partial" at bounding box center [466, 262] width 156 height 18
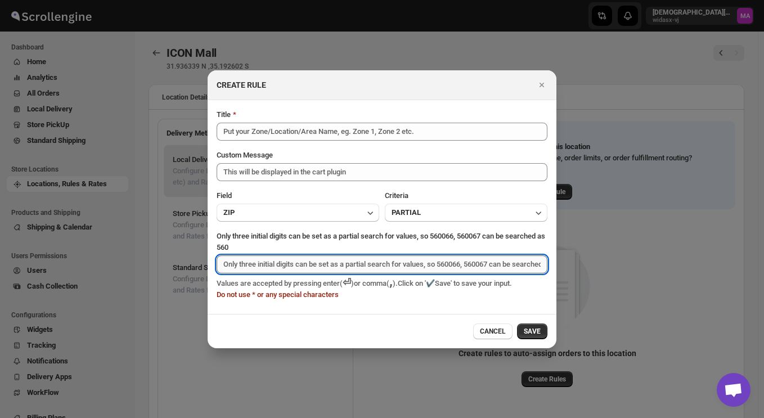
click at [244, 264] on input "Only three initial digits can be set as a partial search for values, so 560066,…" at bounding box center [382, 265] width 331 height 18
click at [487, 330] on span "CANCEL" at bounding box center [493, 331] width 26 height 9
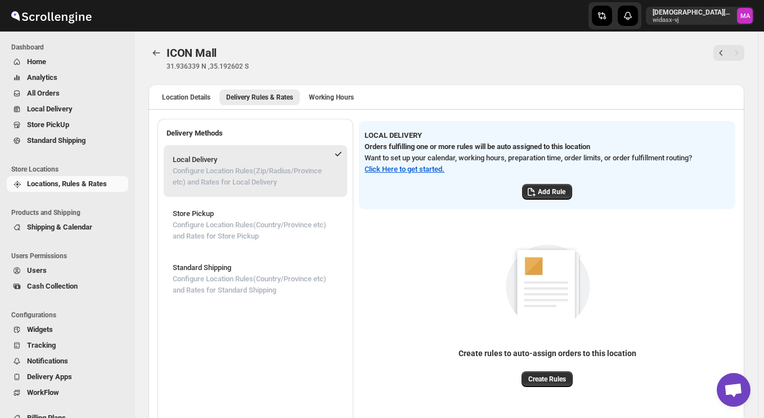
click at [398, 88] on div "Location Details Delivery Rules & Rates Working Hours More views Location Detai…" at bounding box center [447, 96] width 596 height 25
click at [327, 99] on span "Working Hours" at bounding box center [331, 97] width 45 height 9
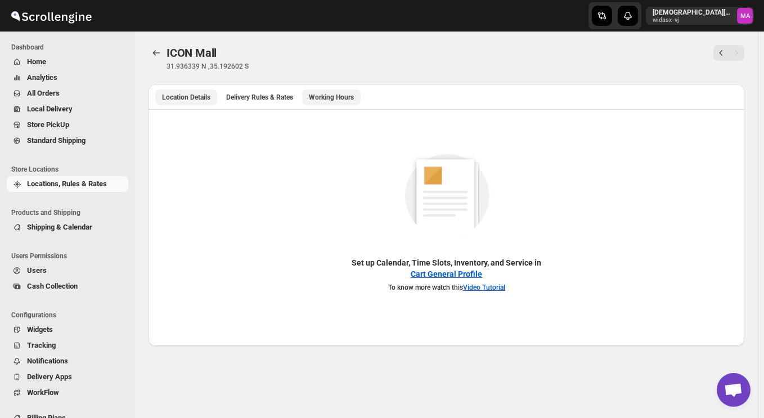
click at [199, 100] on span "Location Details" at bounding box center [186, 97] width 48 height 9
select select "PS"
select select "Rām Allāh wal Bīrah"
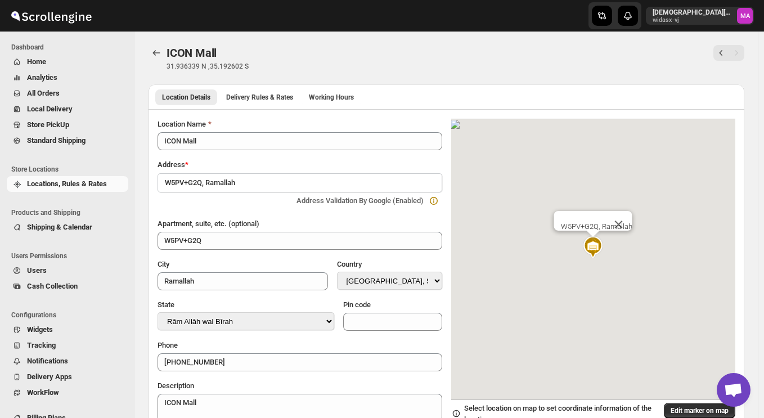
click at [349, 71] on div "ICON Mall. This page is ready ICON Mall 31.936339 N ,35.192602 S" at bounding box center [447, 58] width 596 height 53
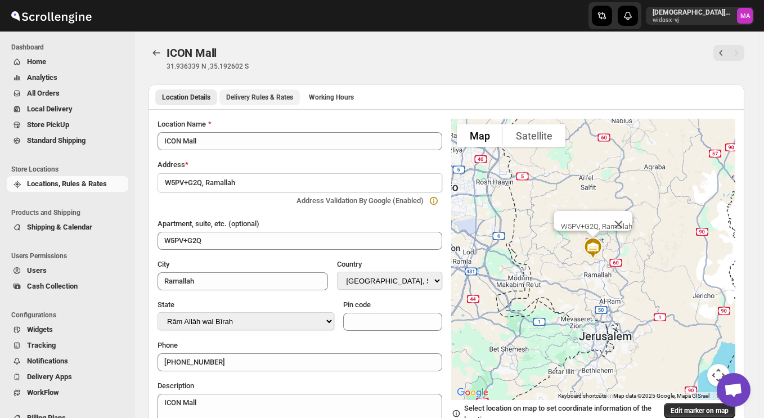
click at [265, 96] on span "Delivery Rules & Rates" at bounding box center [259, 97] width 67 height 9
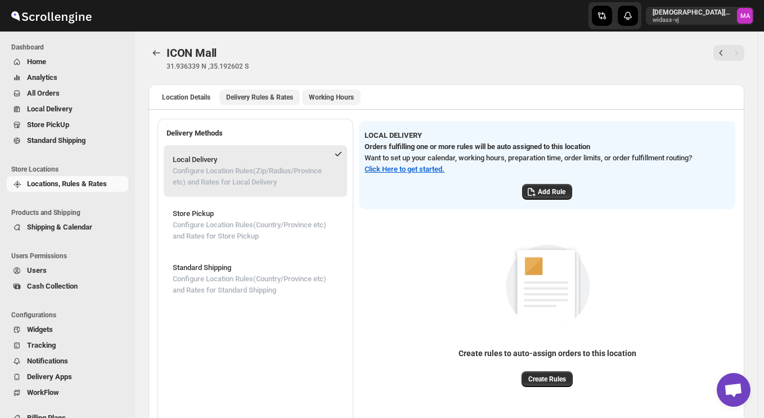
click at [318, 95] on span "Working Hours" at bounding box center [331, 97] width 45 height 9
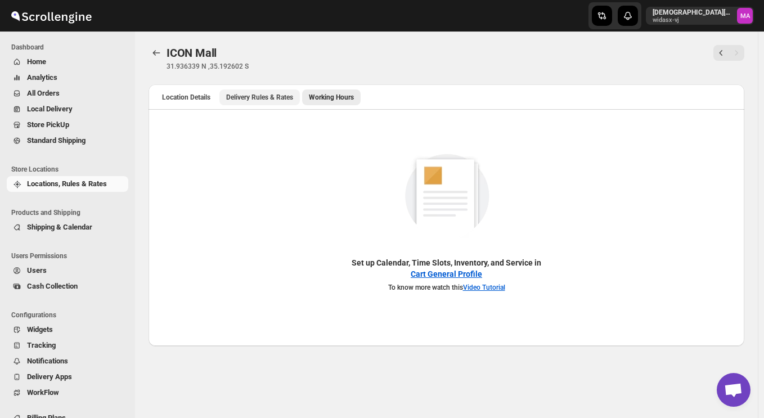
click at [257, 97] on span "Delivery Rules & Rates" at bounding box center [259, 97] width 67 height 9
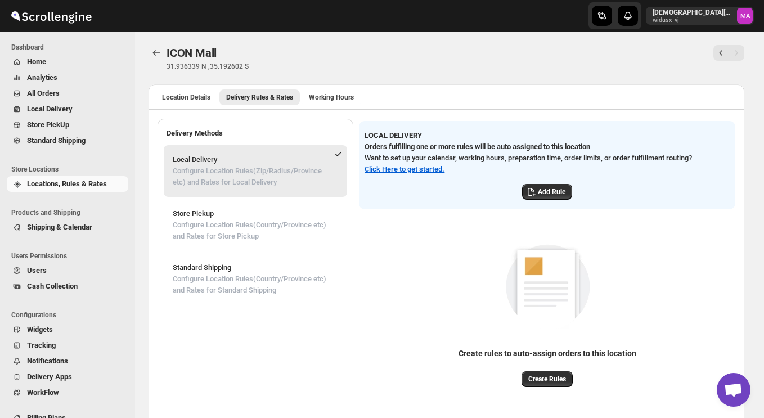
click at [253, 66] on p "31.936339 N ,35.192602 S" at bounding box center [321, 66] width 308 height 9
click at [202, 67] on p "31.936339 N ,35.192602 S" at bounding box center [321, 66] width 308 height 9
click at [200, 88] on div "Location Details Delivery Rules & Rates Working Hours More views Location Detai…" at bounding box center [447, 96] width 596 height 25
click at [199, 98] on span "Location Details" at bounding box center [186, 97] width 48 height 9
select select "PS"
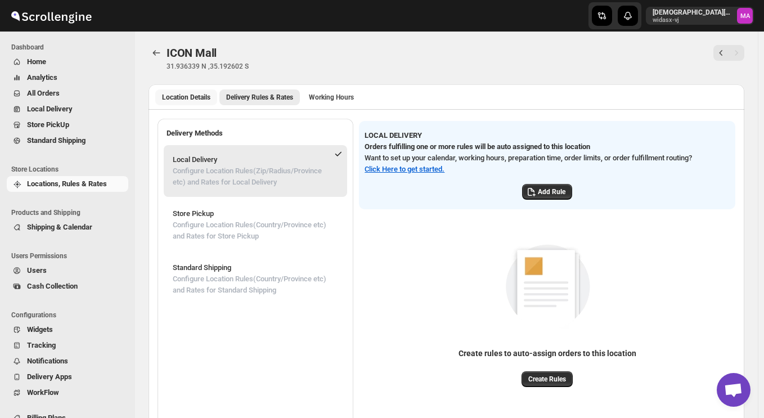
select select "Rām Allāh wal Bīrah"
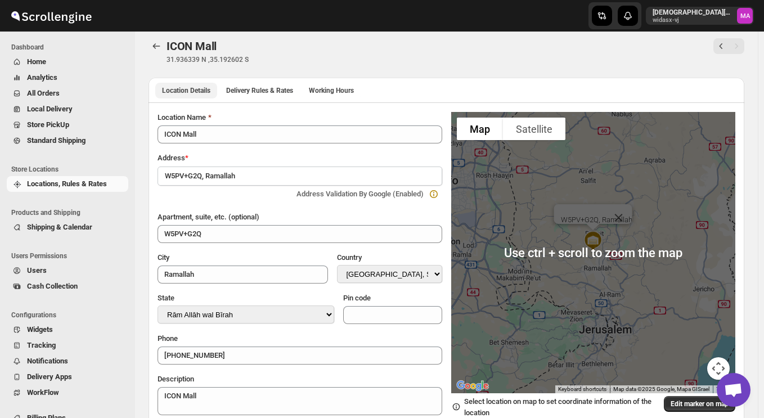
scroll to position [8, 0]
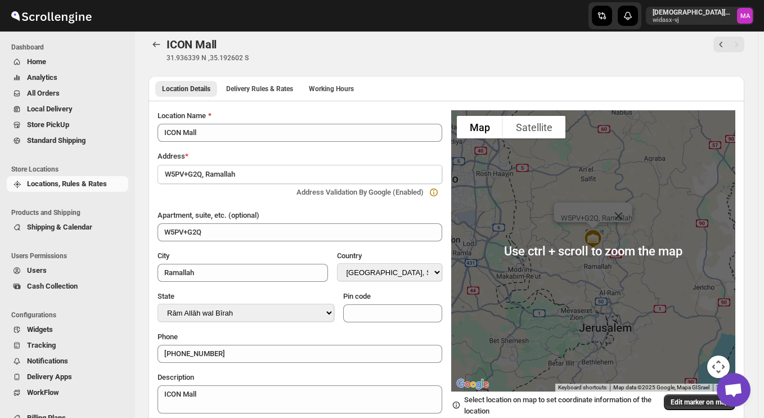
click at [623, 72] on div "ICON Mall. This page is ready ICON Mall 31.936339 N ,35.192602 S" at bounding box center [447, 49] width 596 height 53
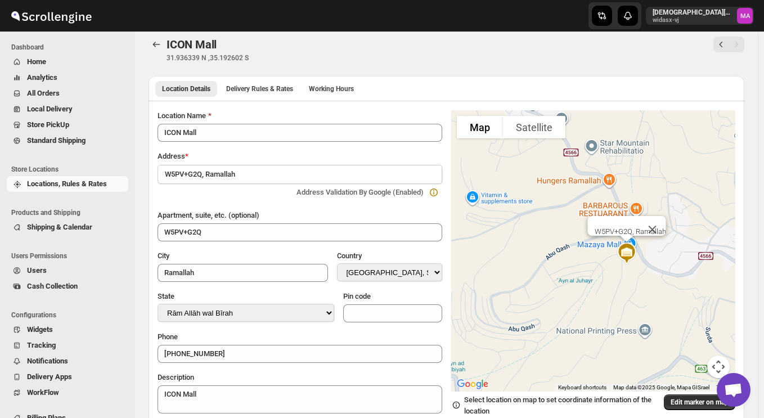
drag, startPoint x: 557, startPoint y: 244, endPoint x: 594, endPoint y: 276, distance: 49.1
click at [594, 276] on div "W5PV+G2Q, Ramallah" at bounding box center [593, 250] width 285 height 281
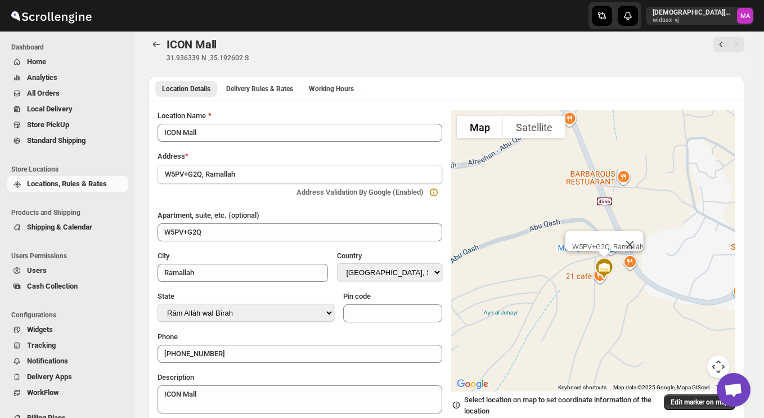
drag, startPoint x: 516, startPoint y: 182, endPoint x: 482, endPoint y: 168, distance: 36.6
click at [486, 177] on div "W5PV+G2Q, Ramallah" at bounding box center [593, 250] width 285 height 281
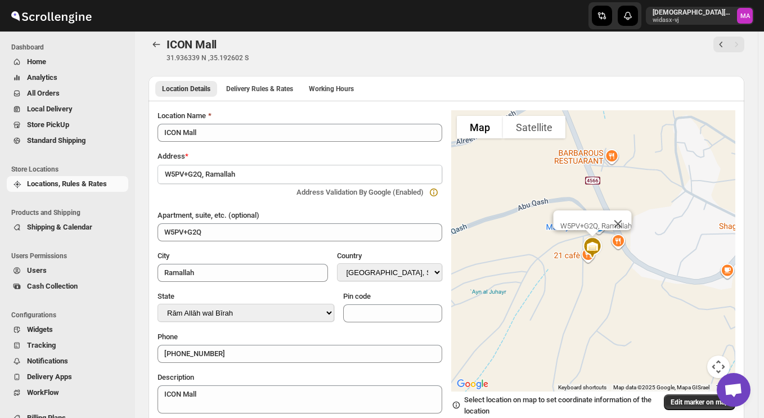
click at [481, 167] on div "W5PV+G2Q, Ramallah" at bounding box center [593, 250] width 285 height 281
click at [559, 69] on div "ICON Mall. This page is ready ICON Mall 31.936339 N ,35.192602 S" at bounding box center [447, 49] width 596 height 53
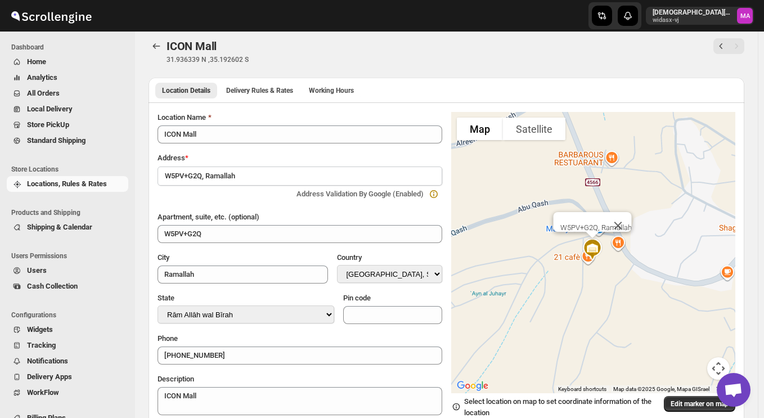
scroll to position [1, 0]
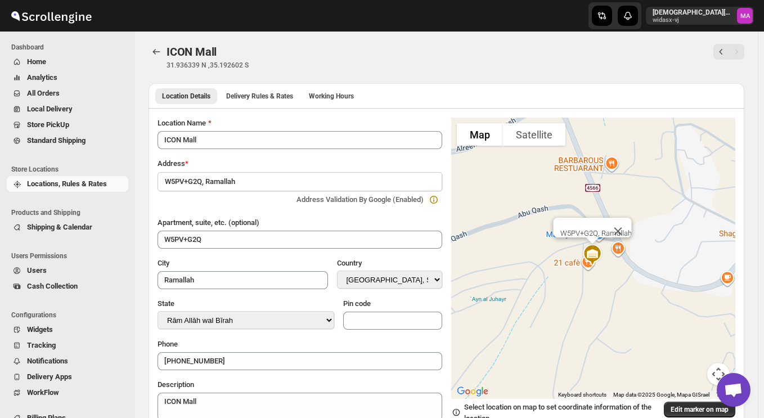
click at [418, 74] on div "ICON Mall. This page is ready ICON Mall 31.936339 N ,35.192602 S" at bounding box center [447, 56] width 596 height 53
click at [347, 62] on p "31.936339 N ,35.192602 S" at bounding box center [321, 65] width 308 height 9
click at [330, 47] on div "ICON Mall" at bounding box center [321, 52] width 308 height 16
click at [295, 52] on div "ICON Mall" at bounding box center [321, 52] width 308 height 16
click at [64, 138] on span "Standard Shipping" at bounding box center [56, 140] width 59 height 8
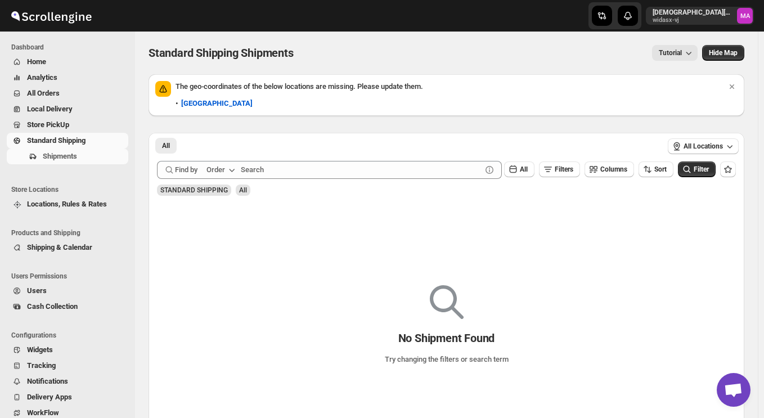
click at [328, 66] on div "Standard Shipping Shipments. This page is ready Standard Shipping Shipments Tut…" at bounding box center [447, 53] width 596 height 43
click at [215, 107] on b "[GEOGRAPHIC_DATA]" at bounding box center [216, 103] width 71 height 8
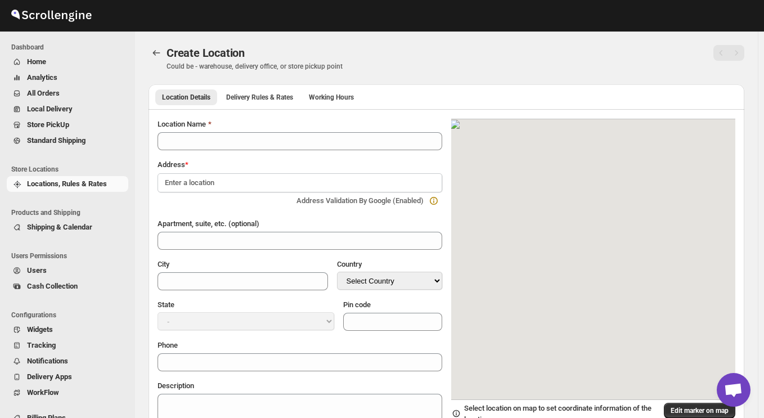
type input "[GEOGRAPHIC_DATA]"
type input "Ramallah"
select select "PS"
type input "00972"
type input "0569605040"
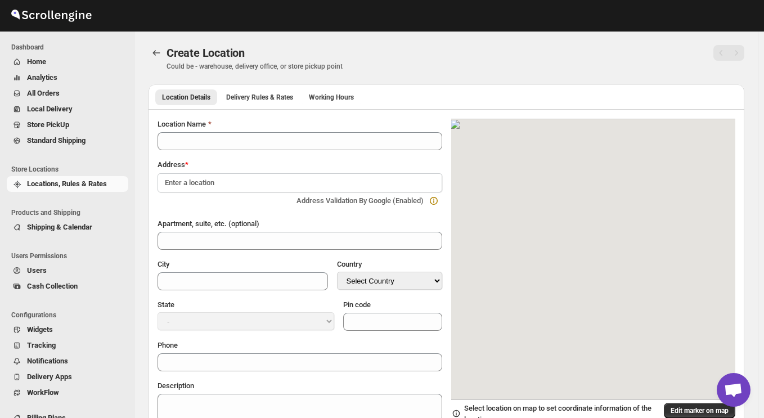
type textarea "[GEOGRAPHIC_DATA]"
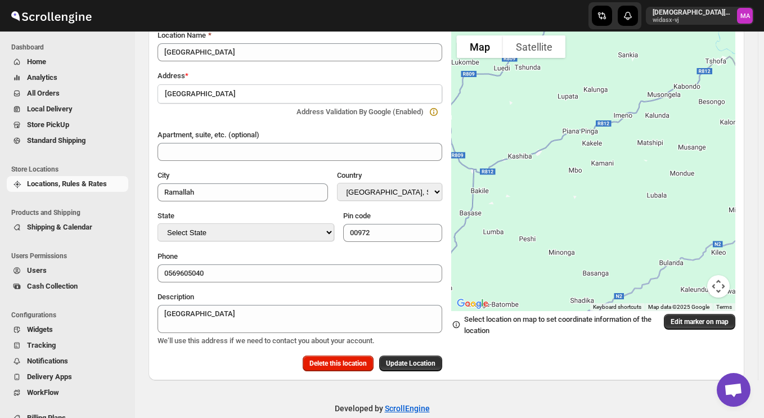
scroll to position [108, 0]
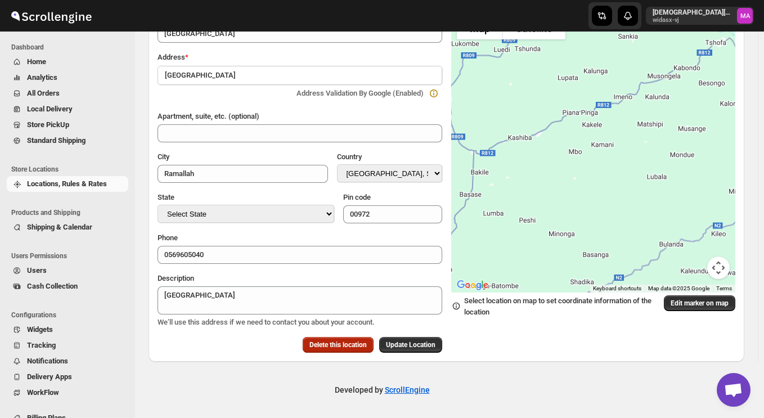
click at [330, 349] on span "Delete this location" at bounding box center [338, 345] width 57 height 9
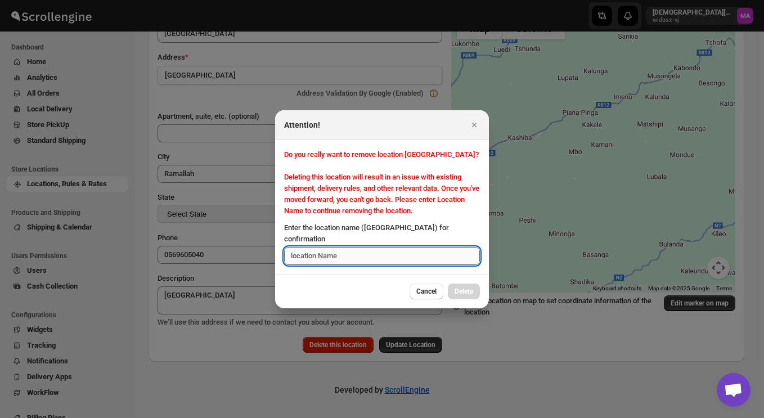
click at [373, 252] on input "Enter the location name (Damascus) for confirmation" at bounding box center [382, 256] width 196 height 18
type input "[GEOGRAPHIC_DATA]"
click at [461, 287] on span "Delete" at bounding box center [464, 291] width 19 height 9
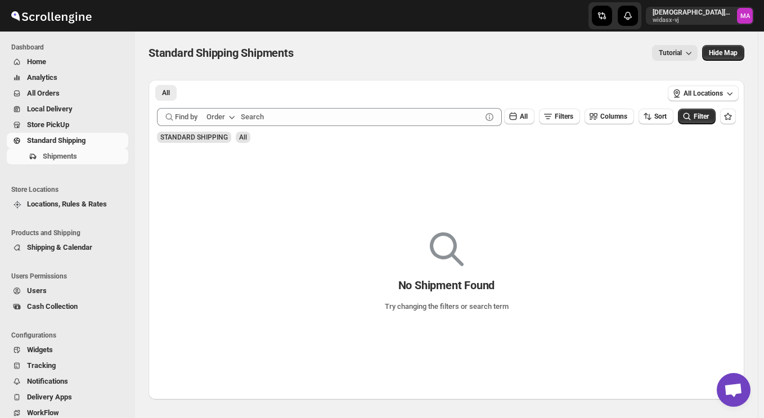
click at [75, 205] on span "Locations, Rules & Rates" at bounding box center [67, 204] width 80 height 8
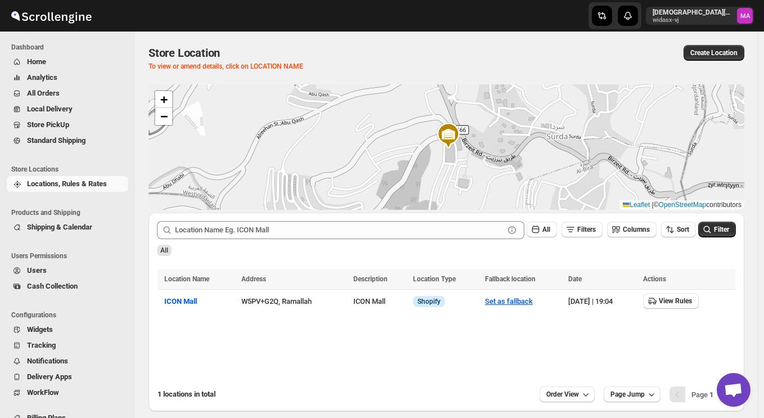
click at [77, 142] on span "Standard Shipping" at bounding box center [56, 140] width 59 height 8
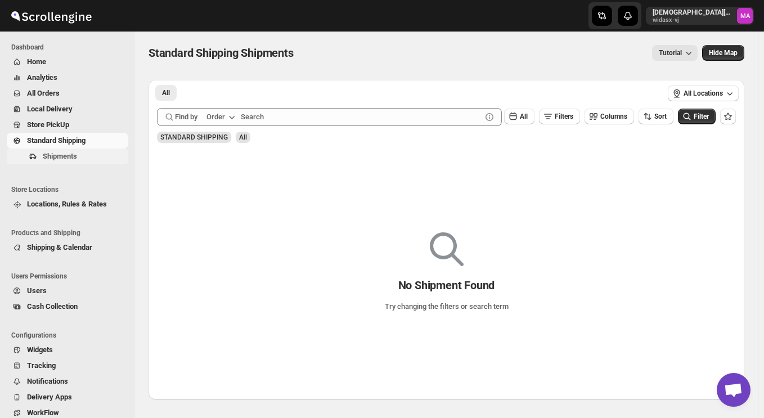
click at [58, 154] on span "Shipments" at bounding box center [60, 156] width 34 height 8
click at [378, 82] on div "All More Filters All More Filters" at bounding box center [406, 92] width 514 height 25
click at [50, 128] on span "Store PickUp" at bounding box center [48, 124] width 42 height 8
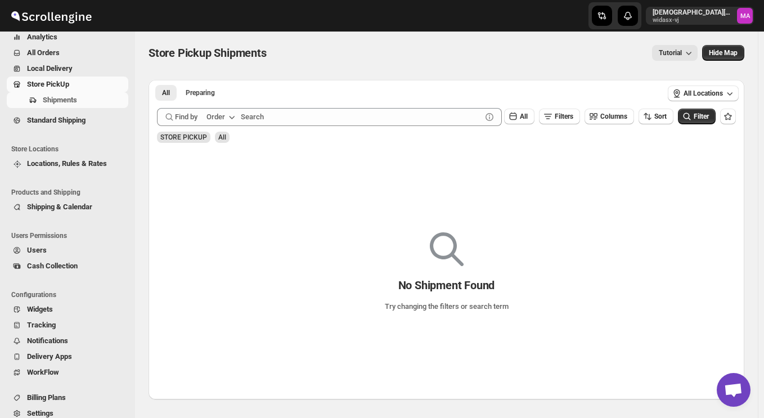
scroll to position [53, 0]
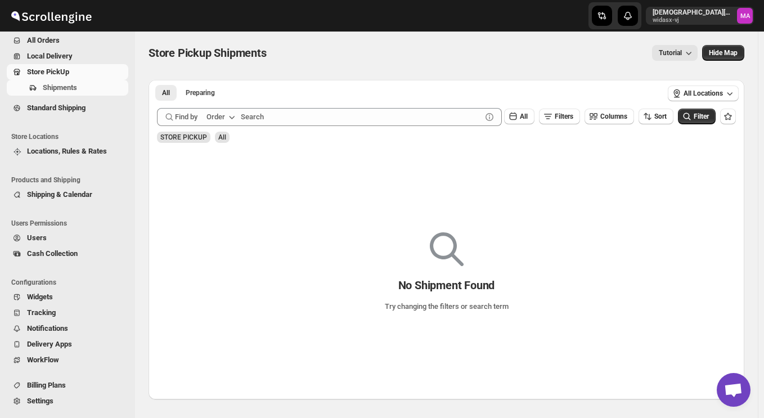
click at [76, 294] on span "Widgets" at bounding box center [76, 297] width 99 height 11
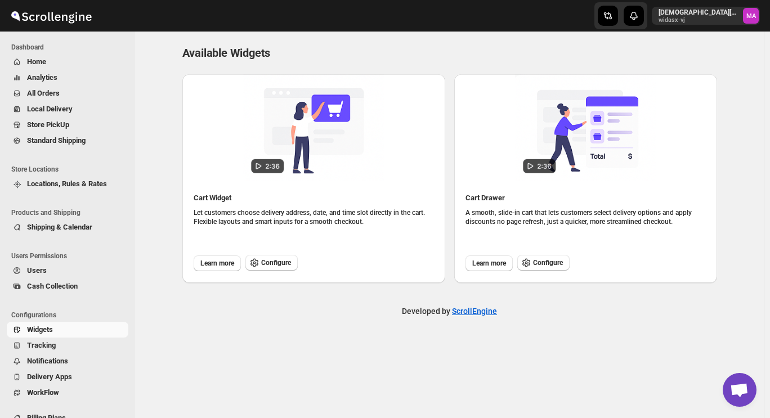
click at [270, 327] on div "Developed by ScrollEngine" at bounding box center [449, 311] width 629 height 56
click at [270, 326] on div "Developed by ScrollEngine" at bounding box center [449, 311] width 629 height 56
click at [265, 265] on span "Configure" at bounding box center [276, 262] width 30 height 9
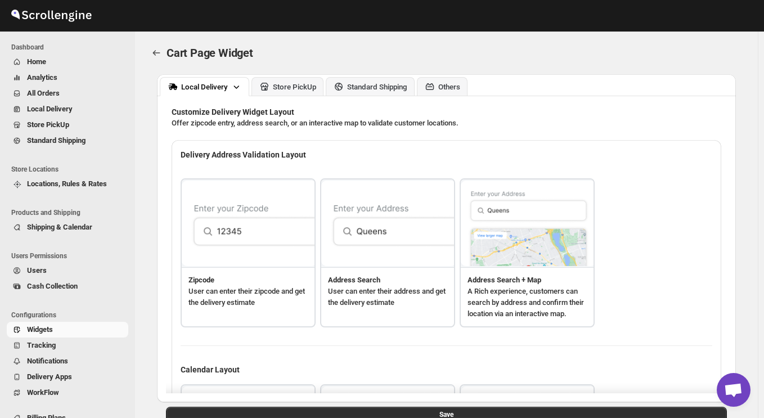
type textarea "Enter Your Zip Code"
type textarea "ZIP Code"
type textarea "Check"
type textarea "Search Address"
type textarea "Type address to search"
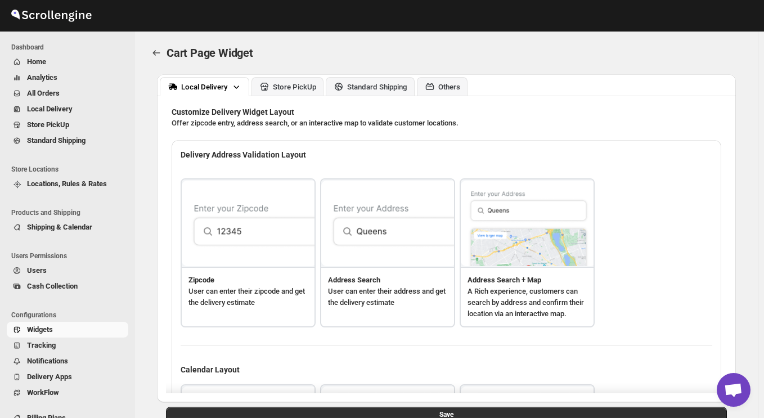
type textarea "Service not available."
type textarea "Select a date."
type textarea "Select preferred time slot."
type textarea "Below items are not available for Local Delivery"
type textarea "Change delivery method or remove these products to continue"
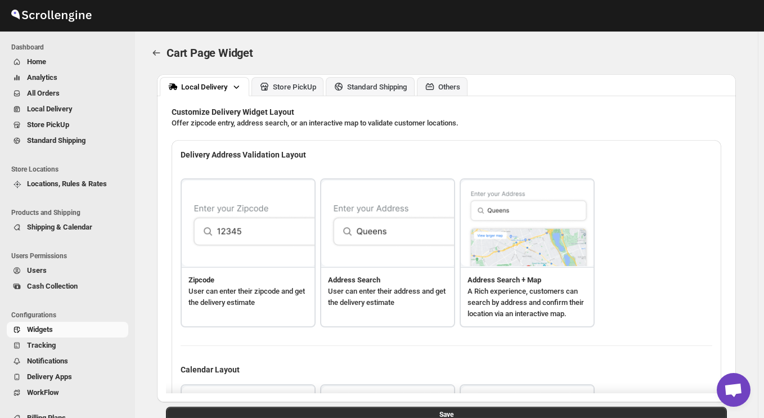
type textarea "Below items are out of stock"
type textarea "Please remove out of stock product from cart to continue."
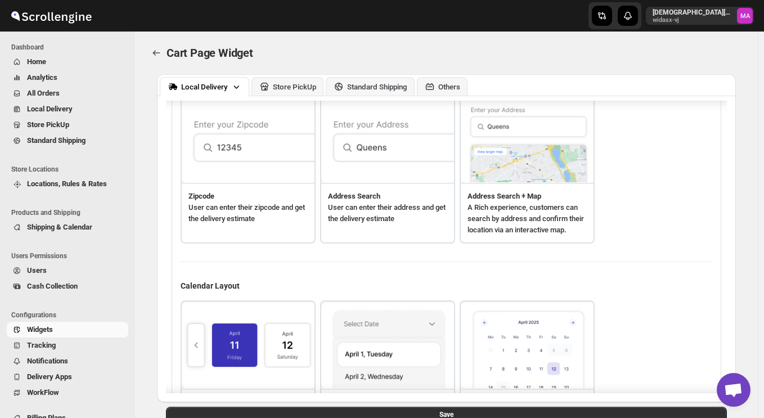
scroll to position [140, 0]
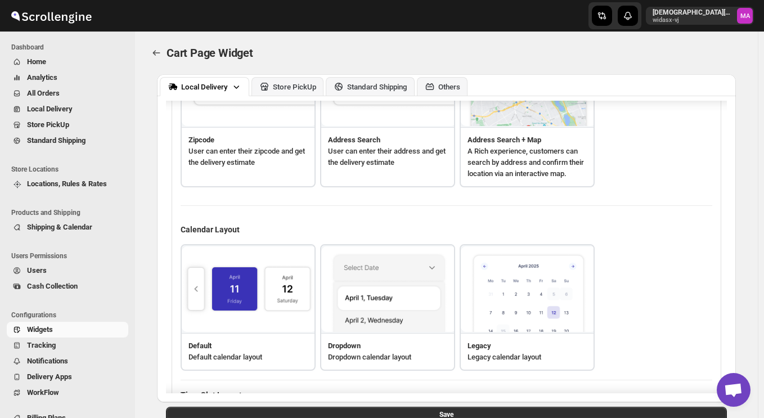
click at [329, 211] on div "Delivery Address Validation Layout Zipcode User can enter their zipcode and get…" at bounding box center [447, 282] width 532 height 546
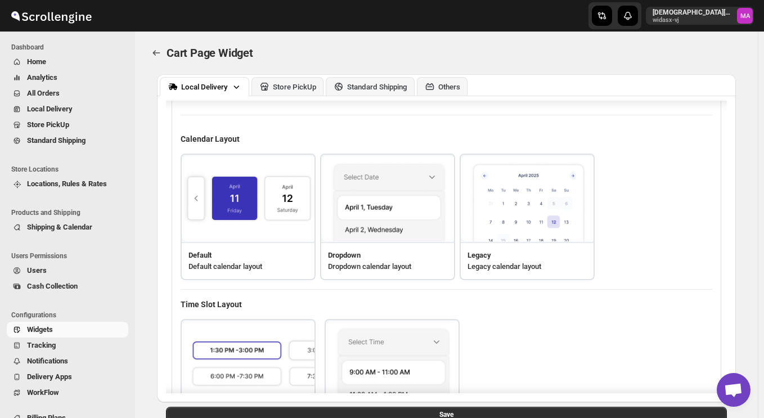
scroll to position [231, 0]
click at [632, 230] on div "Default Default calendar layout Dropdown Dropdown calendar layout Legacy Legacy…" at bounding box center [447, 216] width 532 height 127
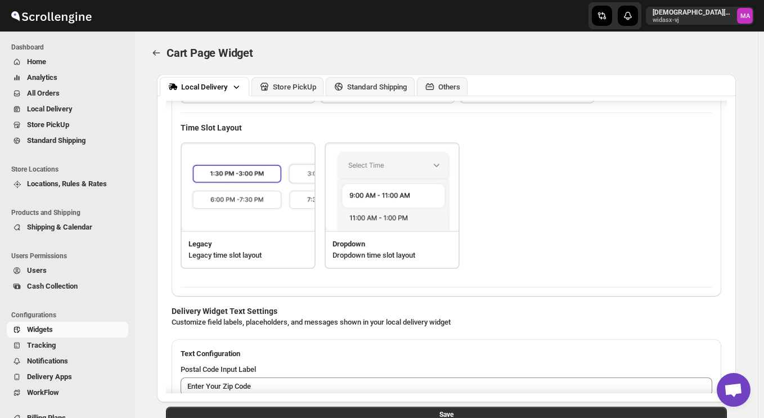
scroll to position [408, 0]
click at [525, 210] on div "Legacy Legacy time slot layout Dropdown Dropdown time slot layout" at bounding box center [447, 205] width 532 height 127
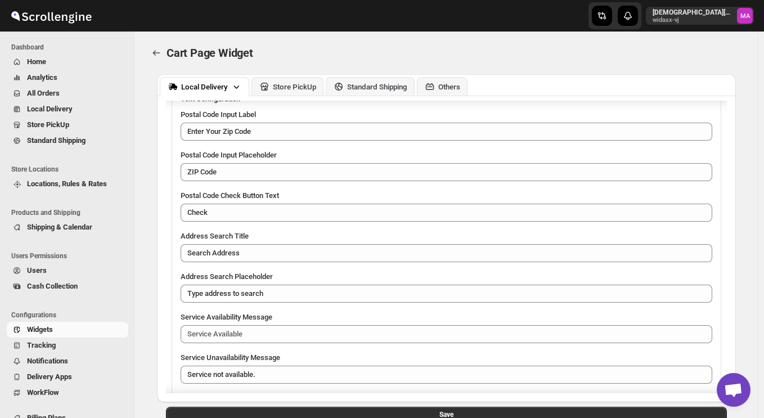
scroll to position [663, 0]
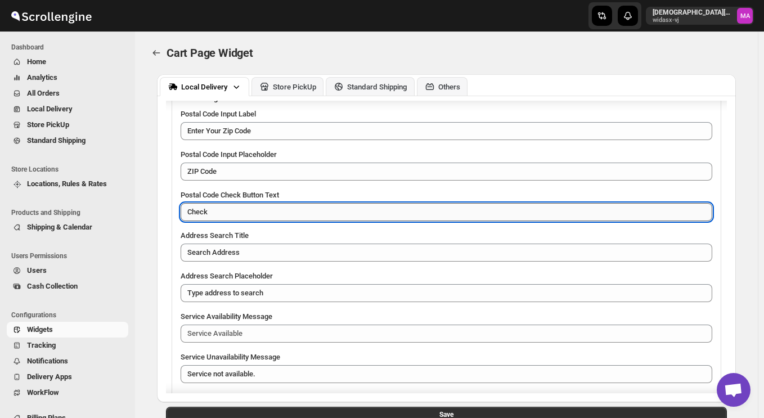
click at [243, 215] on textarea "Check" at bounding box center [447, 212] width 532 height 18
click at [289, 236] on div "Address Search Title" at bounding box center [447, 235] width 532 height 11
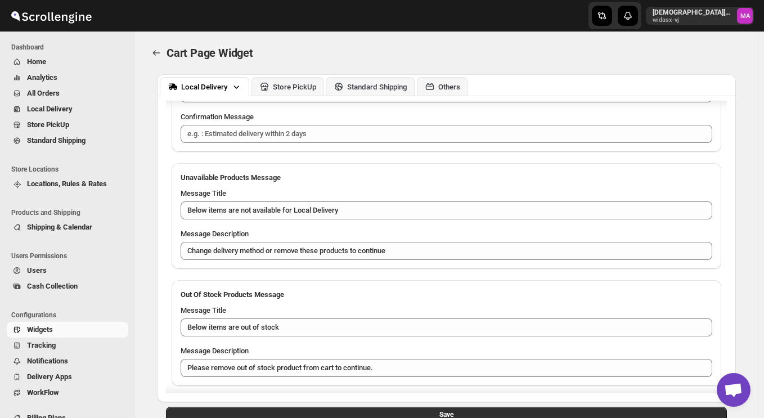
scroll to position [1035, 0]
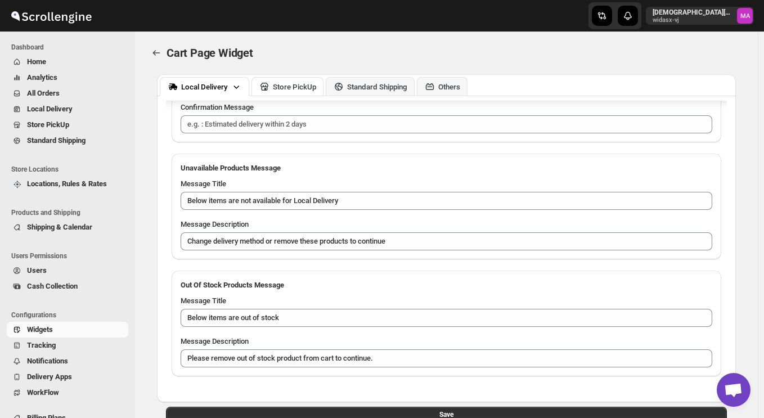
click at [279, 88] on div "Store PickUp" at bounding box center [294, 87] width 43 height 8
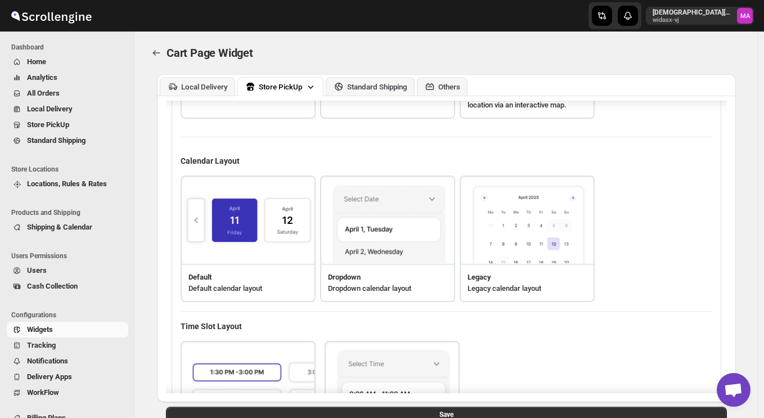
scroll to position [215, 0]
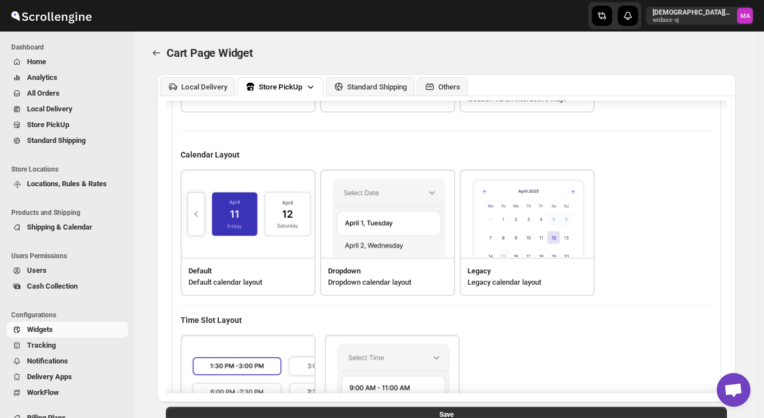
click at [249, 238] on img at bounding box center [249, 215] width 135 height 86
click at [247, 198] on img at bounding box center [249, 215] width 135 height 86
click at [276, 138] on div "Delivery Address Validation Layout Zipcode User can enter their zipcode and get…" at bounding box center [447, 207] width 532 height 546
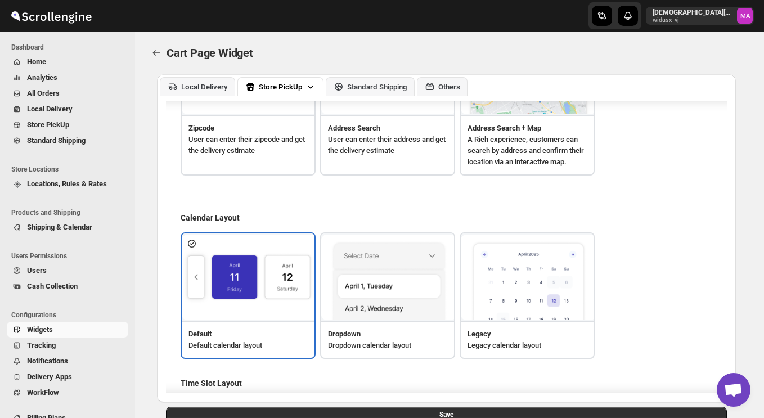
scroll to position [104, 0]
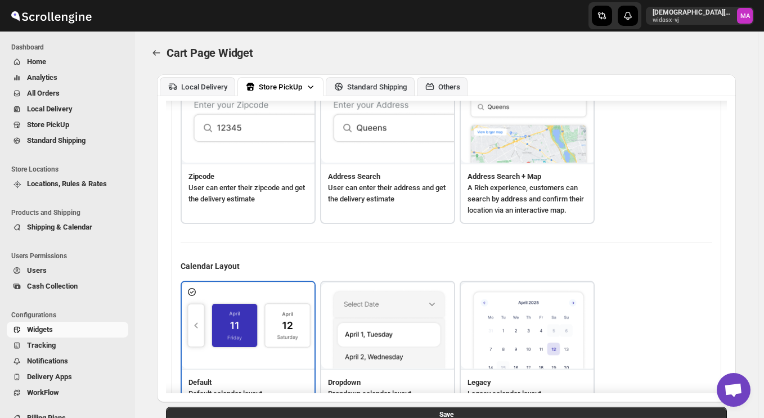
click at [262, 152] on img at bounding box center [249, 120] width 135 height 86
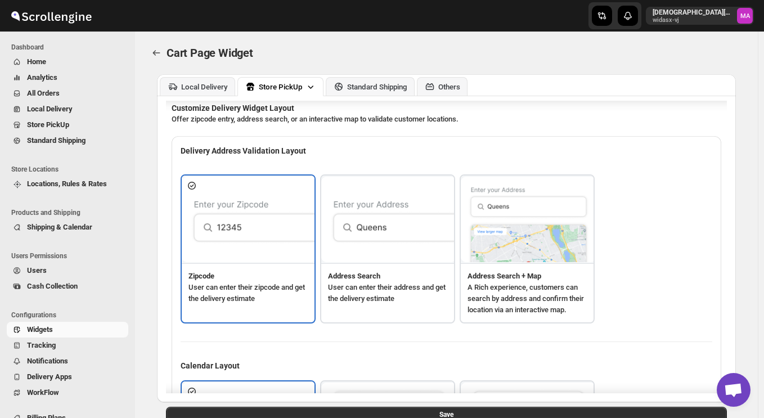
scroll to position [0, 0]
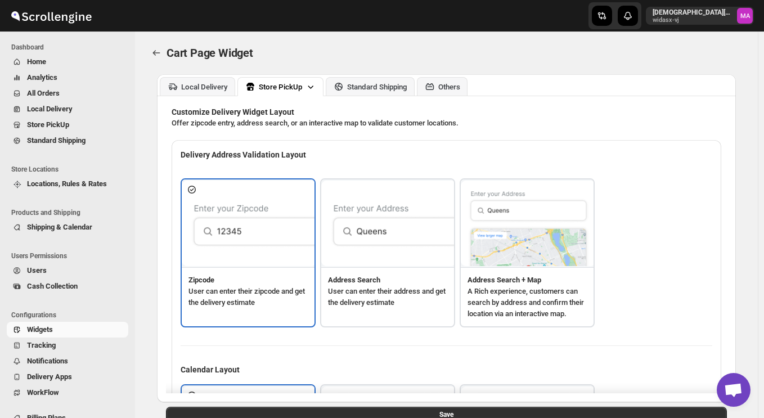
click at [376, 65] on div "Cart Page Widget. This page is ready Cart Page Widget" at bounding box center [447, 53] width 596 height 43
click at [369, 84] on div "Standard Shipping" at bounding box center [377, 87] width 60 height 8
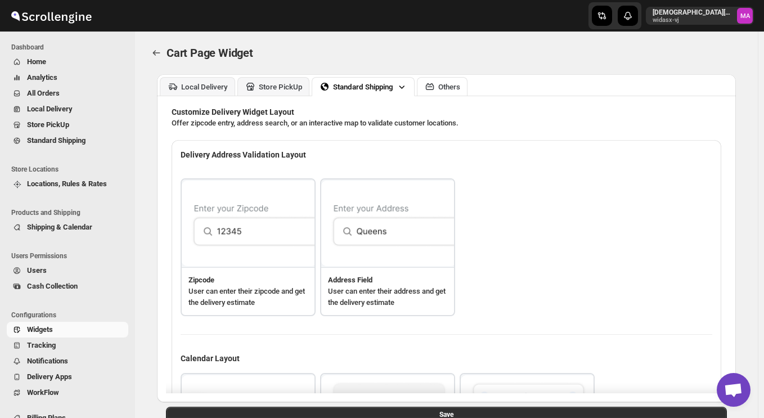
click at [428, 85] on icon at bounding box center [429, 86] width 11 height 11
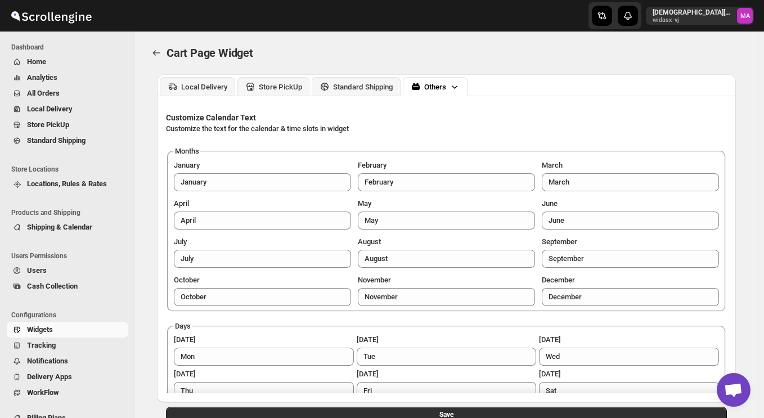
click at [458, 87] on icon at bounding box center [456, 87] width 6 height 3
click at [497, 71] on div "Cart Page Widget. This page is ready Cart Page Widget" at bounding box center [447, 53] width 596 height 43
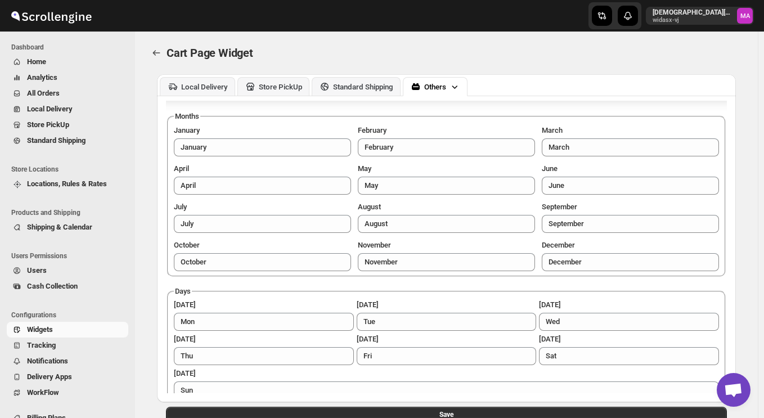
scroll to position [47, 0]
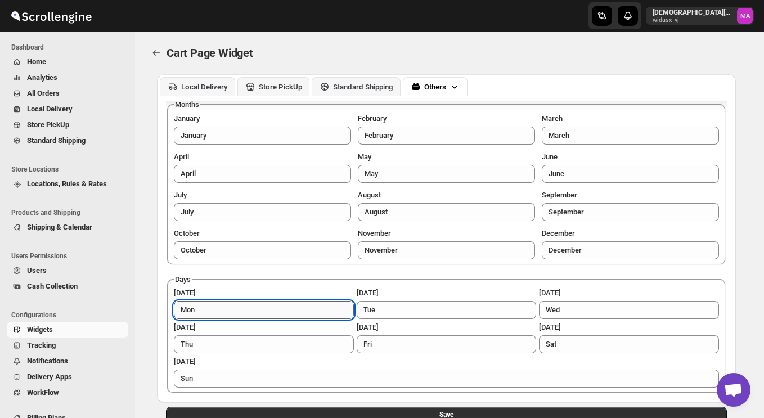
click at [282, 315] on input "Mon" at bounding box center [264, 310] width 180 height 18
click at [253, 272] on div "Months January January February February March March April April May May June J…" at bounding box center [446, 246] width 561 height 294
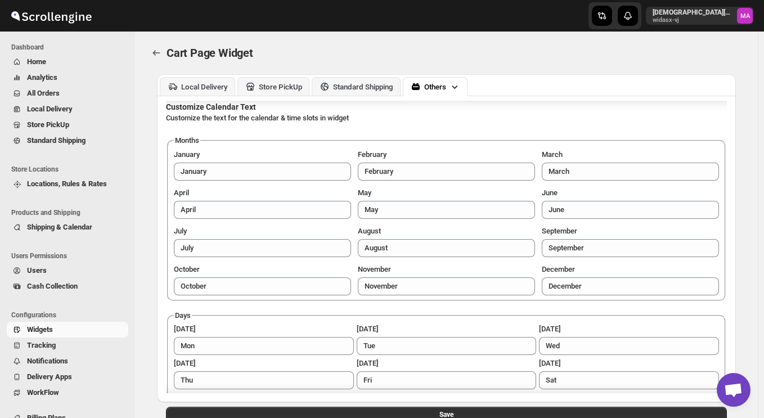
scroll to position [0, 0]
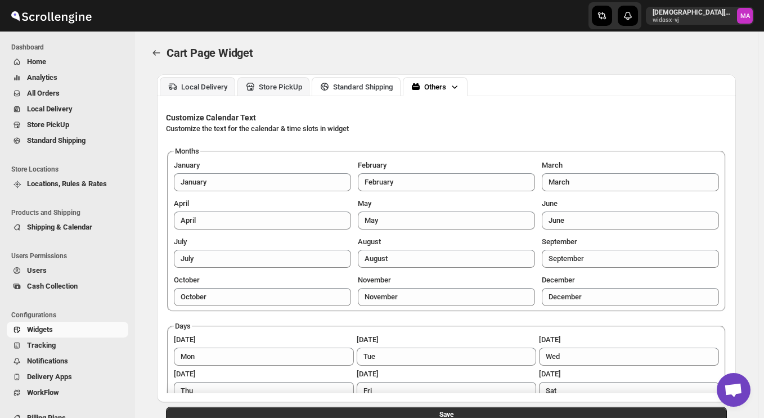
click at [358, 95] on button "Standard Shipping" at bounding box center [356, 86] width 89 height 19
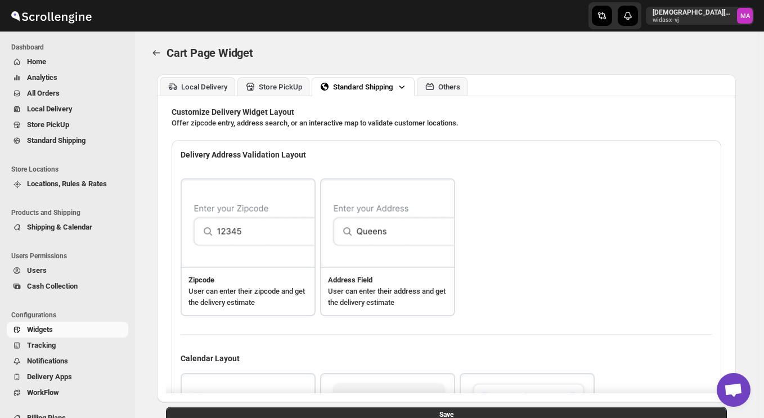
click at [497, 198] on div "Zipcode User can enter their zipcode and get the delivery estimate Address Fiel…" at bounding box center [447, 247] width 532 height 138
click at [436, 152] on p "Delivery Address Validation Layout" at bounding box center [447, 154] width 532 height 11
click at [443, 44] on div "Cart Page Widget. This page is ready Cart Page Widget" at bounding box center [447, 53] width 596 height 43
click at [505, 60] on div "Cart Page Widget" at bounding box center [456, 53] width 578 height 16
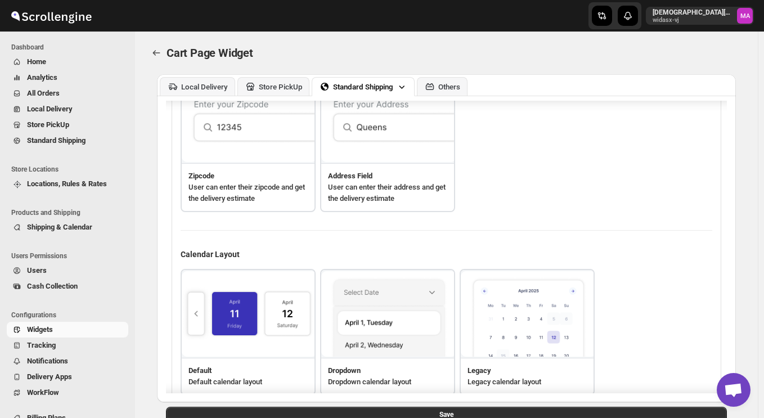
scroll to position [105, 0]
click at [503, 210] on div "Zipcode User can enter their zipcode and get the delivery estimate Address Fiel…" at bounding box center [447, 143] width 532 height 138
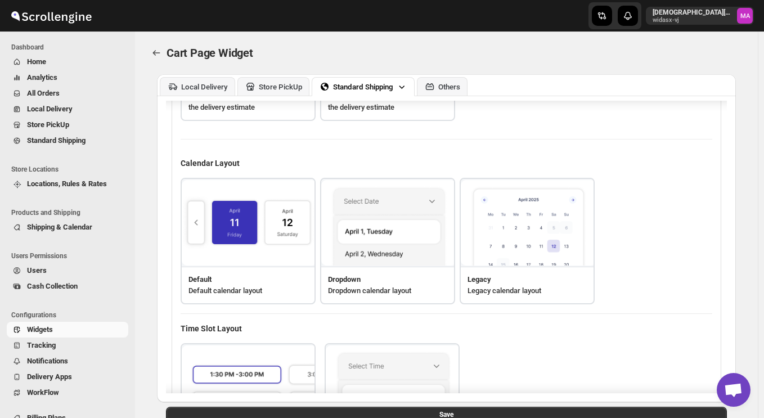
scroll to position [229, 0]
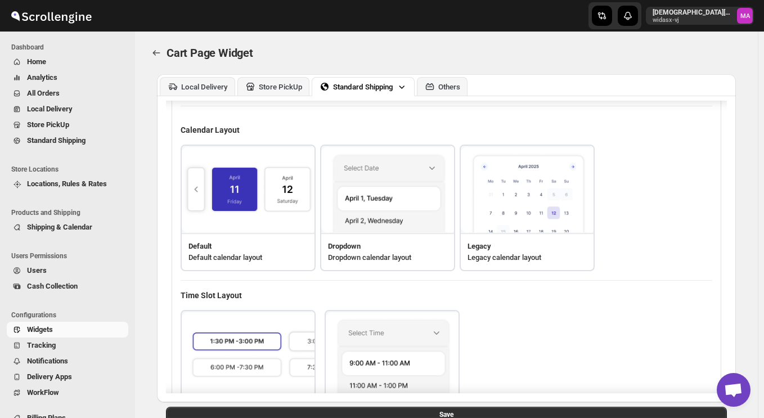
click at [231, 188] on img at bounding box center [249, 190] width 135 height 86
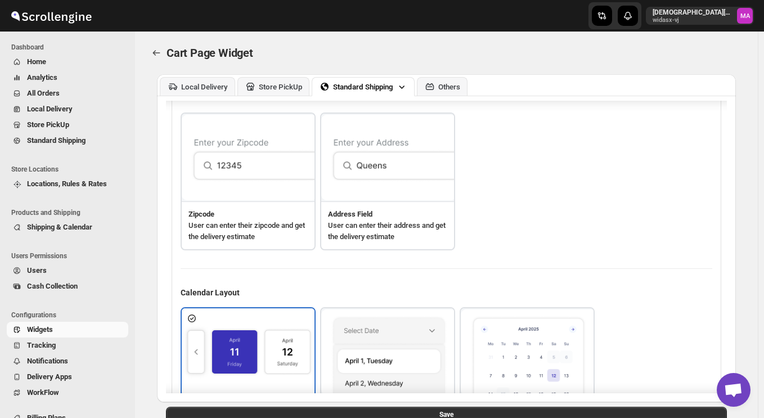
scroll to position [0, 0]
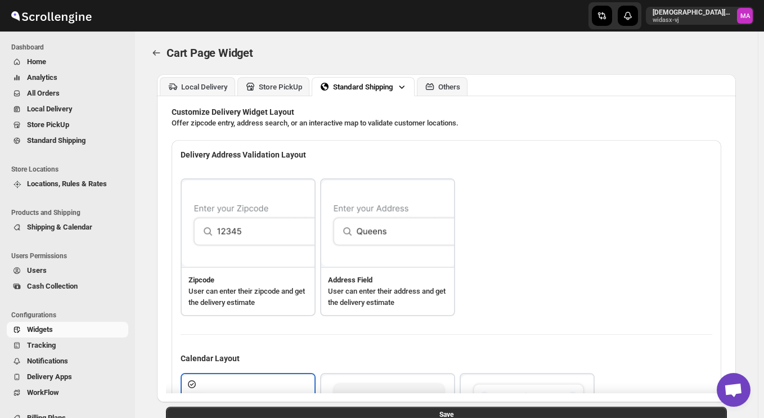
click at [323, 132] on div "Customize Delivery Widget Layout Offer zipcode entry, address search, or an int…" at bounding box center [447, 399] width 550 height 587
click at [484, 230] on div "Zipcode User can enter their zipcode and get the delivery estimate Address Fiel…" at bounding box center [447, 247] width 532 height 138
click at [485, 174] on div "Zipcode User can enter their zipcode and get the delivery estimate Address Fiel…" at bounding box center [447, 247] width 532 height 156
click at [496, 127] on p "Offer zipcode entry, address search, or an interactive map to validate customer…" at bounding box center [447, 123] width 550 height 11
click at [442, 91] on div "Others" at bounding box center [450, 87] width 22 height 8
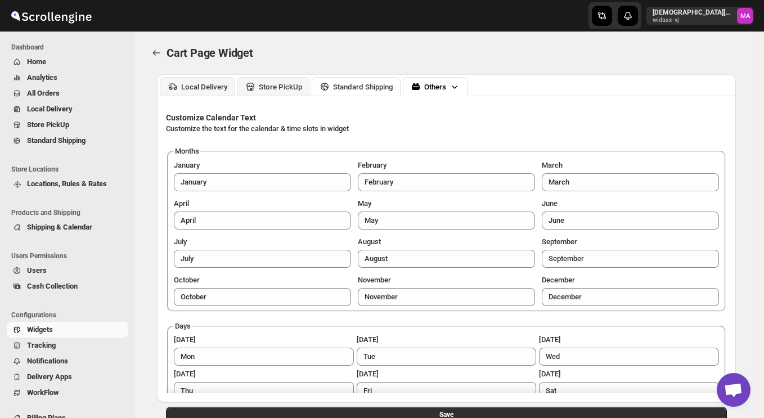
click at [378, 90] on div "Standard Shipping" at bounding box center [363, 87] width 60 height 8
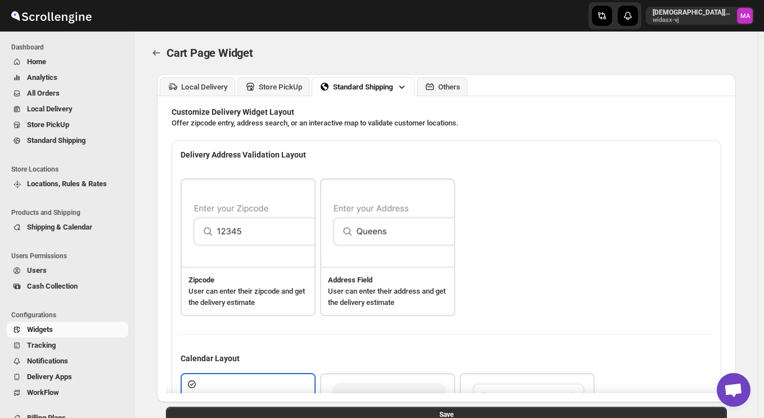
click at [215, 251] on img at bounding box center [249, 224] width 135 height 86
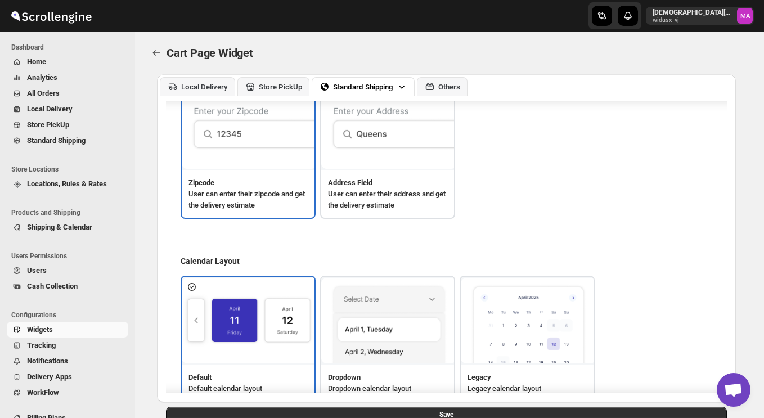
scroll to position [104, 0]
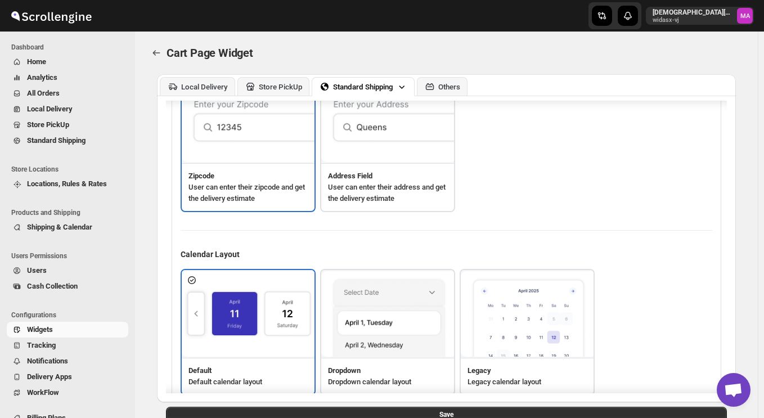
click at [369, 155] on img at bounding box center [388, 120] width 135 height 86
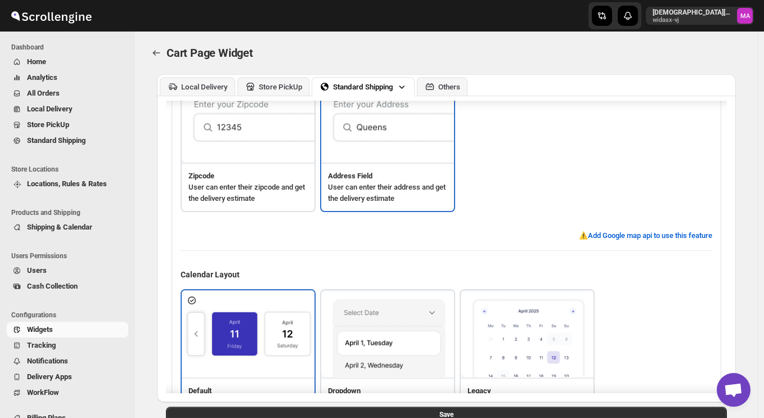
click at [263, 160] on img at bounding box center [249, 120] width 135 height 86
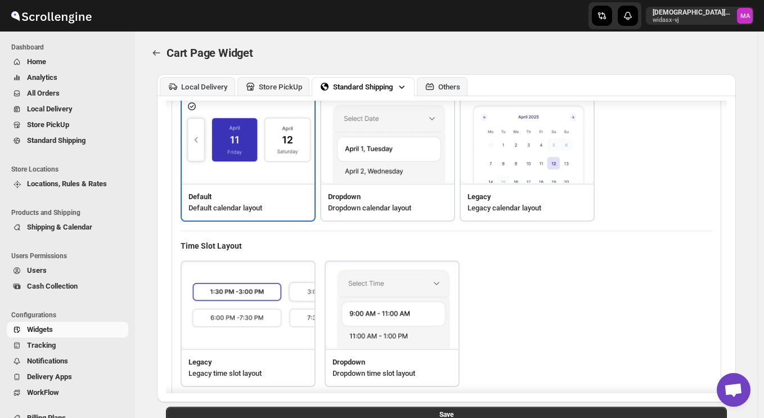
scroll to position [418, 0]
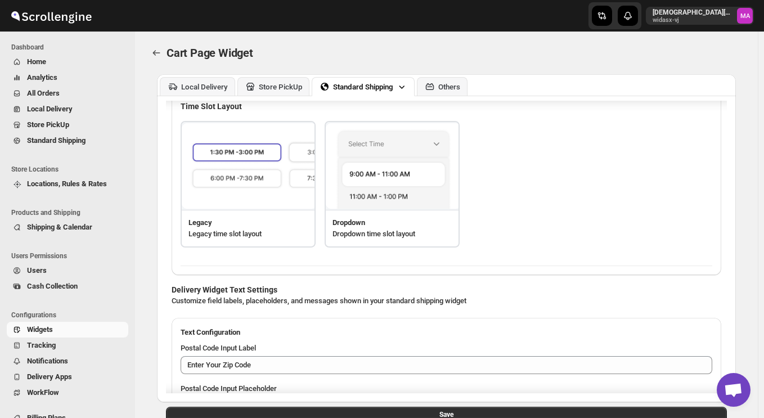
click at [258, 218] on h3 "Legacy" at bounding box center [248, 222] width 119 height 11
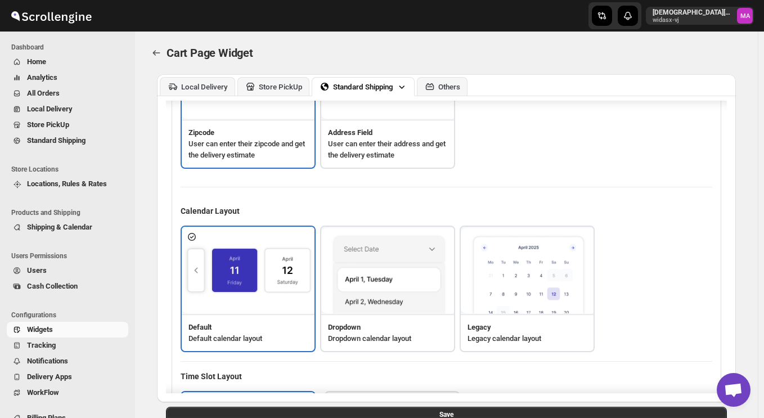
scroll to position [245, 0]
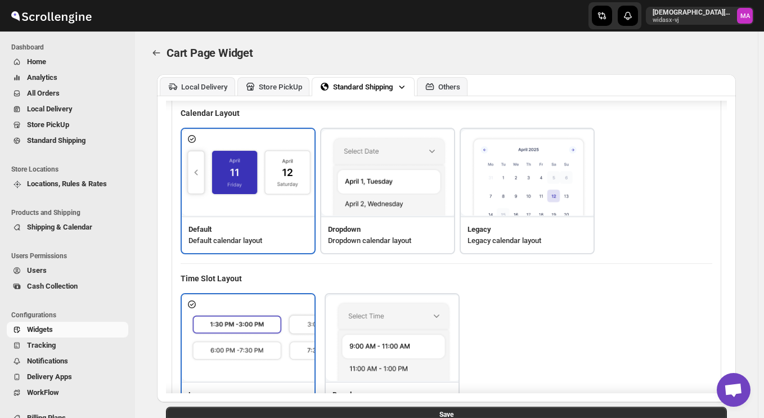
click at [361, 332] on img at bounding box center [393, 339] width 135 height 86
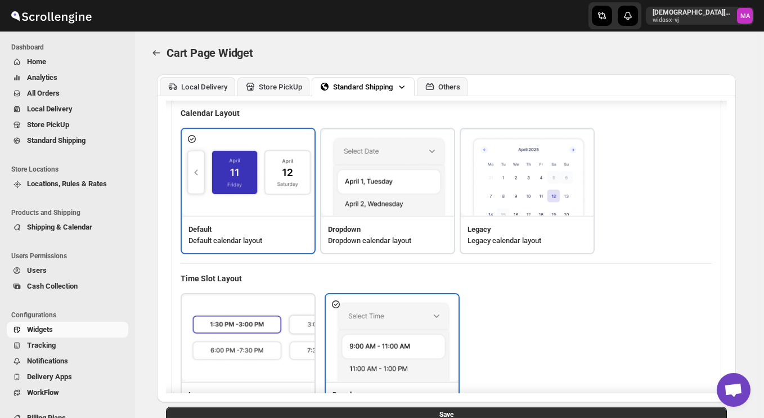
click at [368, 220] on div "Dropdown Dropdown calendar layout" at bounding box center [387, 235] width 133 height 37
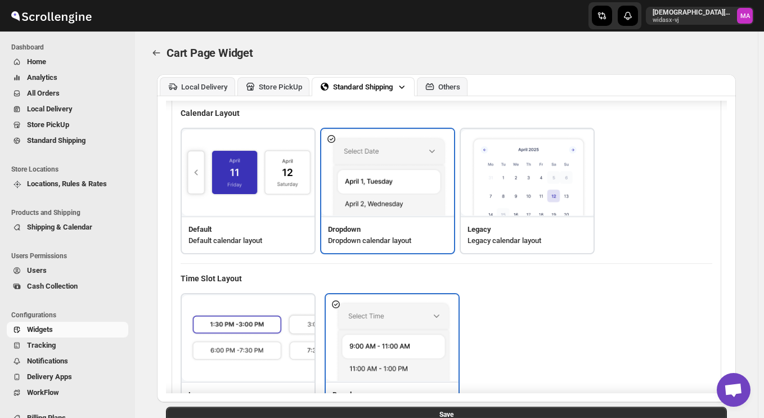
click at [486, 202] on img at bounding box center [528, 173] width 135 height 86
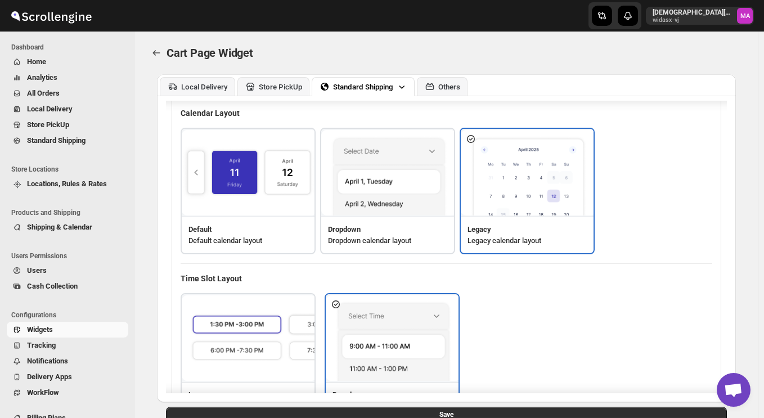
click at [184, 219] on div "Default Default calendar layout" at bounding box center [248, 235] width 133 height 37
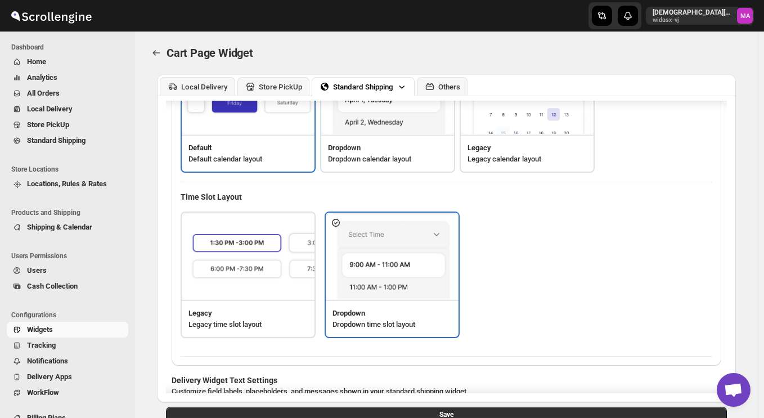
scroll to position [332, 0]
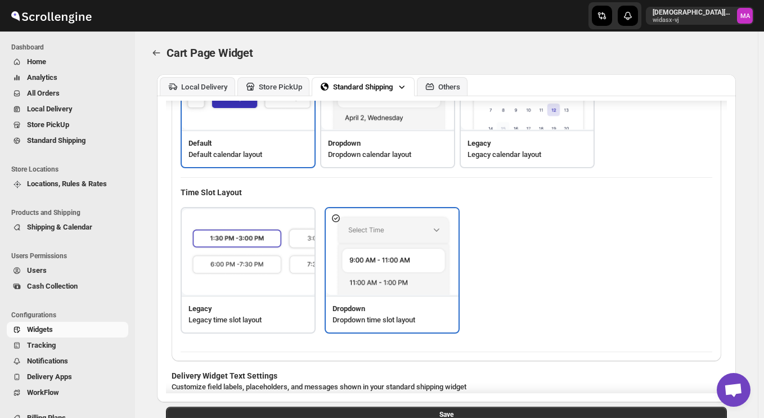
click at [235, 270] on img at bounding box center [249, 252] width 135 height 86
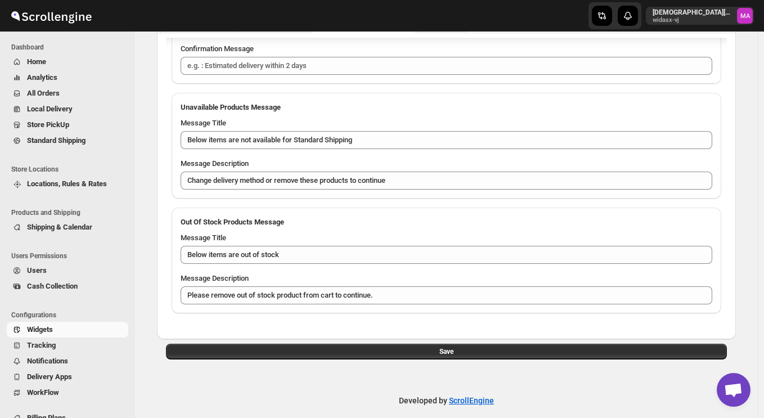
scroll to position [74, 0]
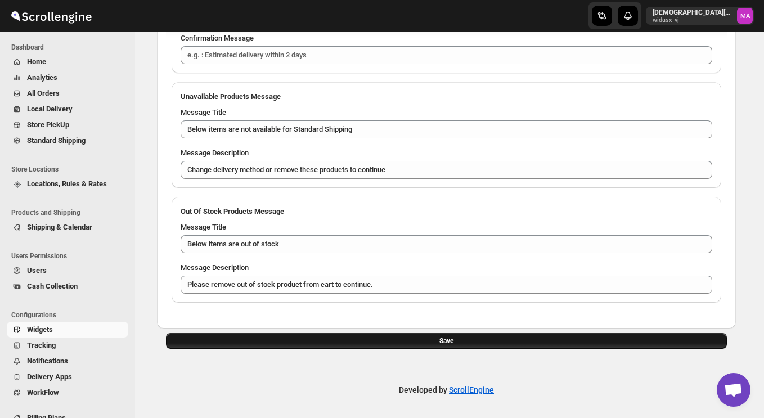
click at [312, 338] on button "Save" at bounding box center [446, 341] width 561 height 16
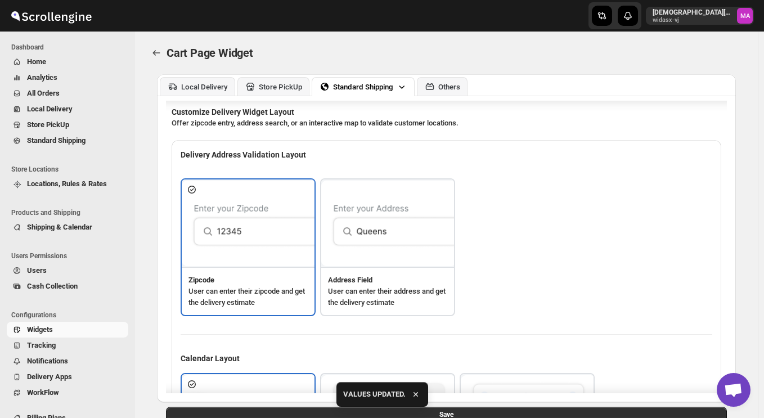
scroll to position [0, 0]
click at [442, 87] on div "Others" at bounding box center [450, 87] width 22 height 8
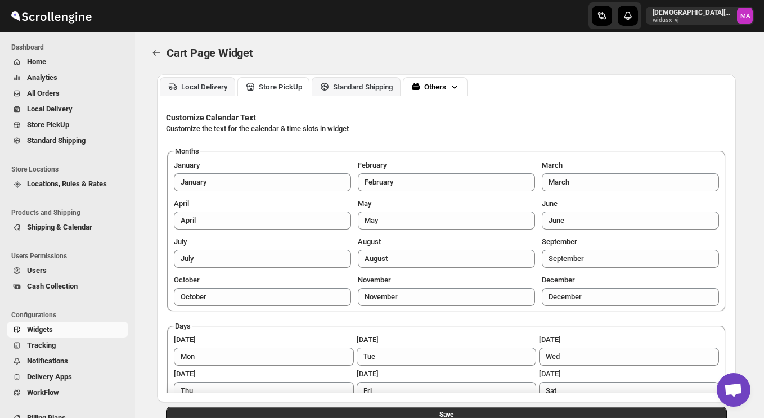
click at [267, 83] on div "Store PickUp" at bounding box center [280, 87] width 43 height 8
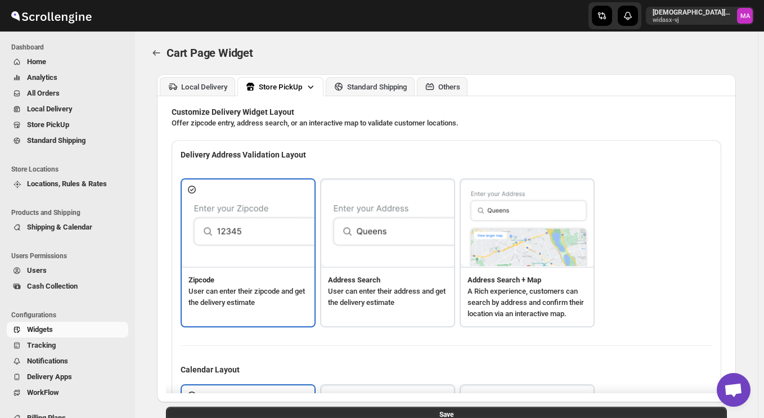
click at [382, 239] on img at bounding box center [388, 224] width 135 height 86
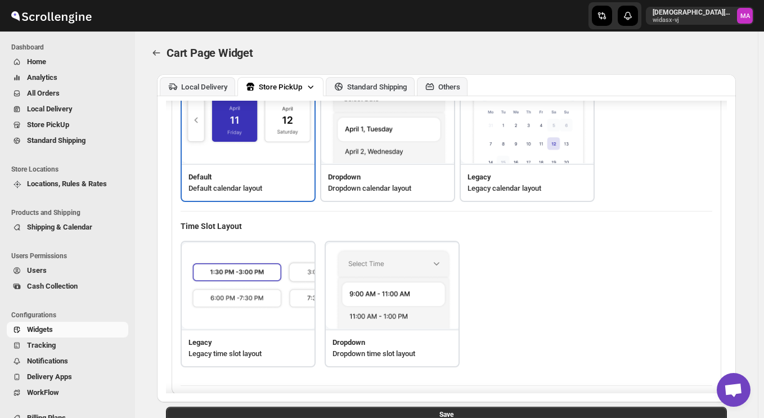
scroll to position [328, 0]
click at [266, 280] on img at bounding box center [249, 287] width 135 height 86
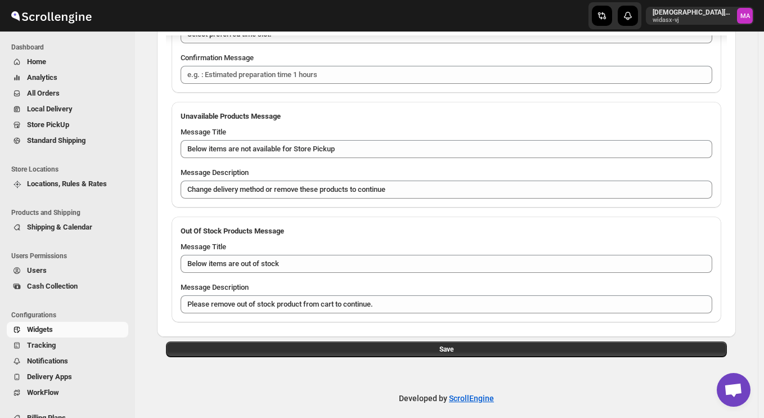
scroll to position [74, 0]
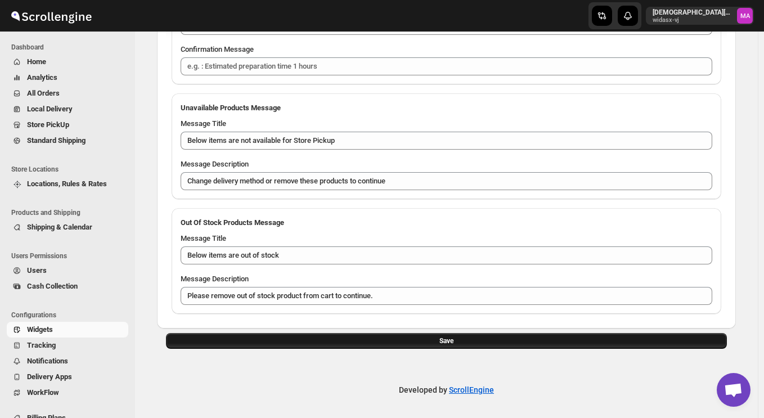
click at [306, 342] on button "Save" at bounding box center [446, 341] width 561 height 16
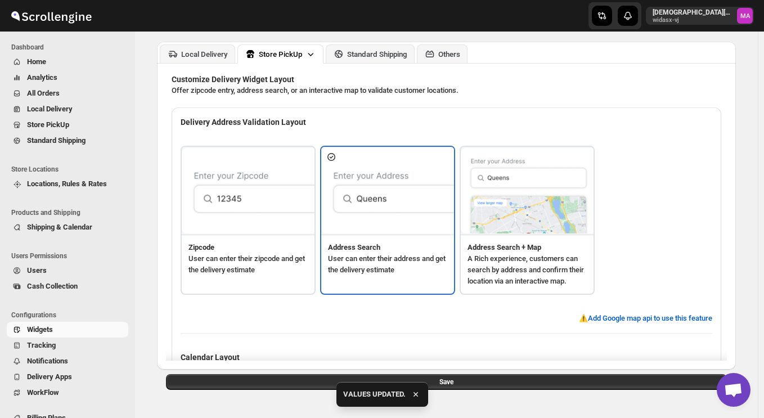
scroll to position [0, 0]
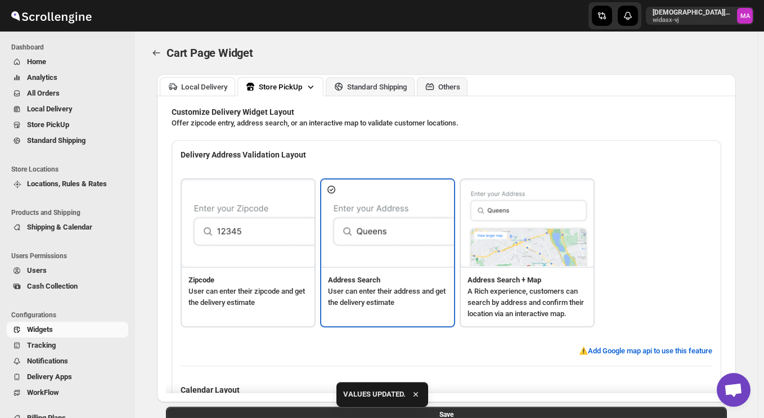
click at [194, 90] on div "Local Delivery" at bounding box center [204, 87] width 47 height 8
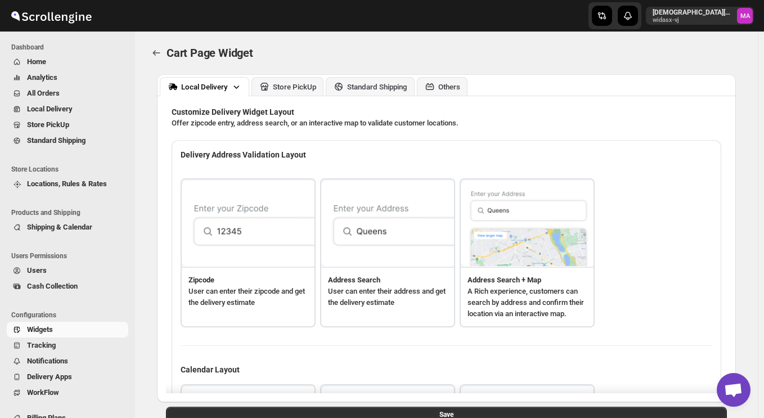
click at [389, 245] on img at bounding box center [388, 224] width 135 height 86
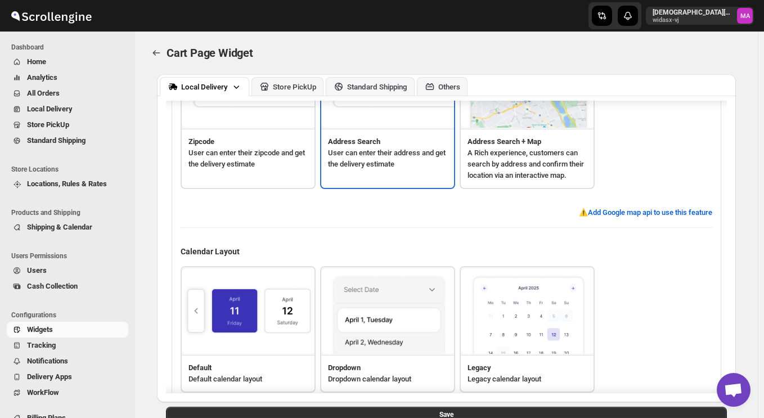
scroll to position [258, 0]
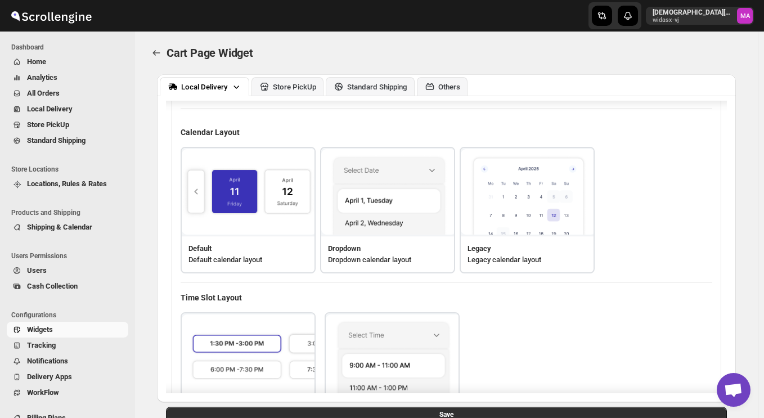
click at [257, 231] on img at bounding box center [249, 192] width 135 height 86
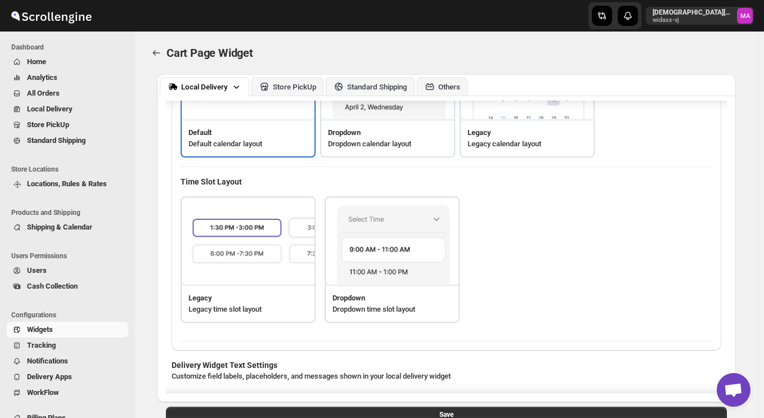
click at [274, 258] on img at bounding box center [249, 242] width 135 height 86
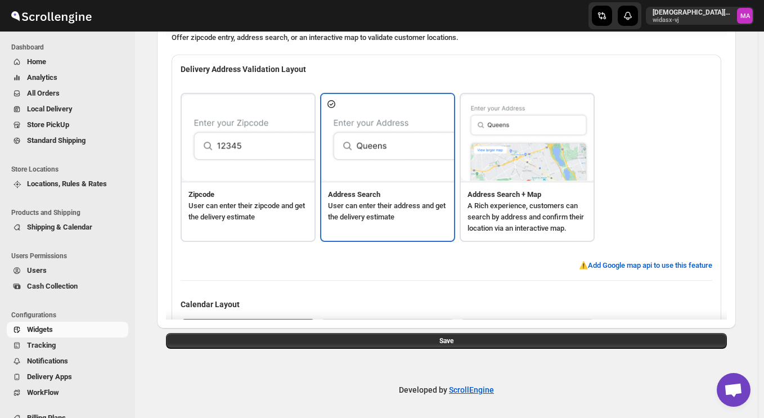
scroll to position [0, 0]
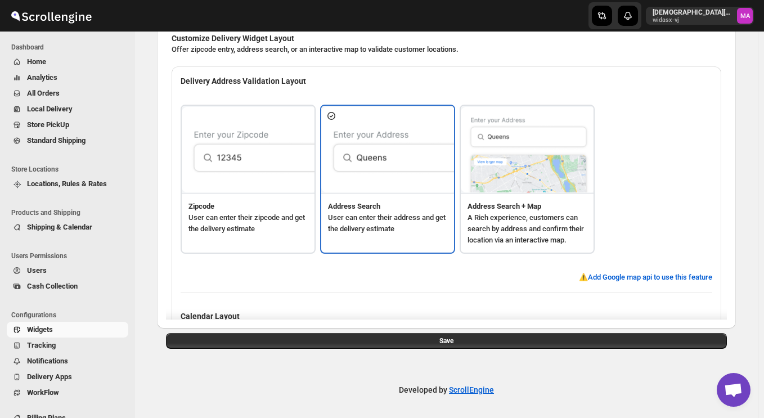
click at [265, 180] on img at bounding box center [249, 150] width 135 height 86
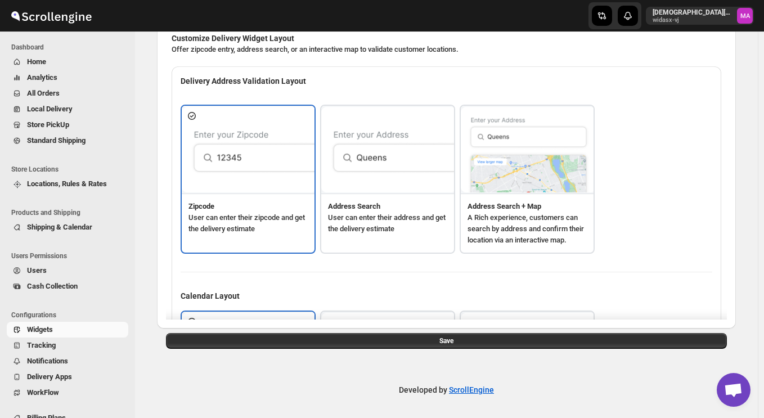
click at [355, 183] on img at bounding box center [388, 150] width 135 height 86
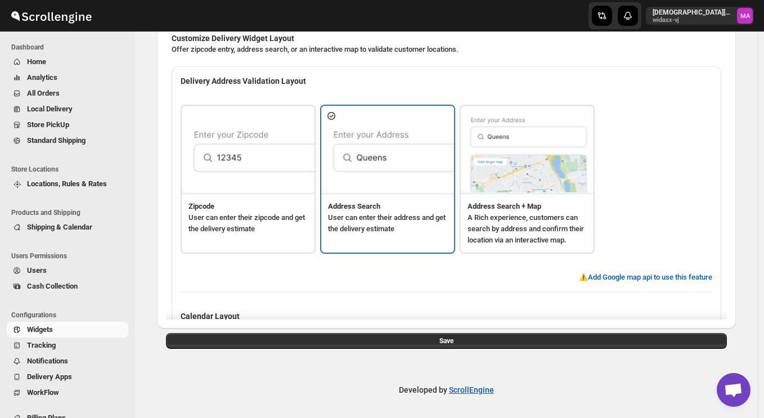
click at [254, 190] on img at bounding box center [249, 150] width 135 height 86
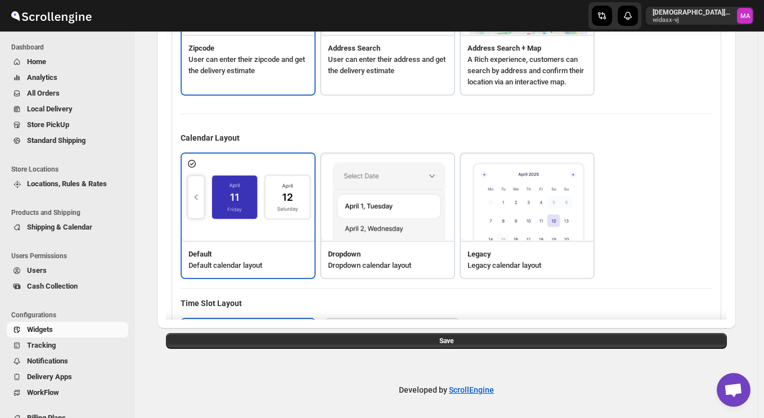
scroll to position [354, 0]
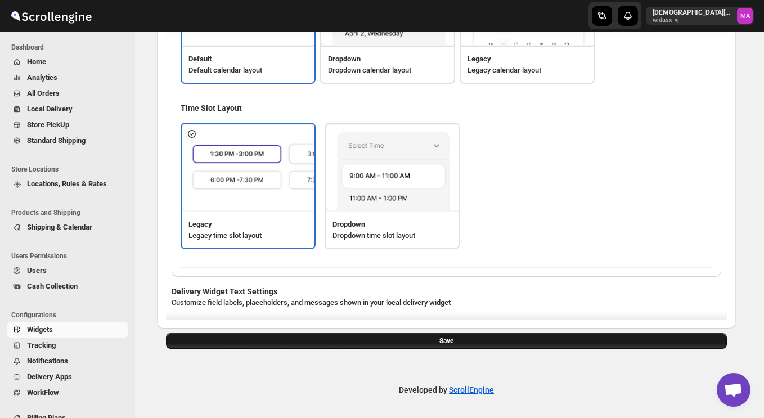
click at [323, 342] on button "Save" at bounding box center [446, 341] width 561 height 16
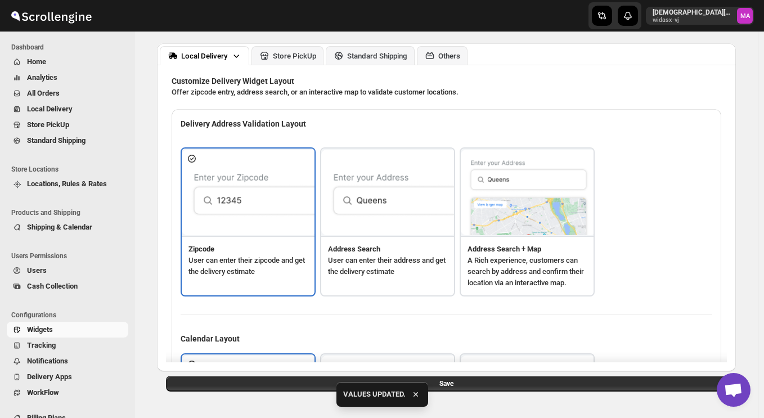
scroll to position [0, 0]
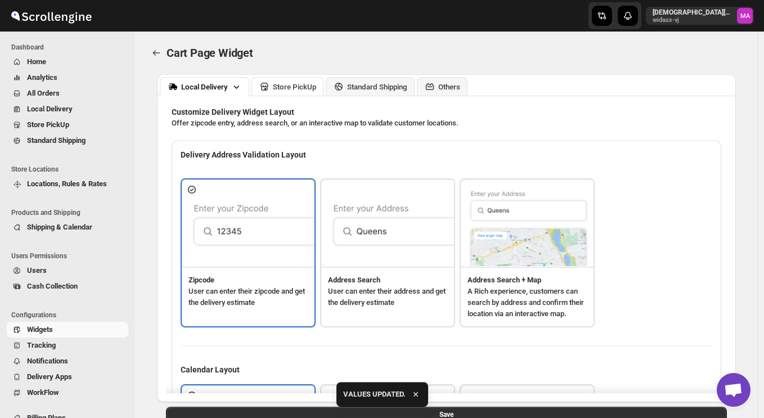
click at [287, 84] on div "Store PickUp" at bounding box center [294, 87] width 43 height 8
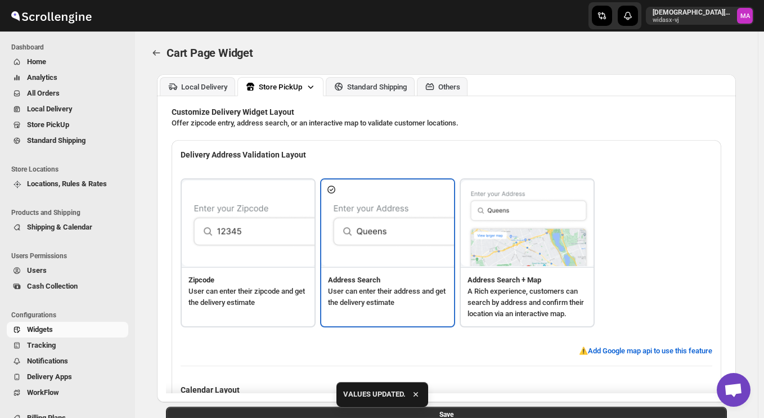
click at [238, 238] on img at bounding box center [249, 224] width 135 height 86
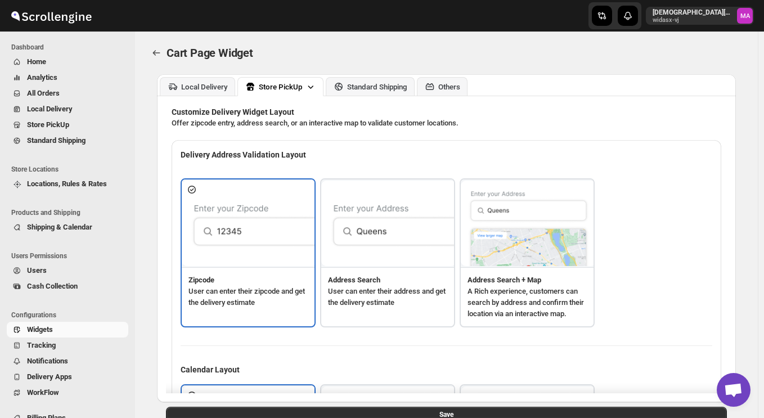
scroll to position [74, 0]
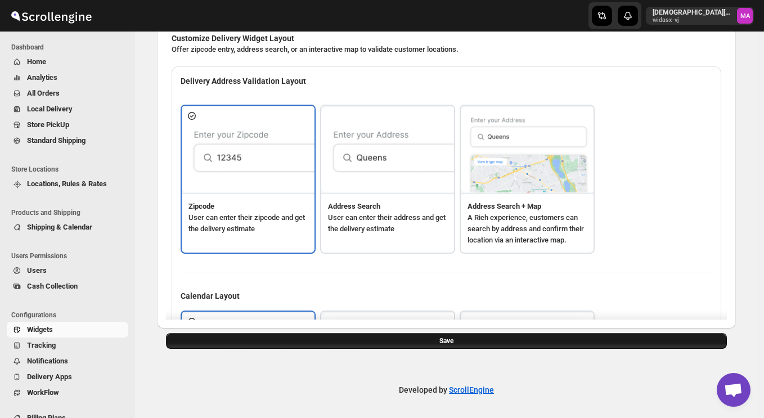
click at [399, 335] on button "Save" at bounding box center [446, 341] width 561 height 16
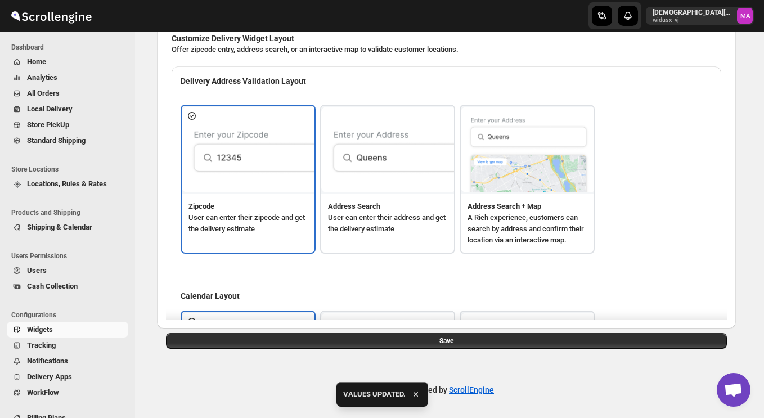
scroll to position [0, 0]
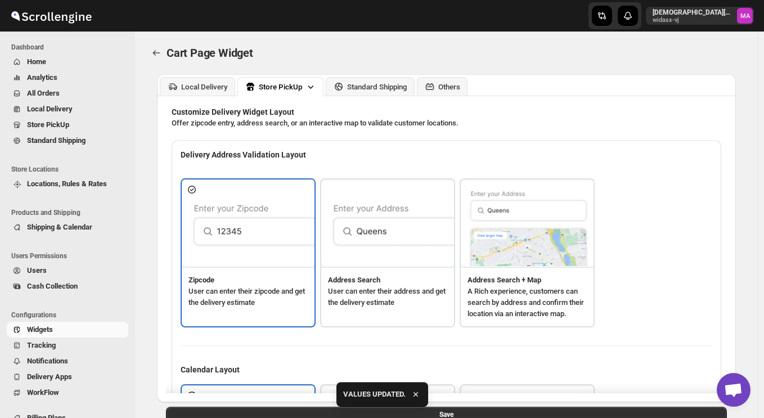
drag, startPoint x: 381, startPoint y: 91, endPoint x: 559, endPoint y: 96, distance: 178.0
click at [381, 91] on div "Standard Shipping" at bounding box center [377, 87] width 60 height 8
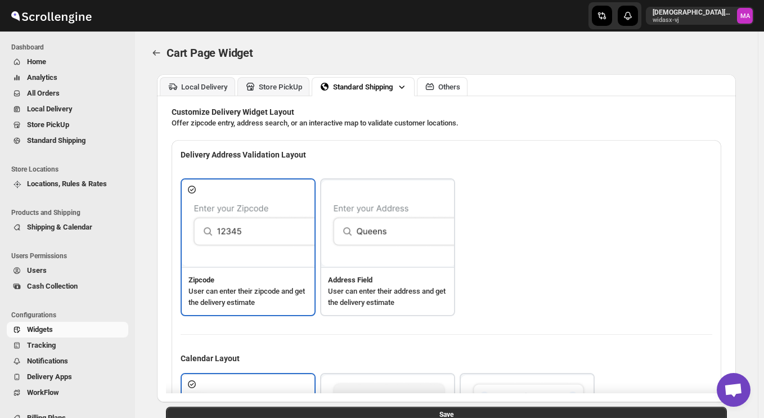
click at [446, 92] on div "Others" at bounding box center [442, 86] width 36 height 11
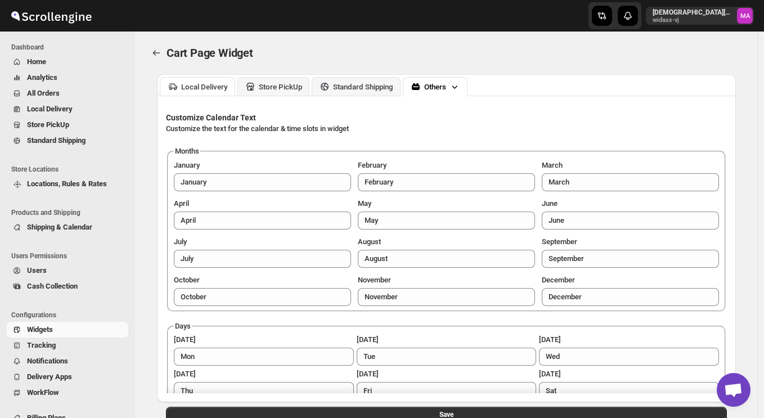
click at [212, 88] on div "Local Delivery" at bounding box center [204, 87] width 47 height 8
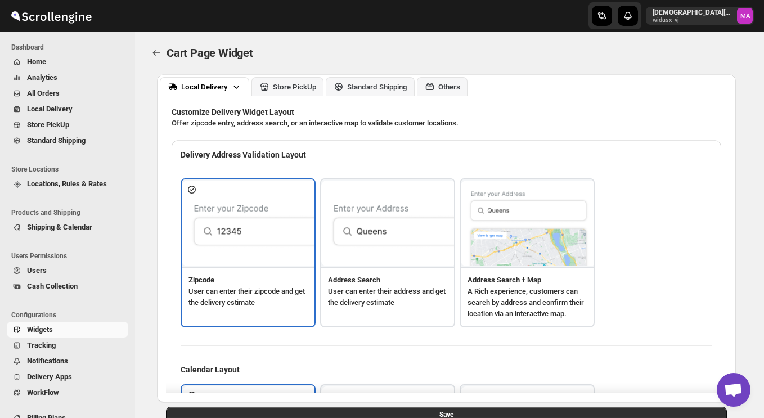
click at [64, 348] on span "Tracking" at bounding box center [76, 345] width 99 height 11
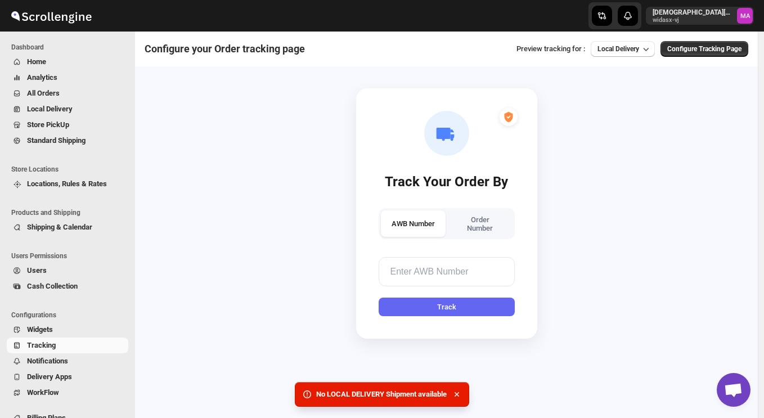
scroll to position [128, 0]
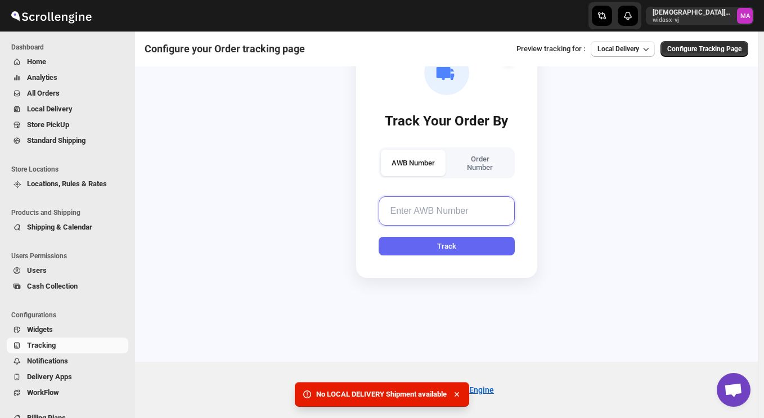
click at [430, 218] on input "text" at bounding box center [447, 210] width 136 height 29
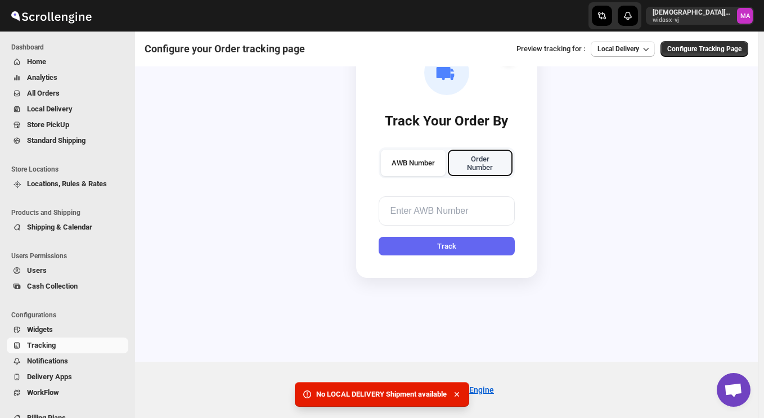
click at [486, 159] on button "Order Number" at bounding box center [480, 163] width 65 height 27
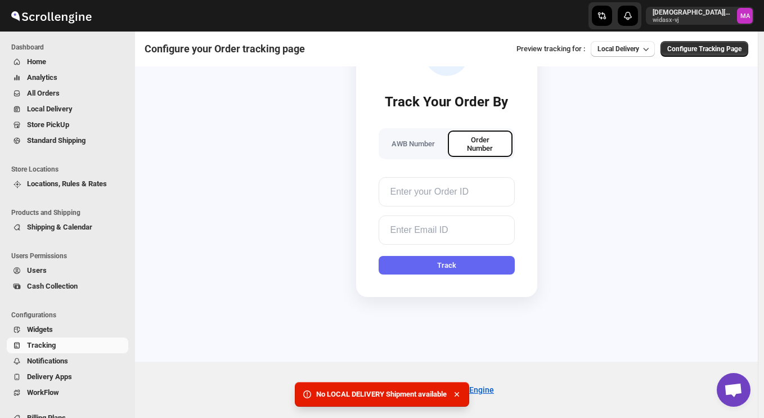
scroll to position [109, 0]
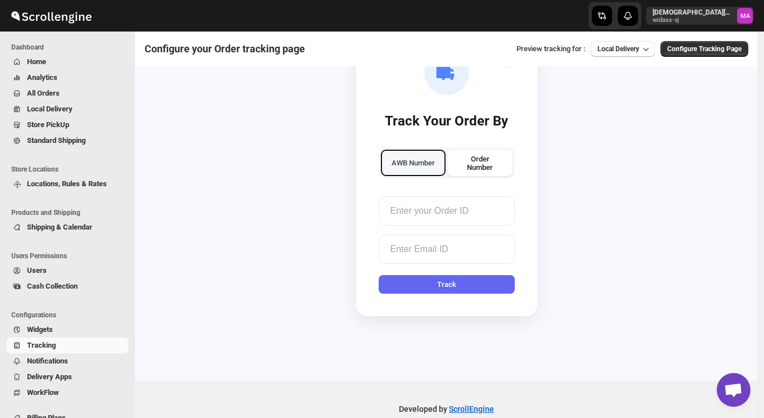
click at [422, 166] on button "AWB Number" at bounding box center [413, 163] width 65 height 27
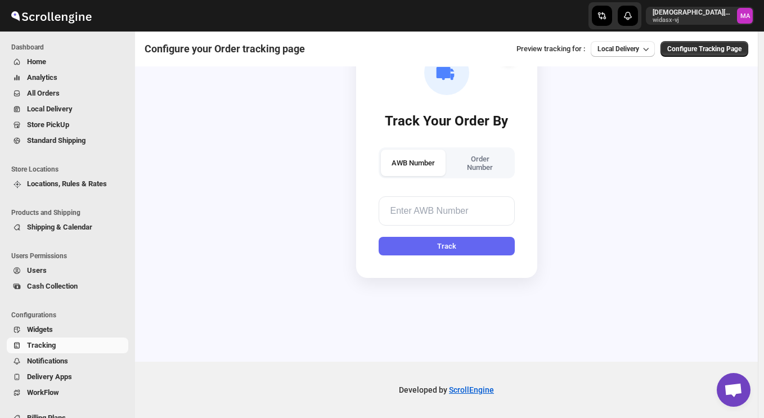
click at [346, 210] on div "Track Your Order By AWB Number Order Number Track" at bounding box center [446, 153] width 623 height 418
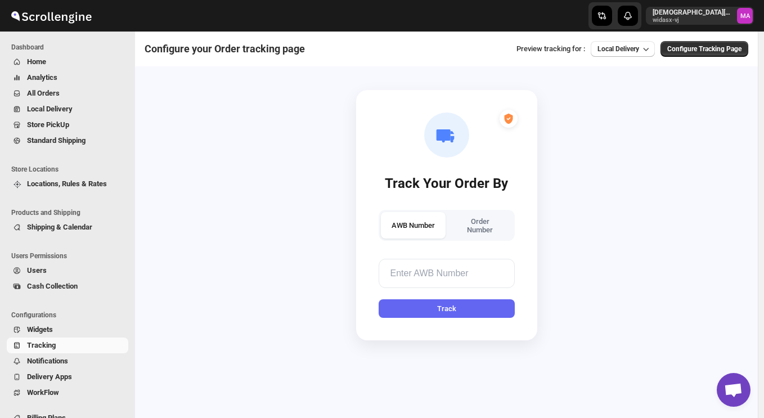
scroll to position [3, 0]
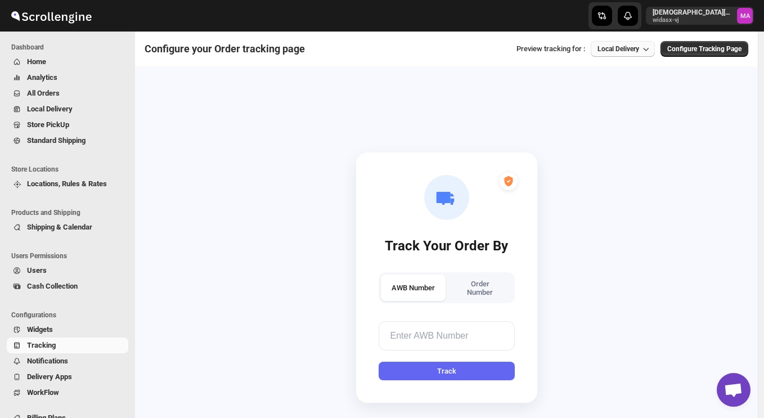
click at [616, 46] on span "Local Delivery" at bounding box center [619, 49] width 42 height 8
click at [510, 81] on div "Track Your Order By AWB Number Order Number Track" at bounding box center [447, 278] width 204 height 418
click at [688, 52] on span "Configure Tracking Page" at bounding box center [705, 48] width 74 height 9
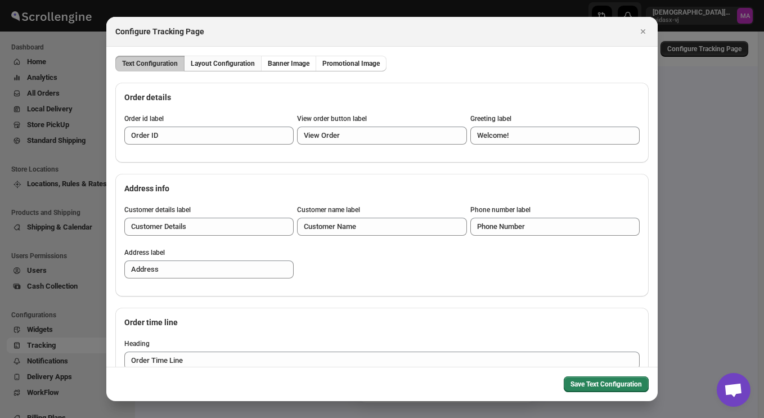
click at [236, 66] on span "Layout Configuration" at bounding box center [223, 63] width 64 height 9
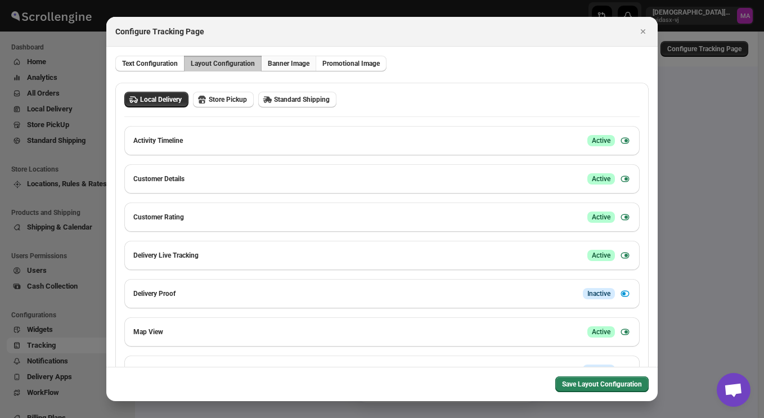
click at [280, 66] on span "Banner Image" at bounding box center [289, 63] width 42 height 9
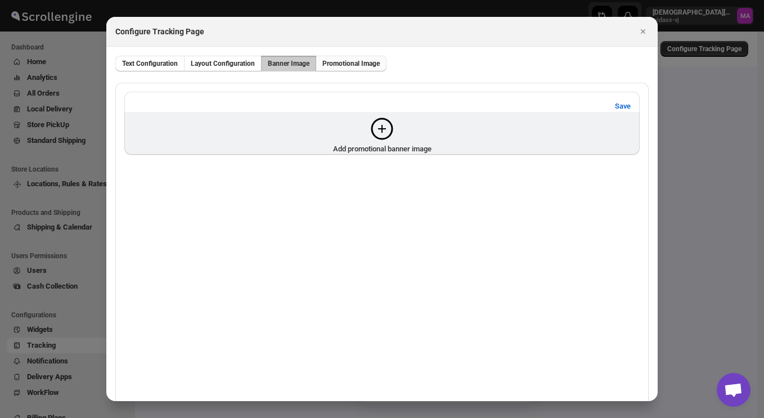
click at [339, 66] on span "Promotional Image" at bounding box center [351, 63] width 57 height 9
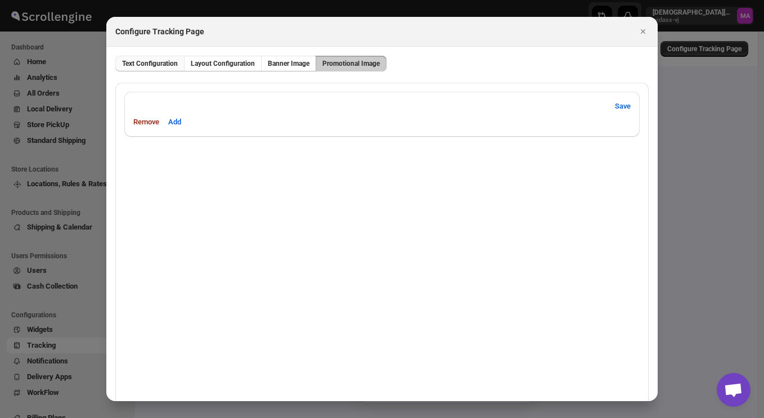
click at [154, 70] on button "Text Configuration" at bounding box center [149, 64] width 69 height 16
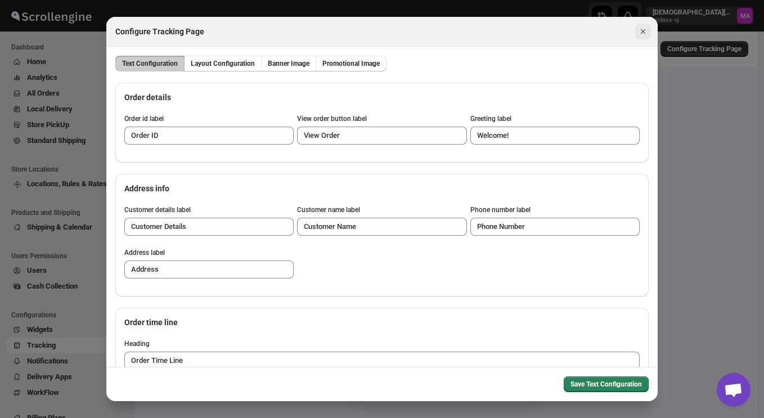
click at [641, 33] on icon "Close" at bounding box center [643, 31] width 5 height 5
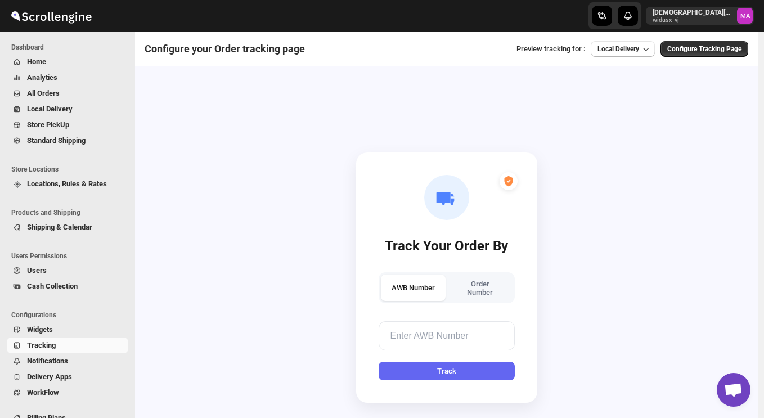
click at [582, 166] on div "Track Your Order By AWB Number Order Number Track" at bounding box center [446, 278] width 623 height 418
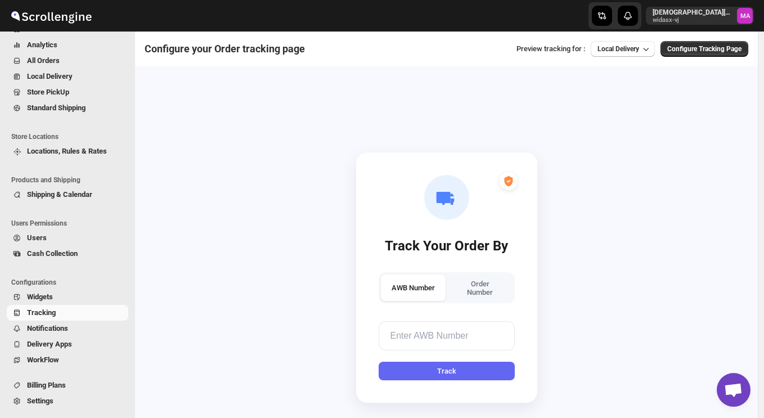
click at [71, 347] on span "Delivery Apps" at bounding box center [49, 344] width 45 height 8
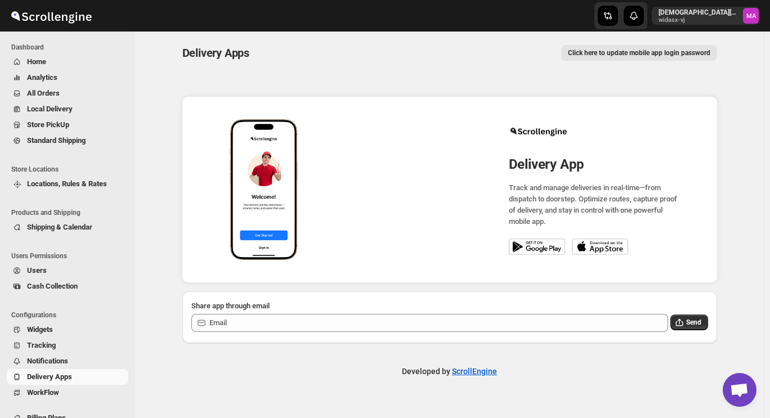
click at [241, 354] on div "Developed by ScrollEngine" at bounding box center [449, 371] width 629 height 56
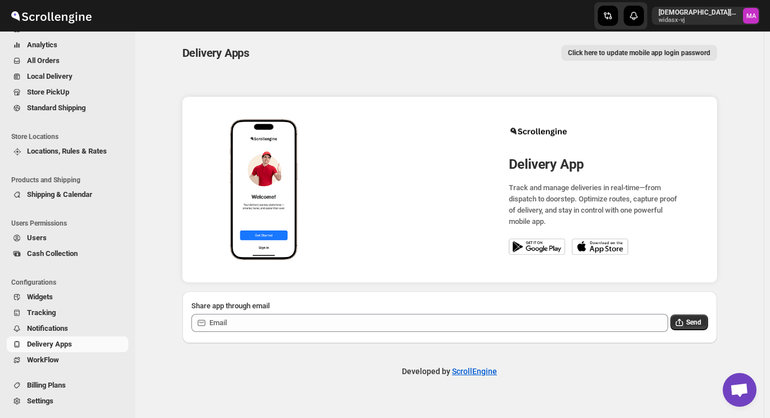
click at [55, 367] on button "WorkFlow" at bounding box center [68, 360] width 122 height 16
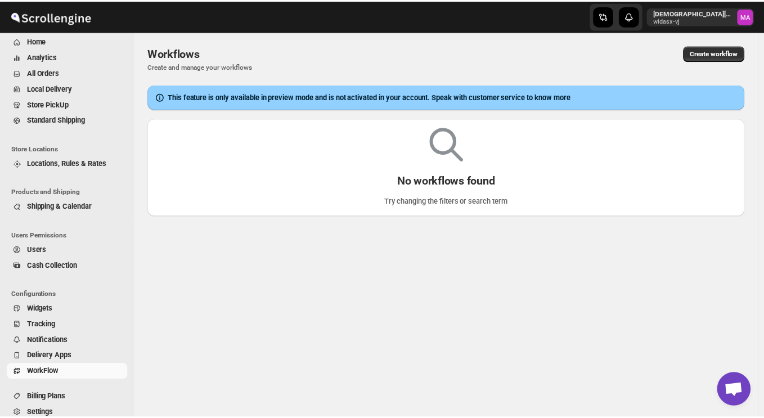
scroll to position [33, 0]
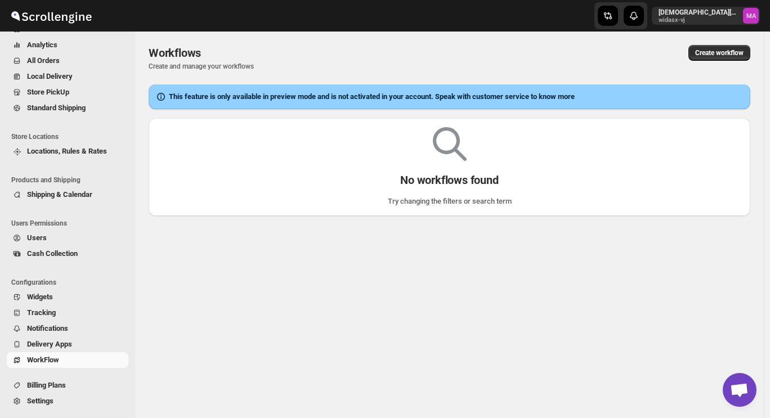
click at [75, 386] on span "Billing Plans" at bounding box center [76, 385] width 99 height 11
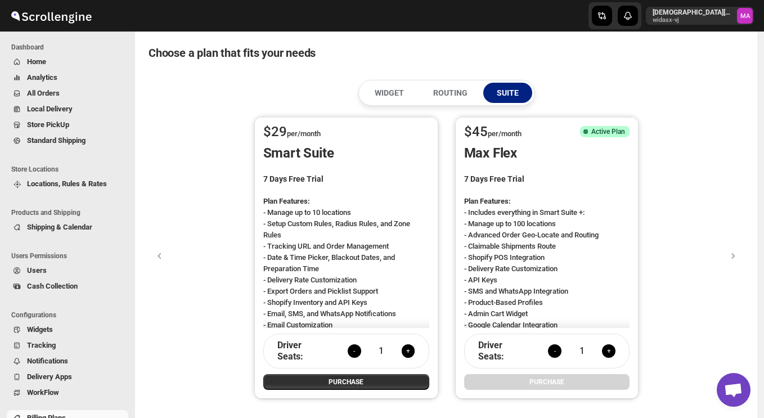
click at [701, 239] on div "$ 29 per/month Smart Suite 7 Days Free Trial Plan Features: - Manage up to 10 l…" at bounding box center [447, 257] width 596 height 293
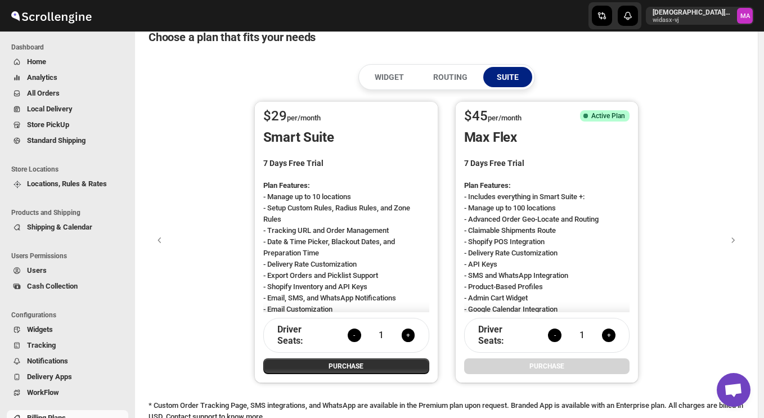
scroll to position [5, 0]
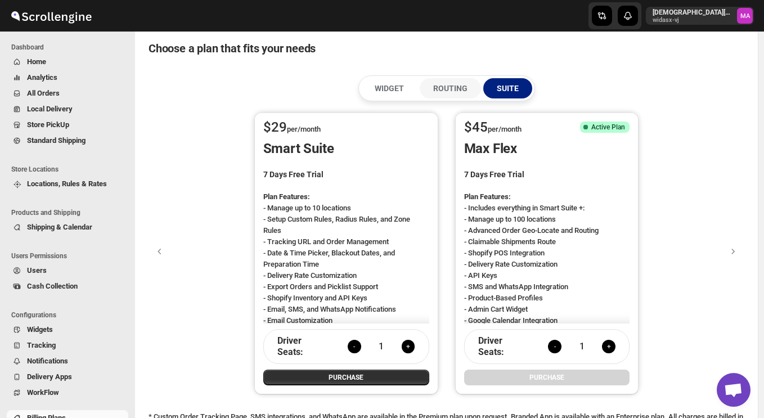
click at [463, 95] on button "ROUTING" at bounding box center [450, 88] width 61 height 20
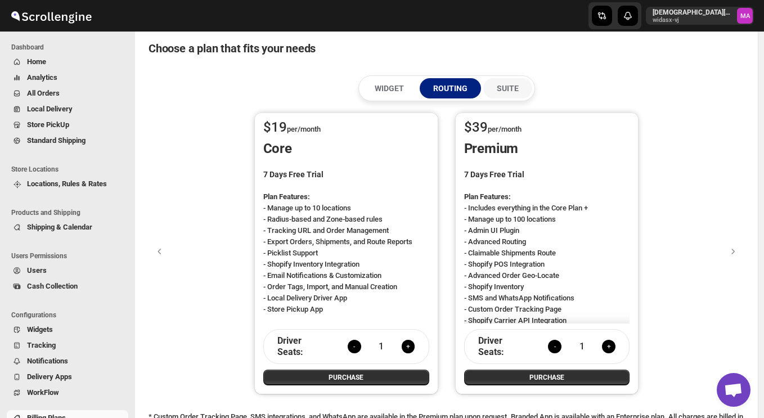
click at [502, 96] on button "SUITE" at bounding box center [508, 88] width 49 height 20
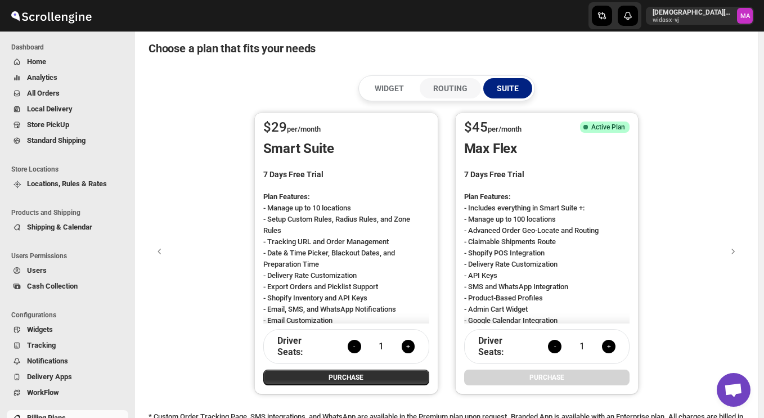
click at [447, 92] on p "ROUTING" at bounding box center [450, 88] width 34 height 11
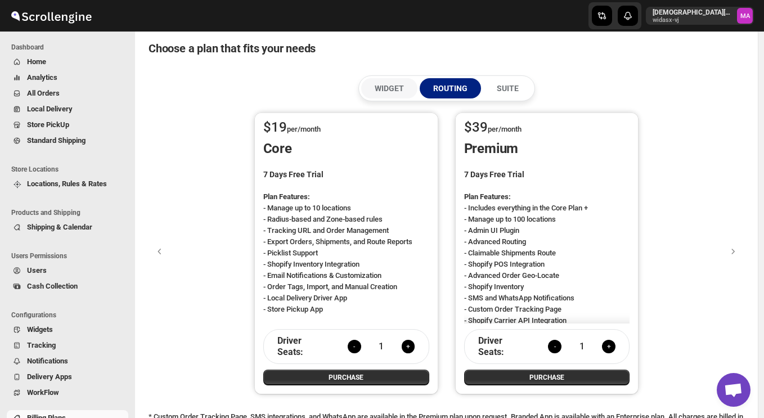
click at [404, 90] on p "WIDGET" at bounding box center [389, 88] width 29 height 11
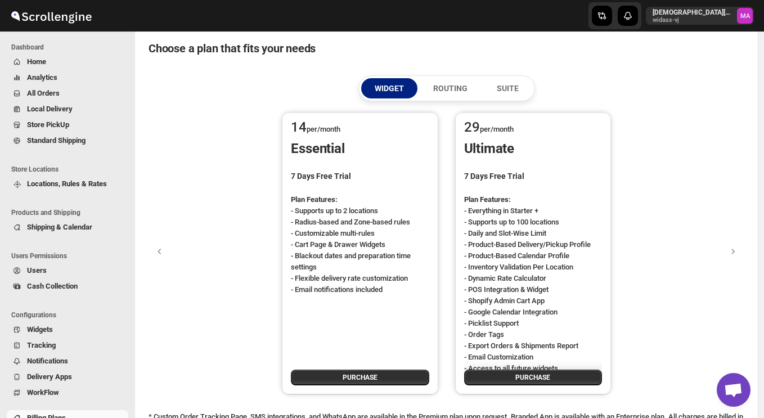
click at [584, 81] on div "WIDGET ROUTING SUITE" at bounding box center [447, 88] width 596 height 26
click at [506, 92] on p "SUITE" at bounding box center [508, 88] width 22 height 11
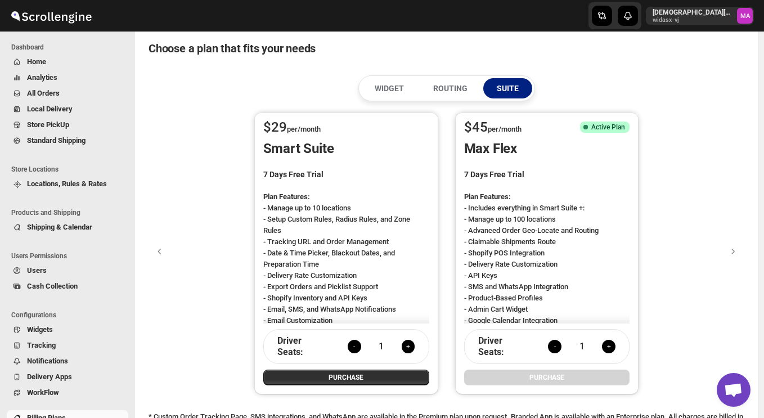
click at [473, 55] on div "Choose a plan that fits your needs" at bounding box center [338, 49] width 379 height 16
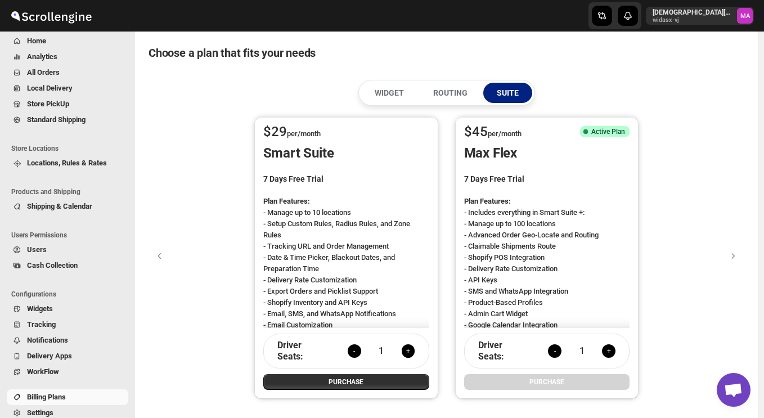
scroll to position [0, 0]
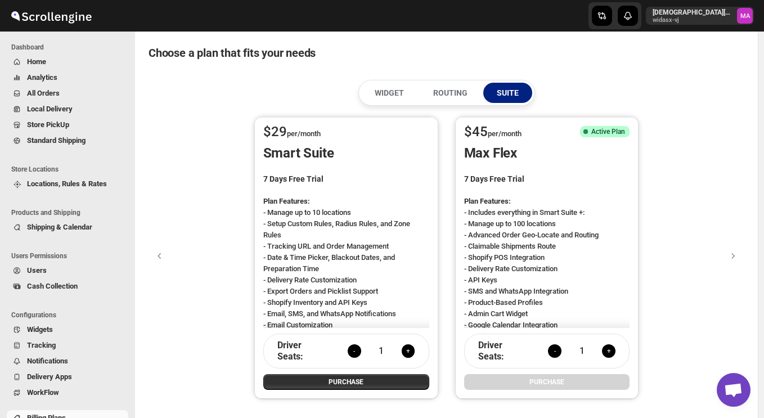
click at [62, 124] on span "Store PickUp" at bounding box center [48, 124] width 42 height 8
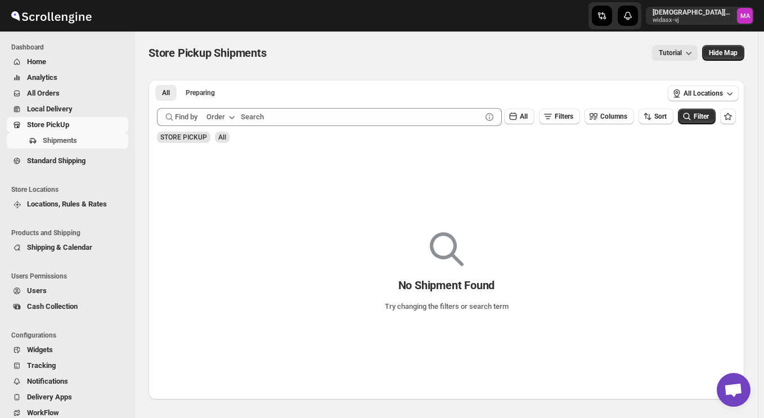
click at [62, 159] on span "Standard Shipping" at bounding box center [56, 161] width 59 height 8
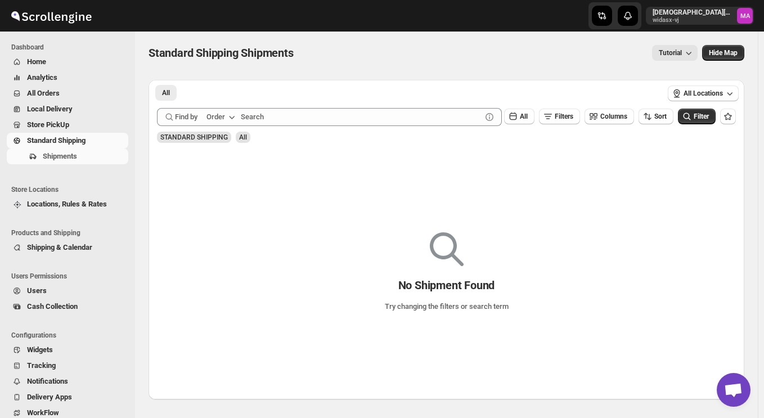
click at [64, 76] on span "Analytics" at bounding box center [76, 77] width 99 height 11
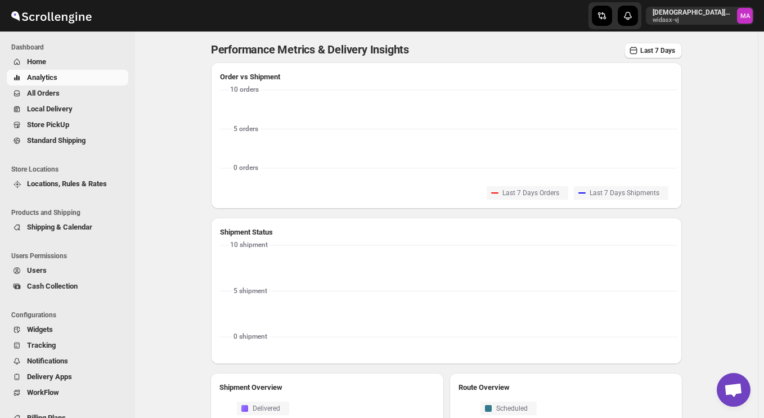
click at [60, 61] on span "Home" at bounding box center [76, 61] width 99 height 11
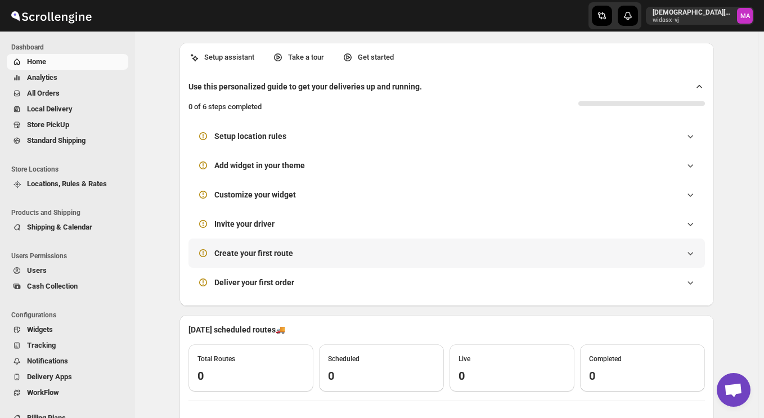
click at [511, 252] on div "Create your first route" at bounding box center [447, 253] width 499 height 11
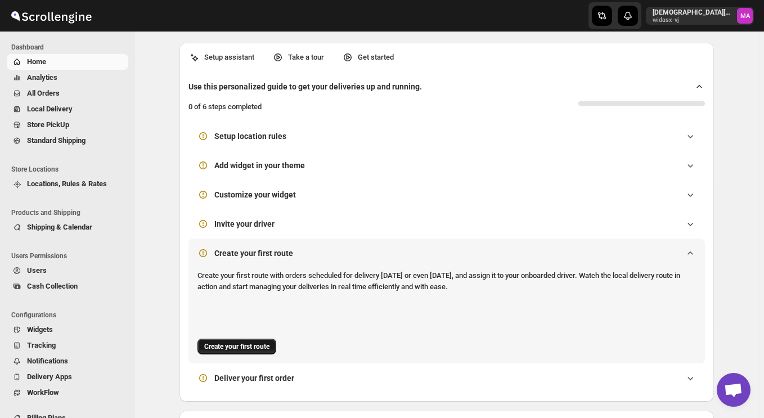
click at [270, 346] on span "Create your first route" at bounding box center [236, 346] width 65 height 9
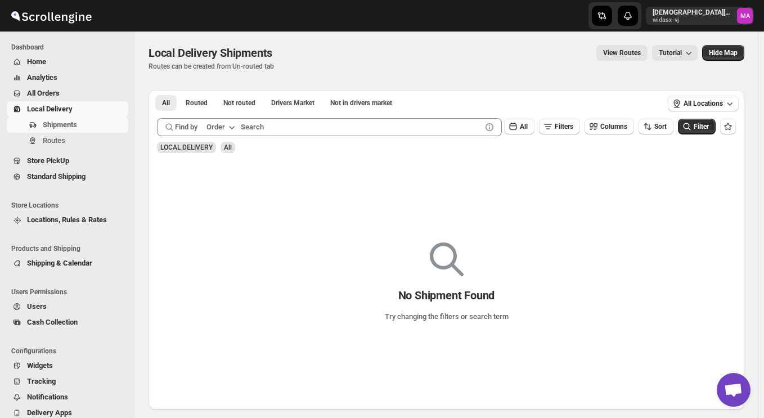
click at [51, 61] on span "Home" at bounding box center [76, 61] width 99 height 11
